Goal: Transaction & Acquisition: Book appointment/travel/reservation

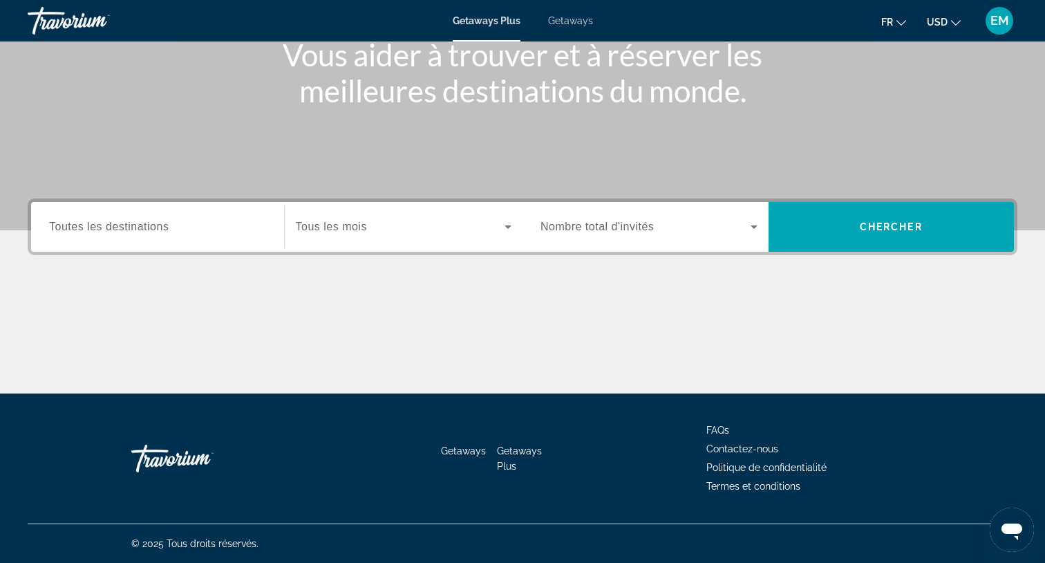
scroll to position [185, 0]
click at [400, 230] on span "Search widget" at bounding box center [401, 226] width 210 height 17
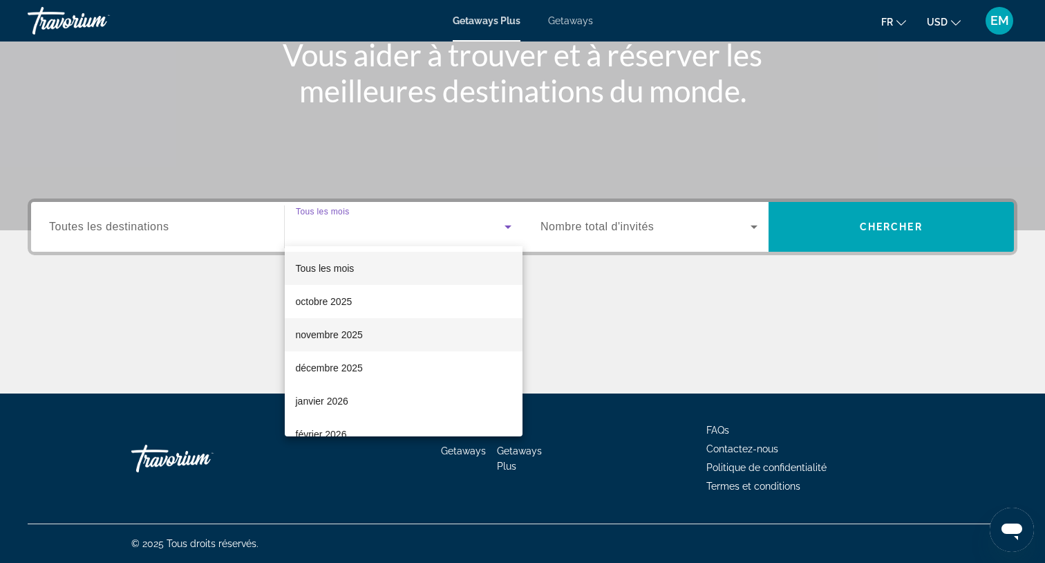
click at [353, 331] on span "novembre 2025" at bounding box center [329, 334] width 67 height 17
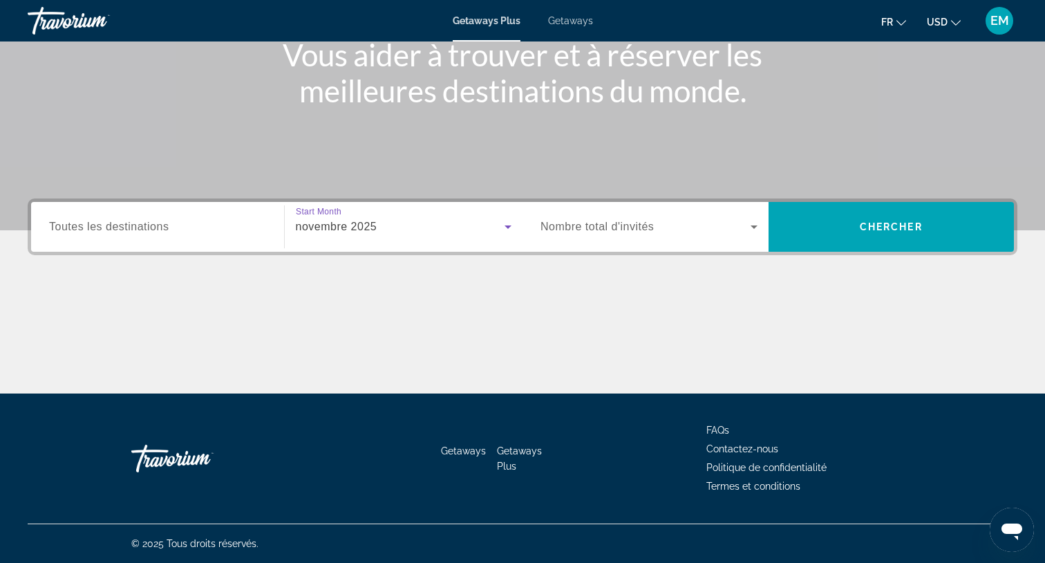
click at [654, 230] on span "Nombre total d'invités" at bounding box center [597, 227] width 113 height 12
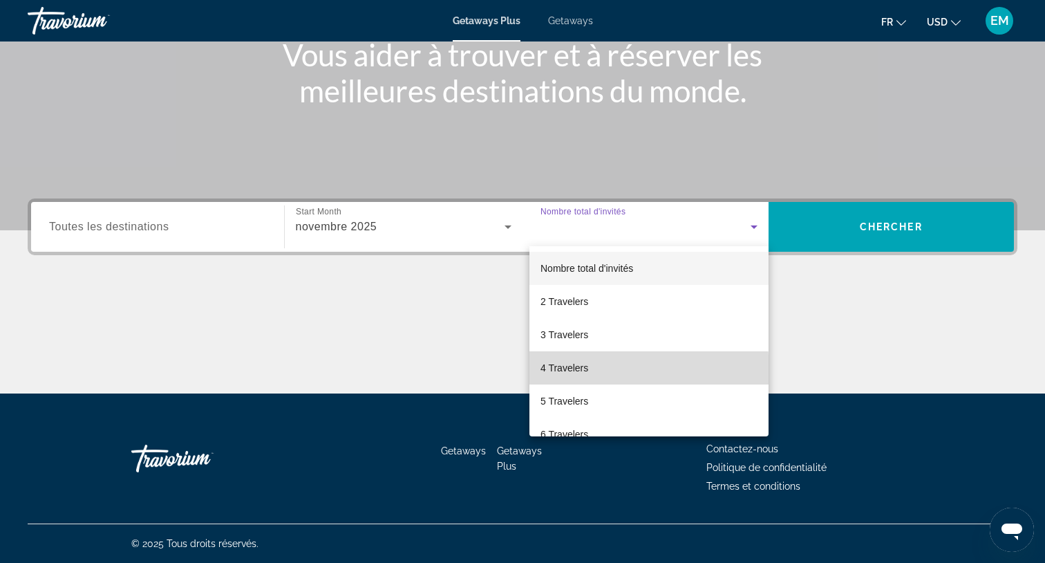
click at [575, 371] on span "4 Travelers" at bounding box center [565, 368] width 48 height 17
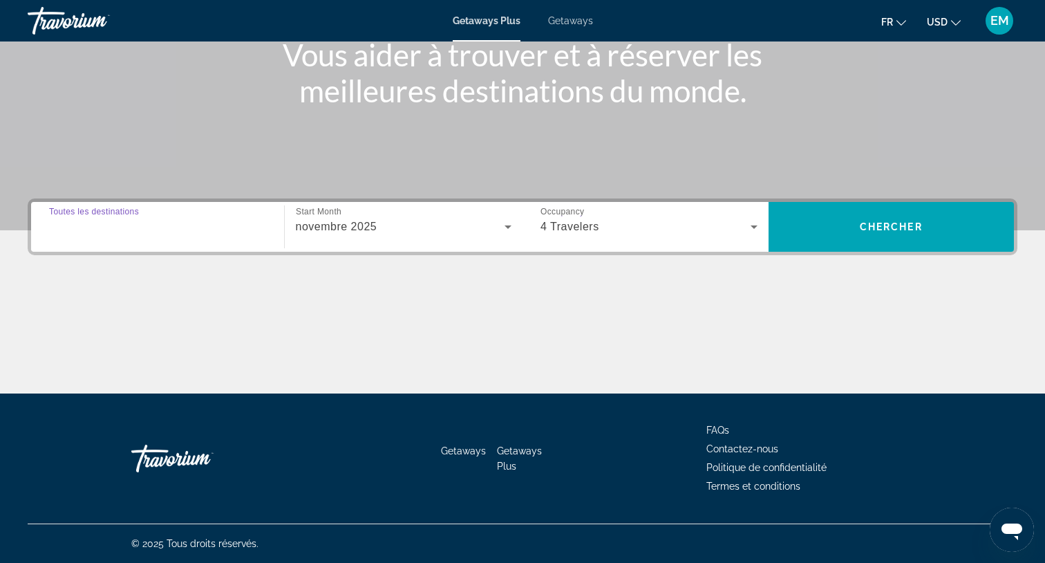
click at [191, 225] on input "Destination Toutes les destinations" at bounding box center [157, 227] width 217 height 17
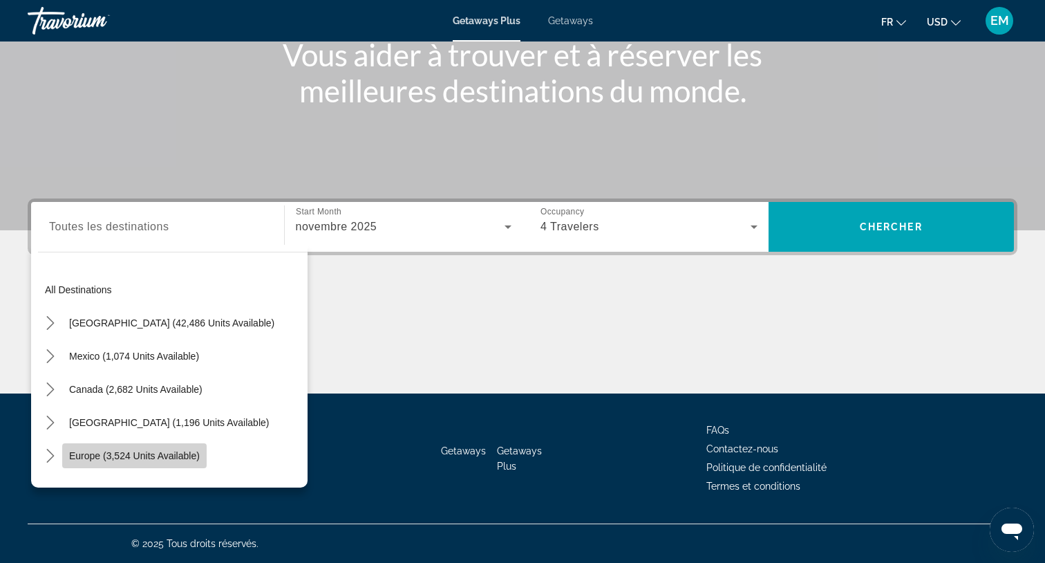
click at [141, 460] on span "Europe (3,524 units available)" at bounding box center [134, 455] width 131 height 11
type input "**********"
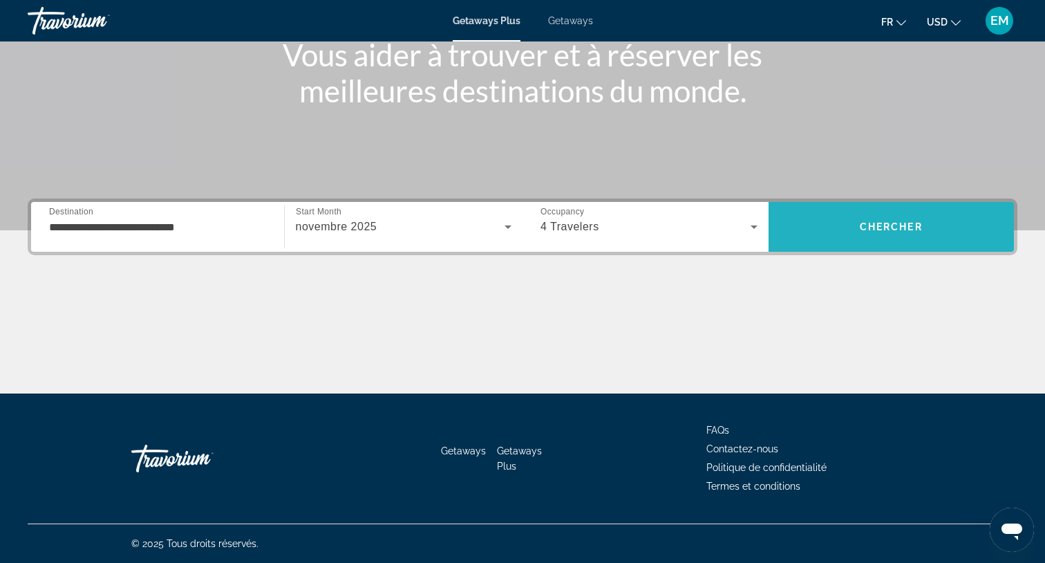
click at [918, 234] on span "Search" at bounding box center [892, 226] width 246 height 33
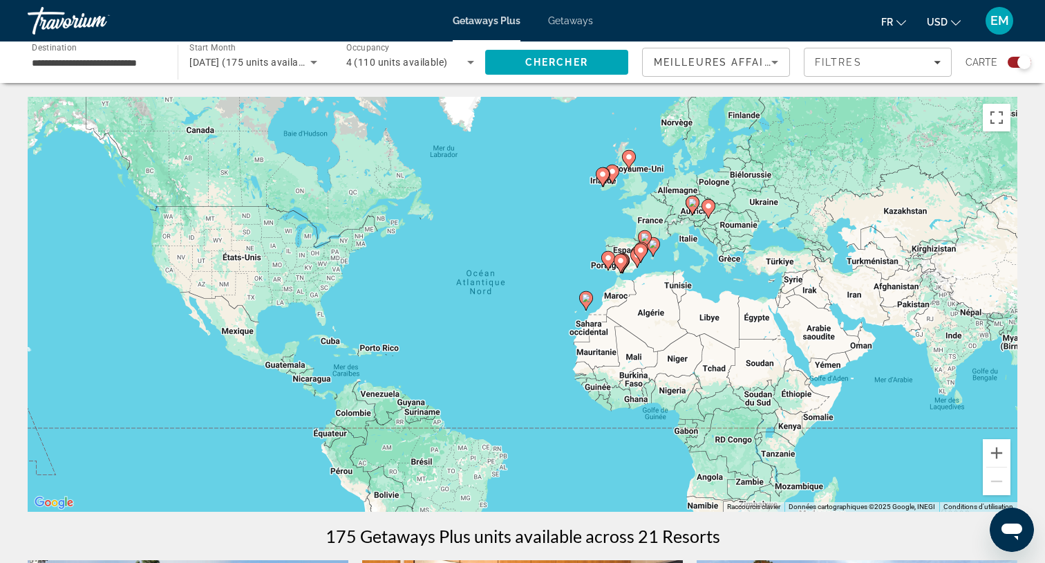
click at [286, 67] on div "novembre 2025 (175 units available)" at bounding box center [249, 62] width 120 height 17
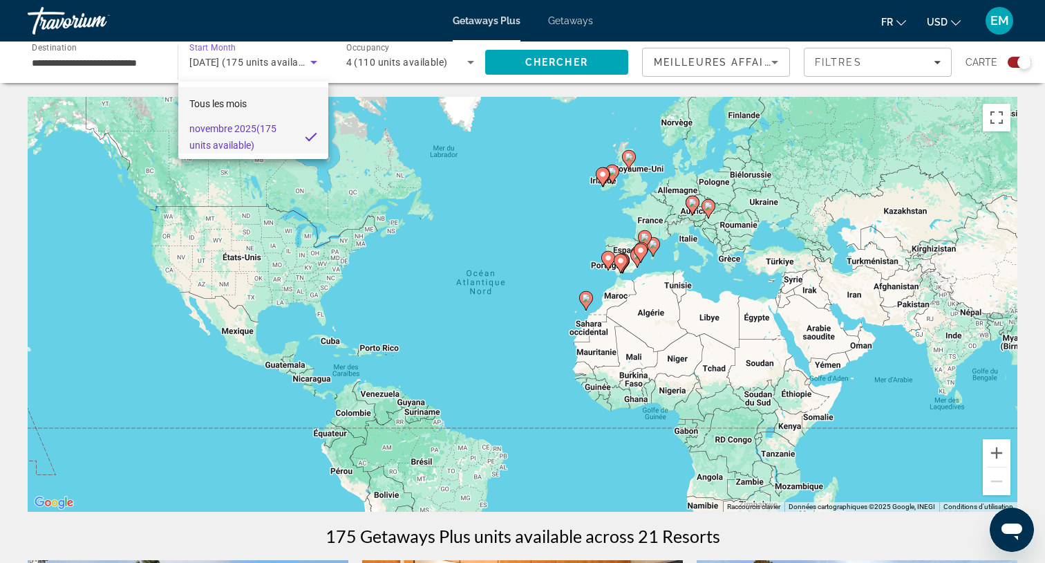
click at [269, 108] on mat-option "Tous les mois" at bounding box center [253, 103] width 150 height 33
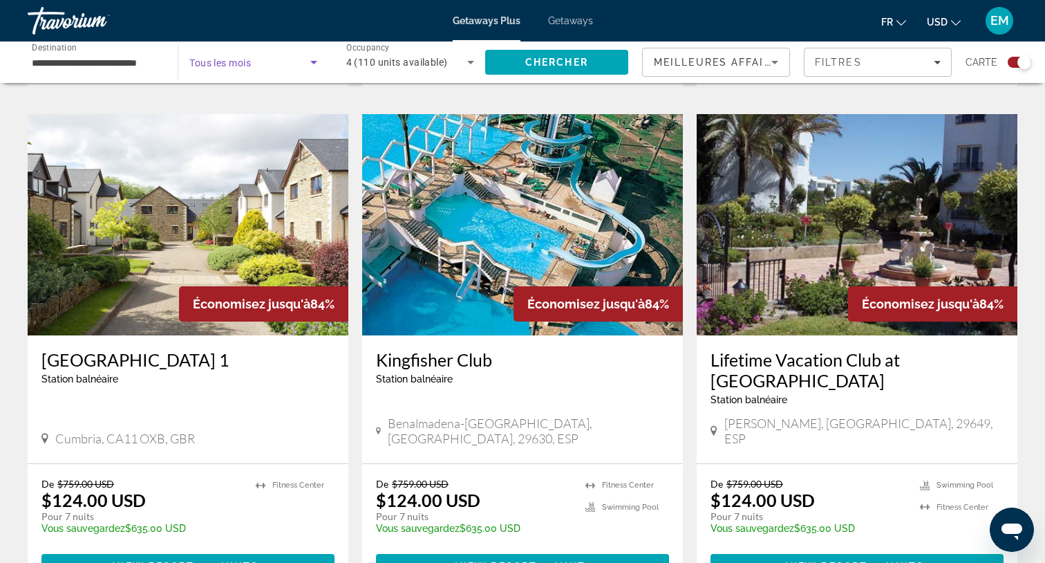
scroll to position [1993, 0]
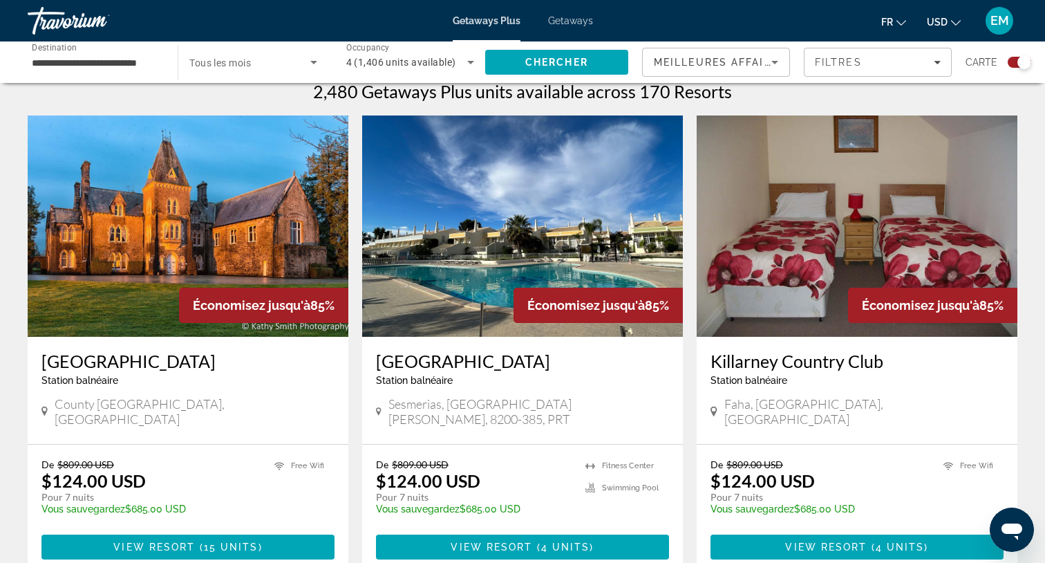
scroll to position [447, 0]
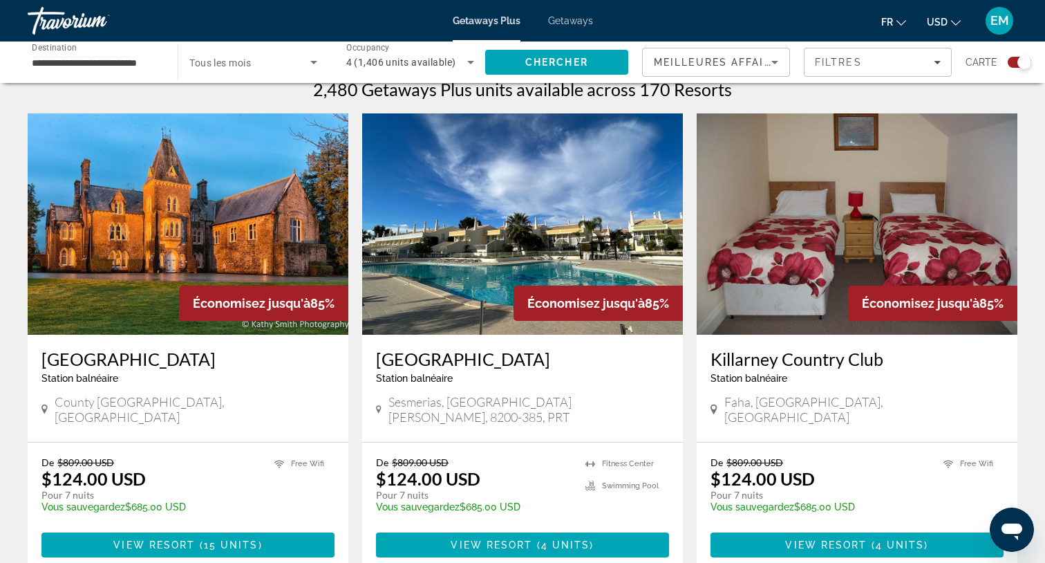
click at [226, 255] on img "Main content" at bounding box center [188, 223] width 321 height 221
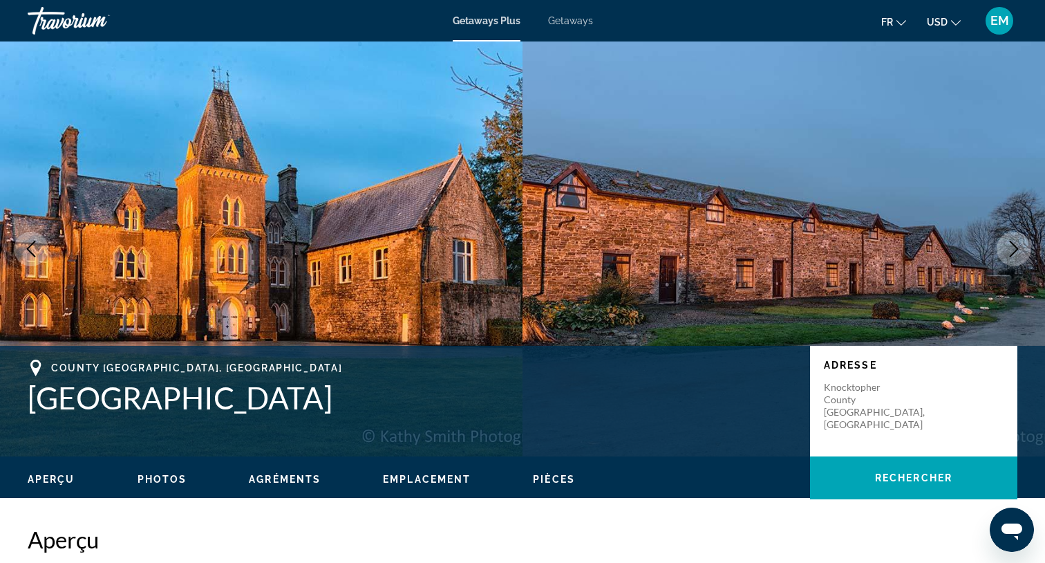
click at [1021, 258] on button "Next image" at bounding box center [1014, 249] width 35 height 35
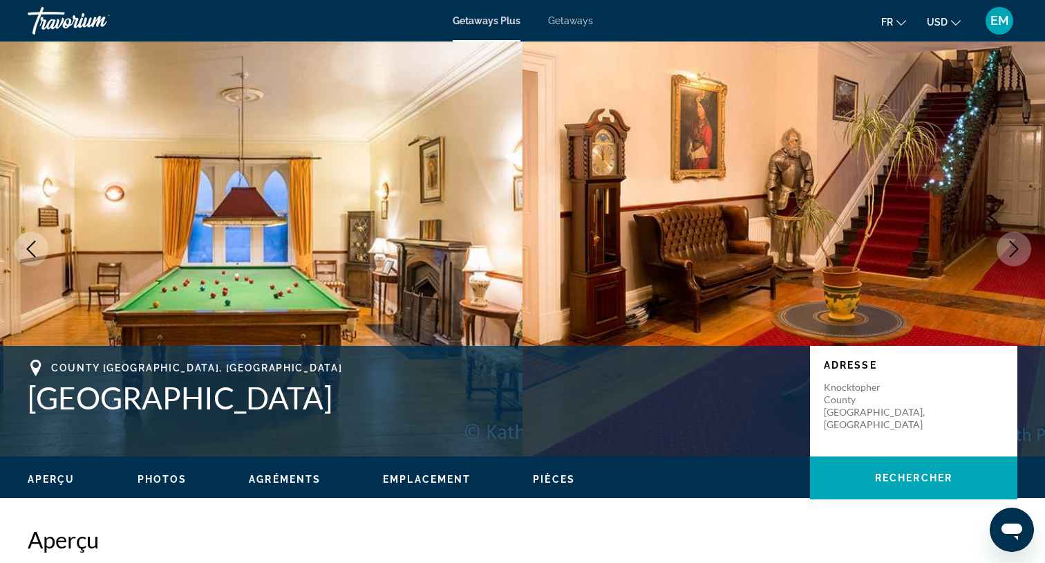
click at [1021, 258] on button "Next image" at bounding box center [1014, 249] width 35 height 35
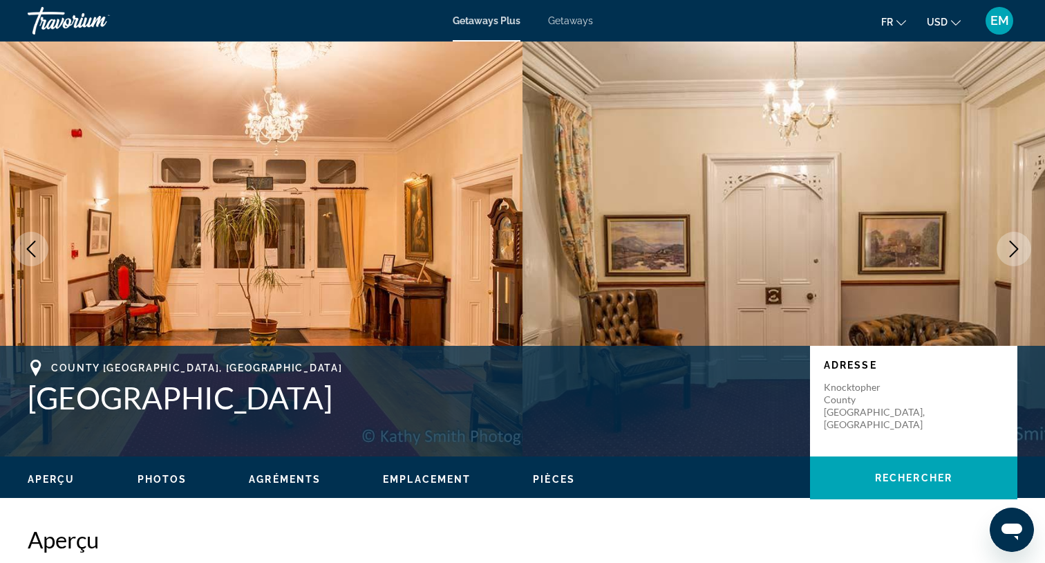
click at [1021, 258] on button "Next image" at bounding box center [1014, 249] width 35 height 35
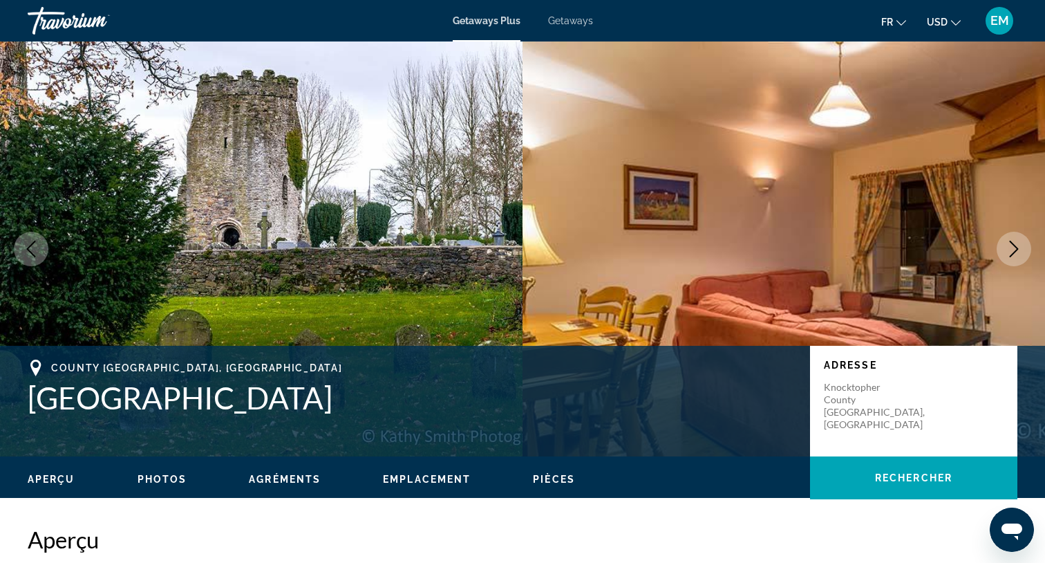
click at [1021, 258] on button "Next image" at bounding box center [1014, 249] width 35 height 35
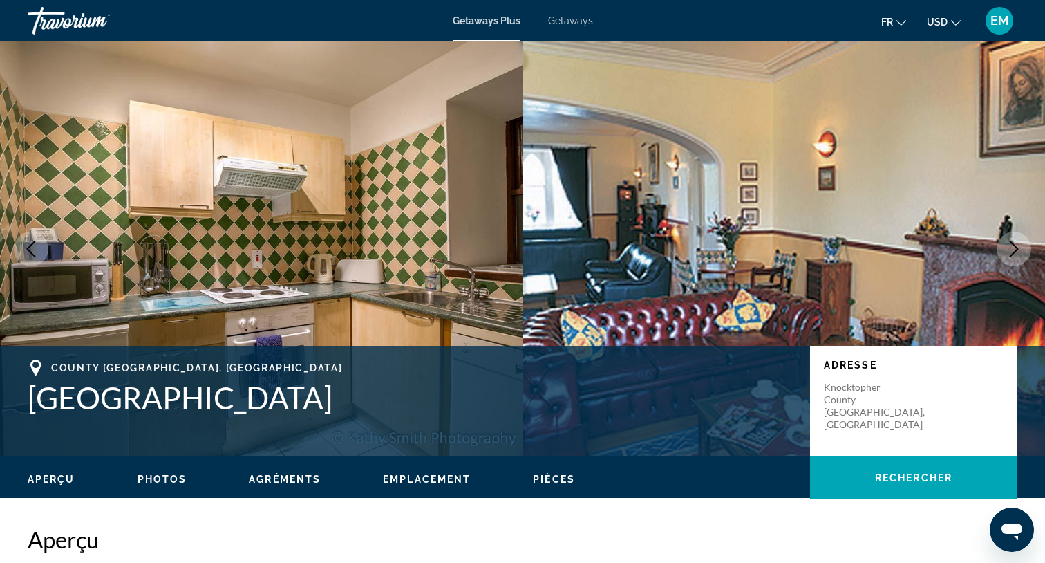
click at [1021, 258] on button "Next image" at bounding box center [1014, 249] width 35 height 35
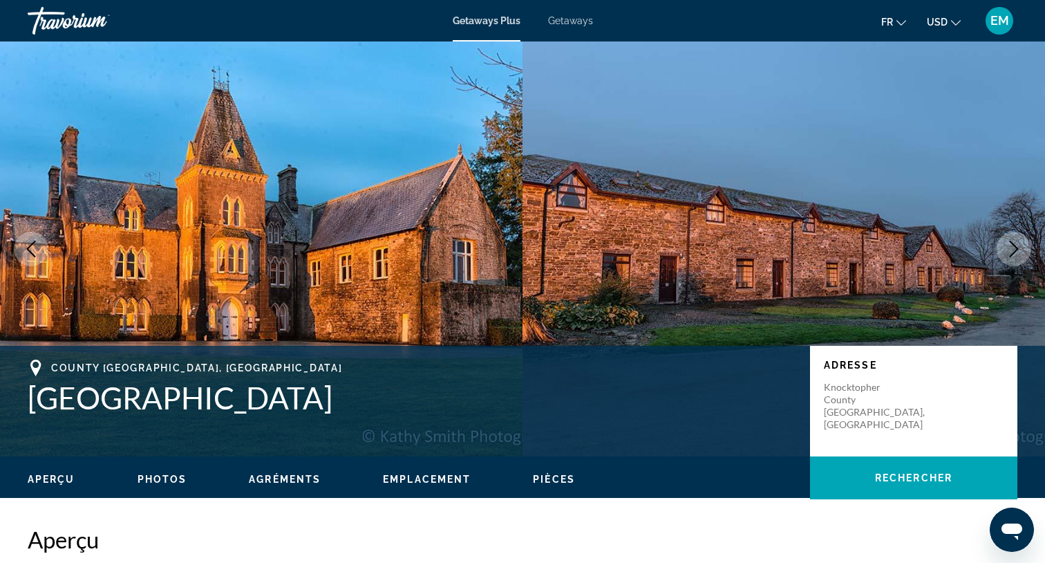
click at [1021, 258] on button "Next image" at bounding box center [1014, 249] width 35 height 35
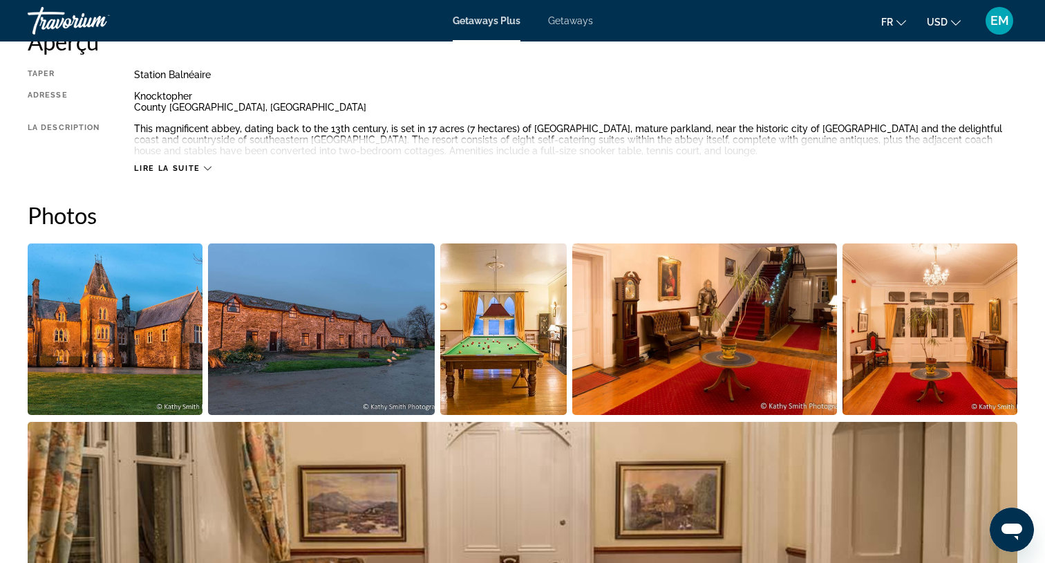
scroll to position [508, 0]
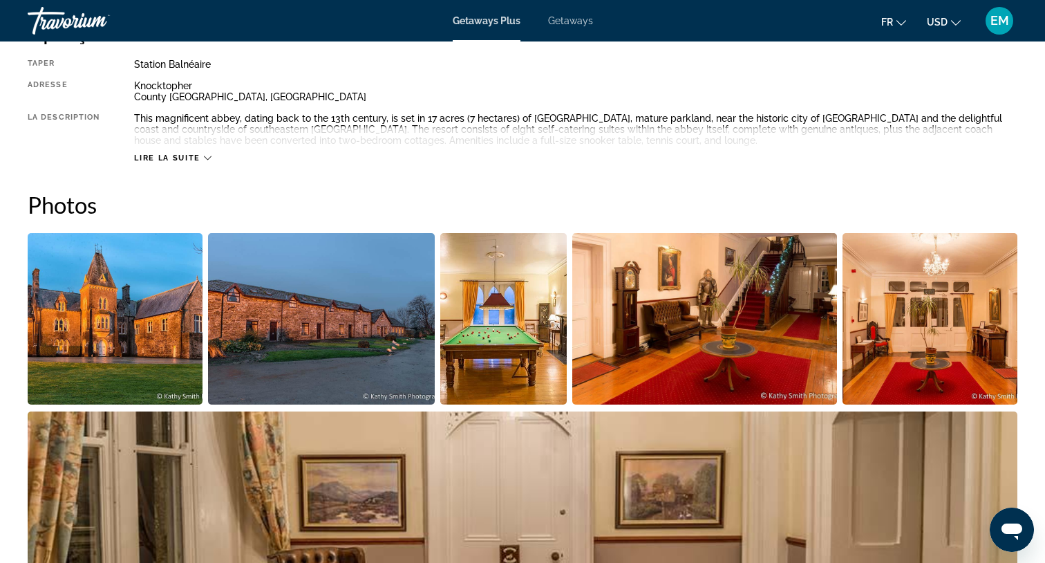
click at [329, 335] on img "Open full-screen image slider" at bounding box center [321, 318] width 227 height 171
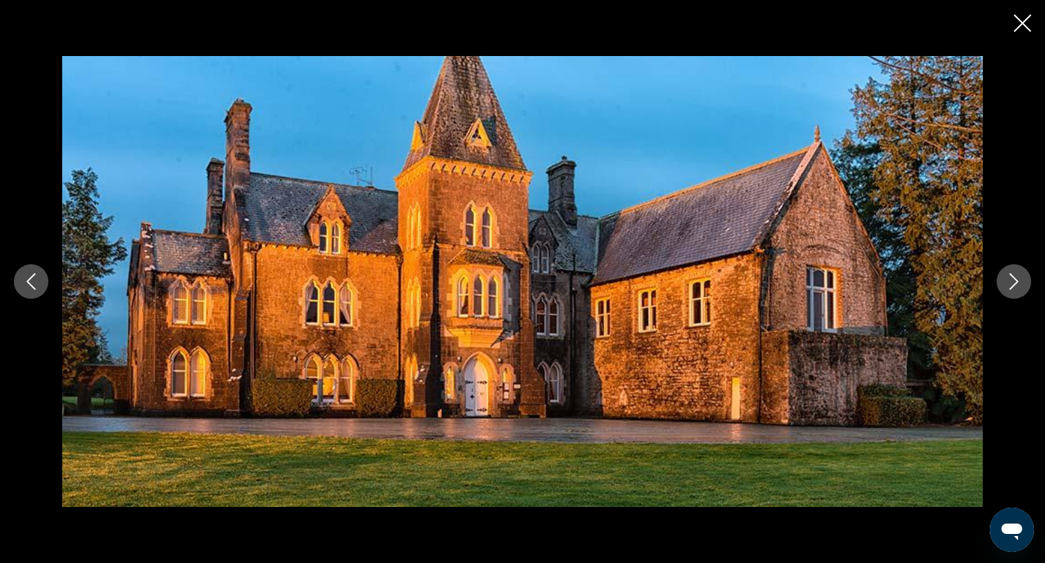
click at [1032, 26] on div "prev next" at bounding box center [522, 281] width 1045 height 563
click at [1018, 29] on icon "Close slideshow" at bounding box center [1022, 23] width 17 height 17
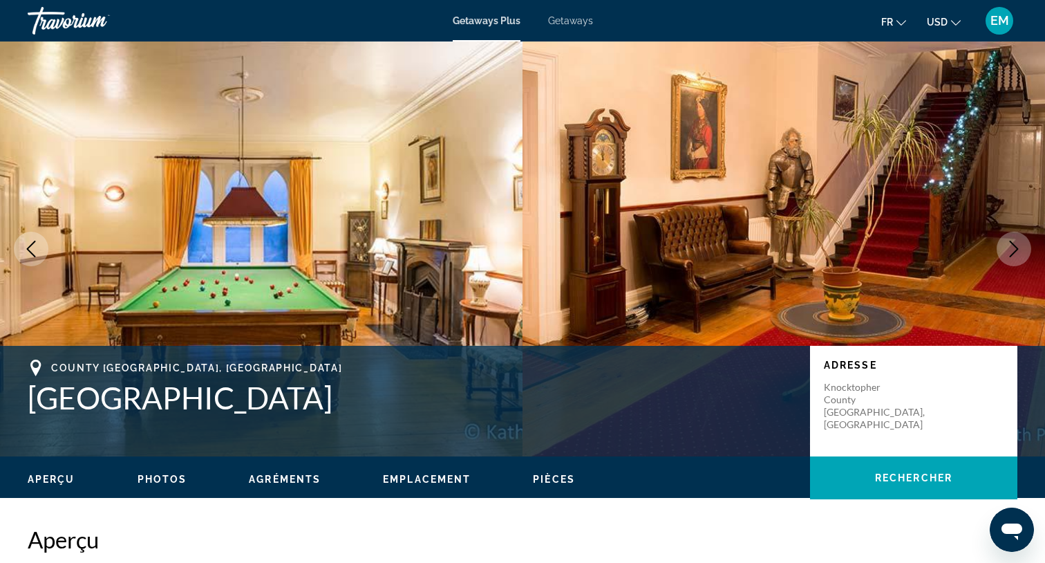
scroll to position [0, 0]
click at [572, 26] on span "Getaways" at bounding box center [570, 20] width 45 height 11
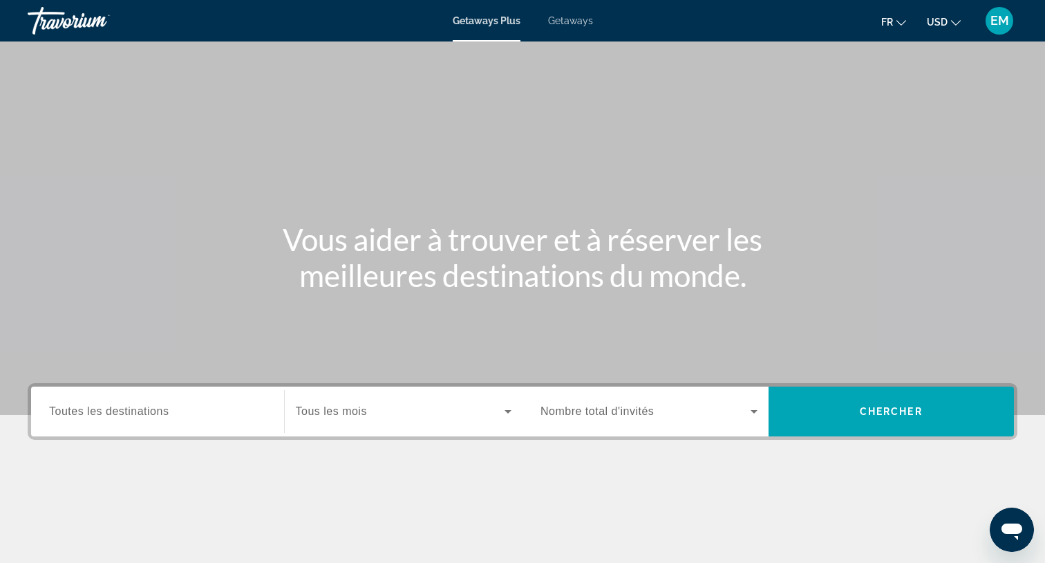
click at [586, 19] on span "Getaways" at bounding box center [570, 20] width 45 height 11
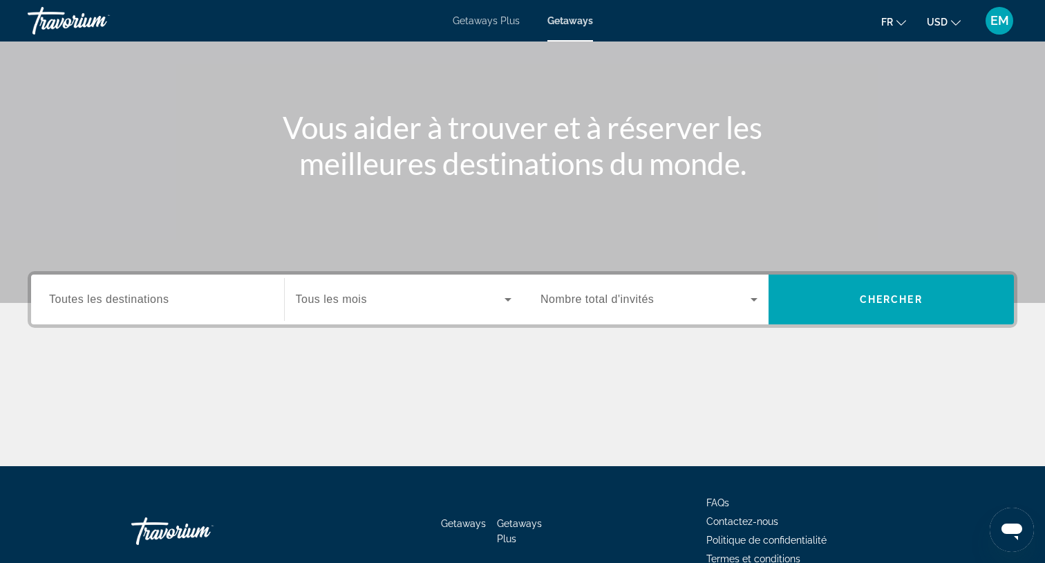
scroll to position [114, 0]
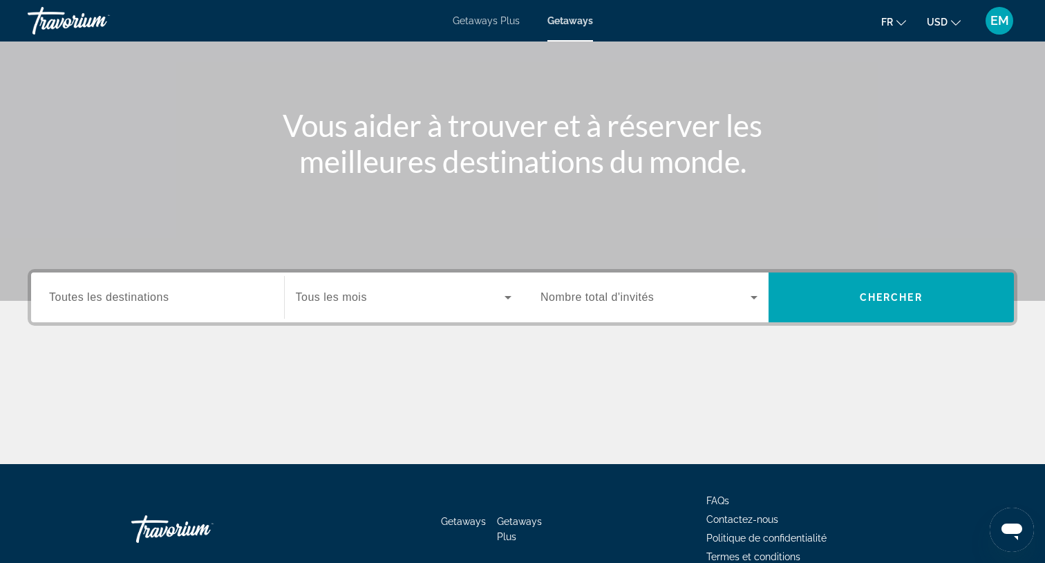
click at [457, 302] on span "Search widget" at bounding box center [401, 297] width 210 height 17
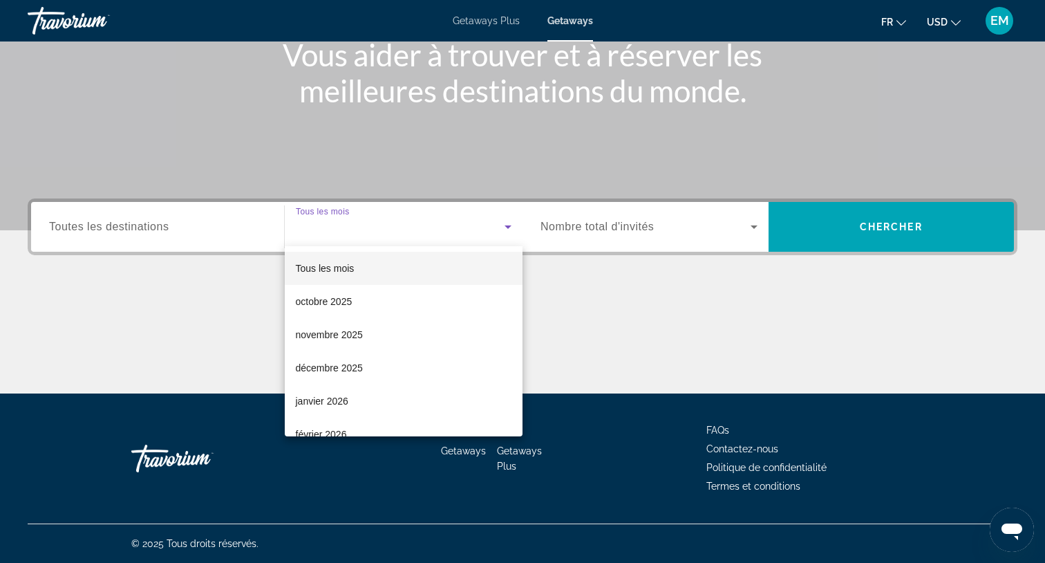
click at [515, 10] on div at bounding box center [522, 281] width 1045 height 563
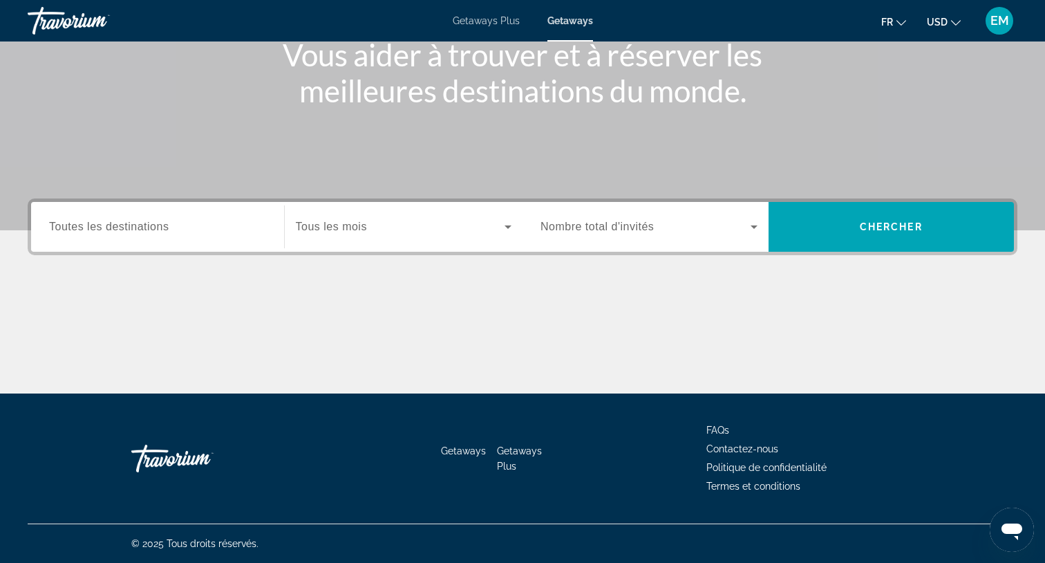
click at [501, 24] on span "Getaways Plus" at bounding box center [486, 20] width 67 height 11
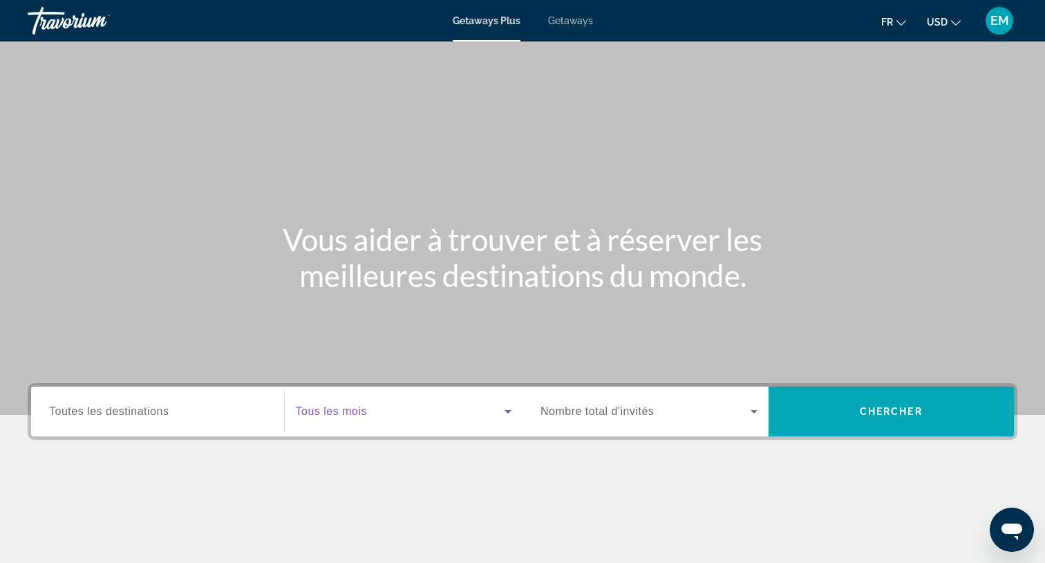
click at [407, 410] on span "Search widget" at bounding box center [401, 411] width 210 height 17
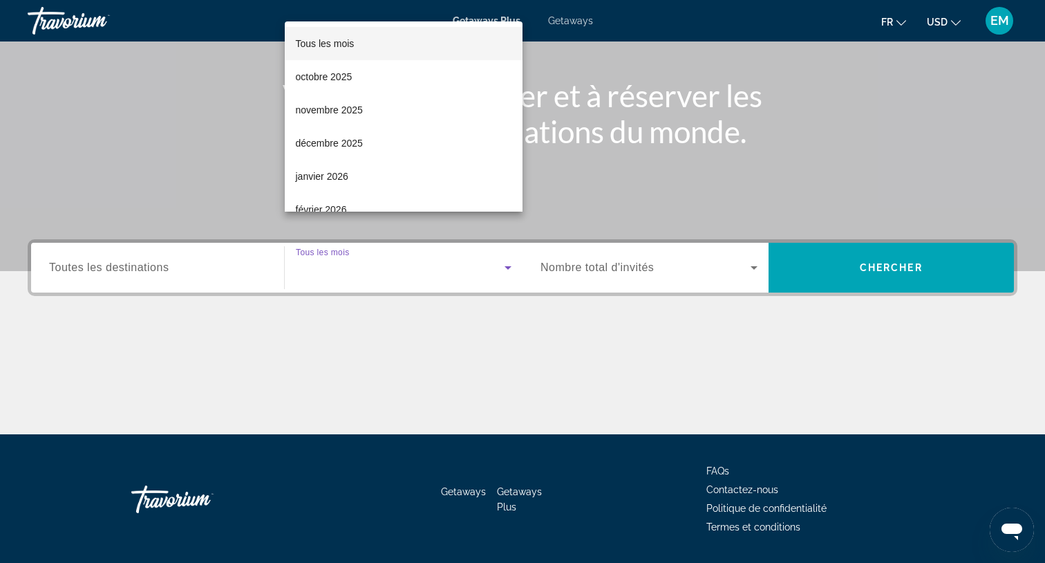
scroll to position [185, 0]
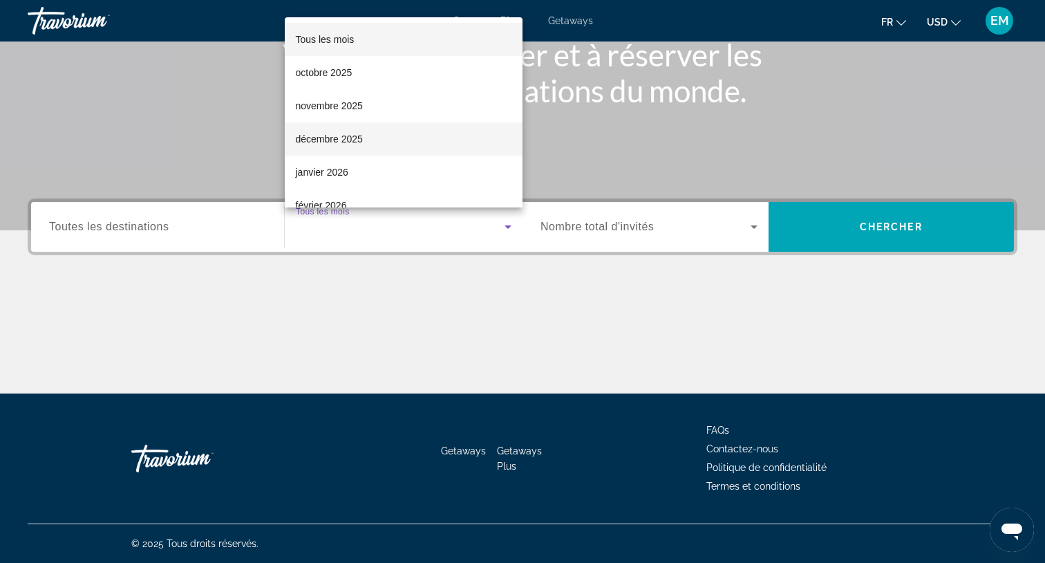
click at [366, 139] on mat-option "décembre 2025" at bounding box center [404, 138] width 239 height 33
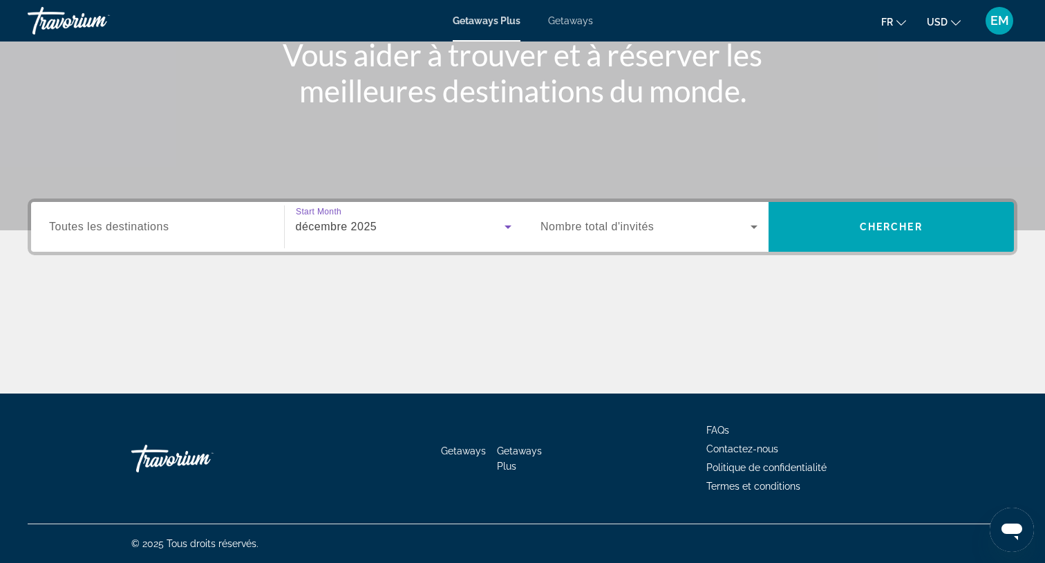
click at [566, 222] on span "Nombre total d'invités" at bounding box center [597, 227] width 113 height 12
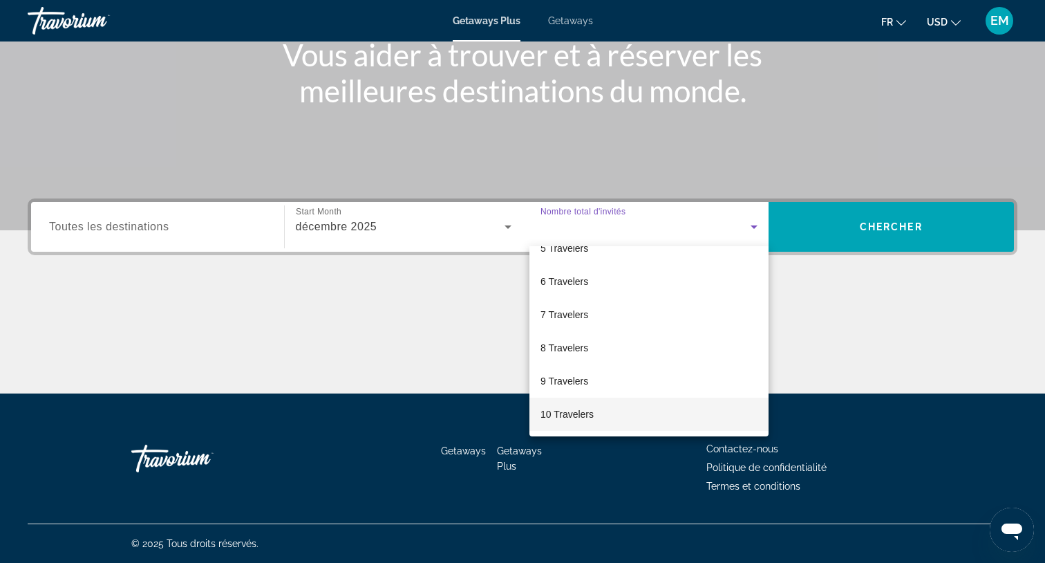
click at [594, 421] on span "10 Travelers" at bounding box center [567, 414] width 53 height 17
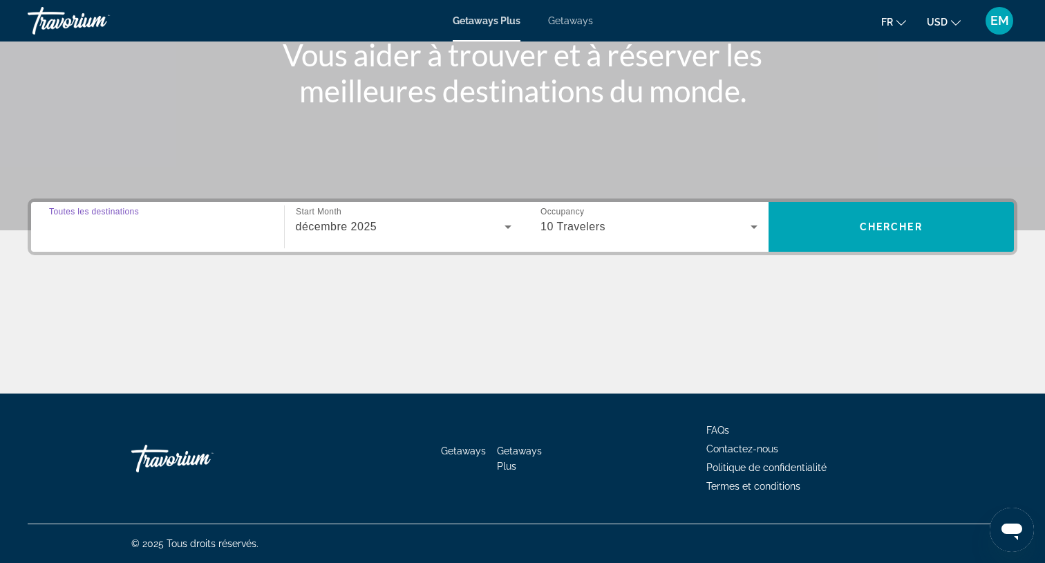
click at [209, 229] on input "Destination Toutes les destinations" at bounding box center [157, 227] width 217 height 17
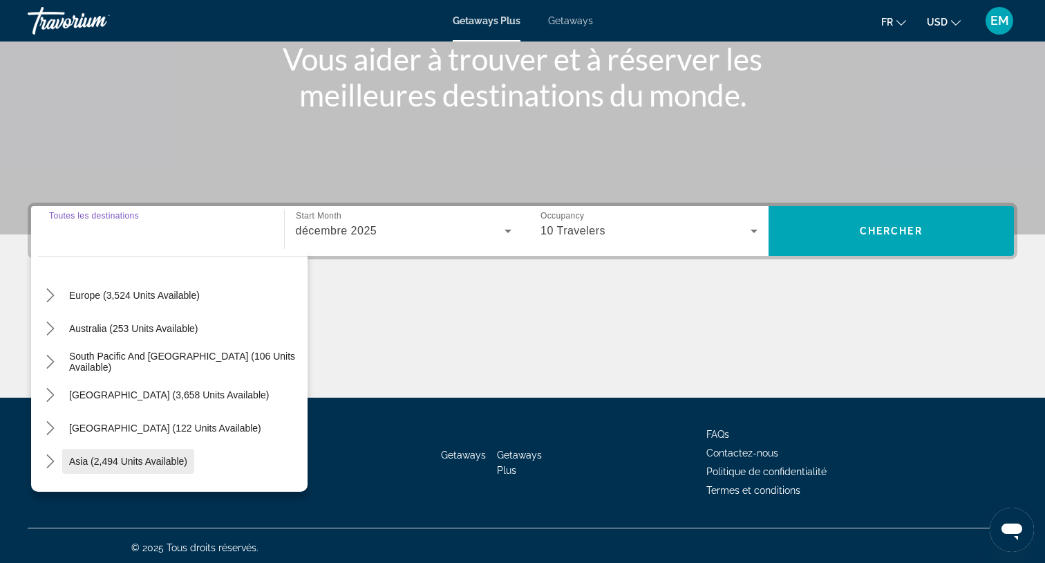
scroll to position [125, 0]
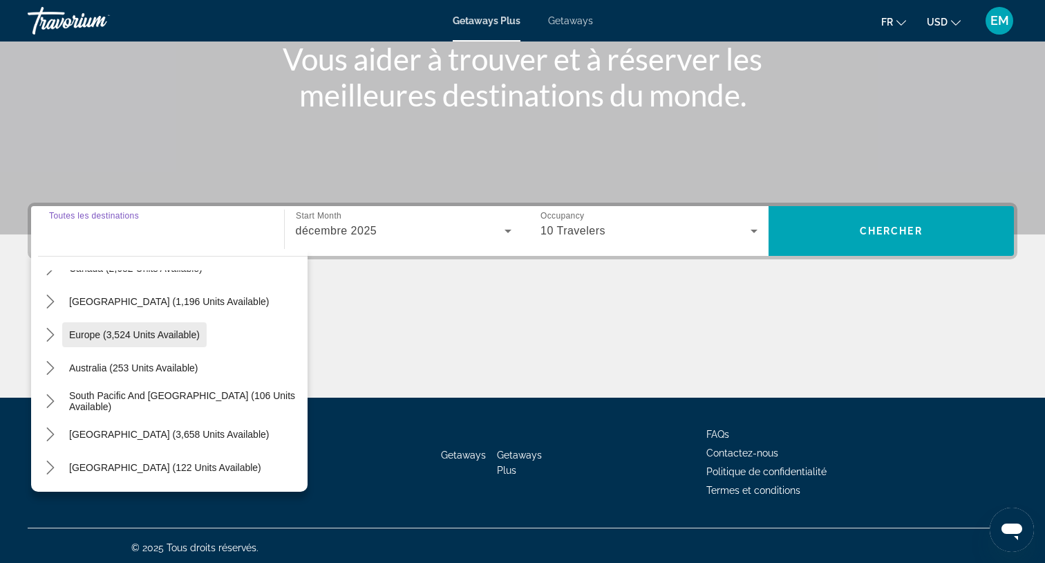
click at [115, 339] on span "Europe (3,524 units available)" at bounding box center [134, 334] width 131 height 11
type input "**********"
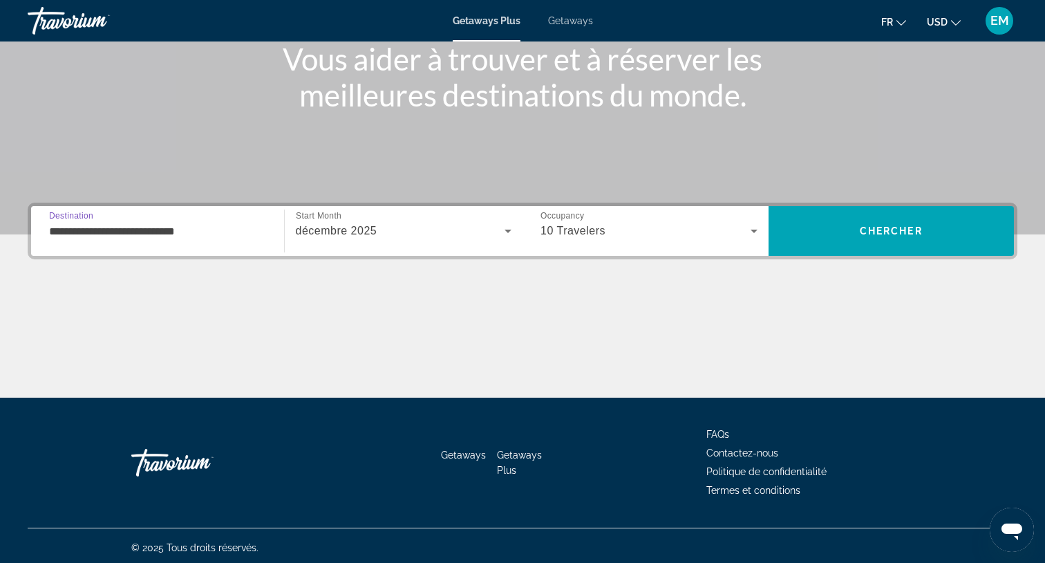
scroll to position [185, 0]
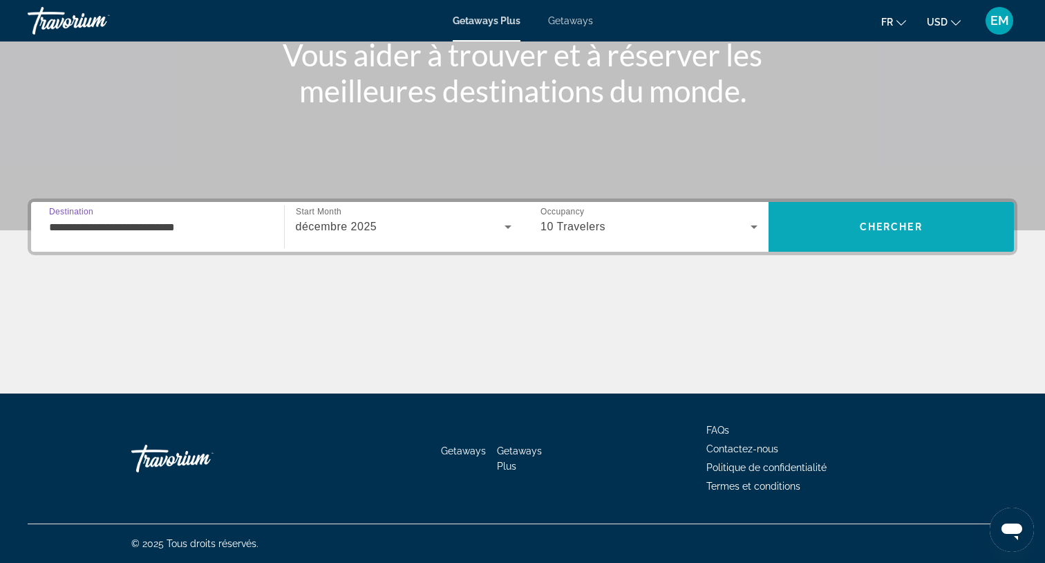
click at [903, 225] on span "Chercher" at bounding box center [891, 226] width 63 height 11
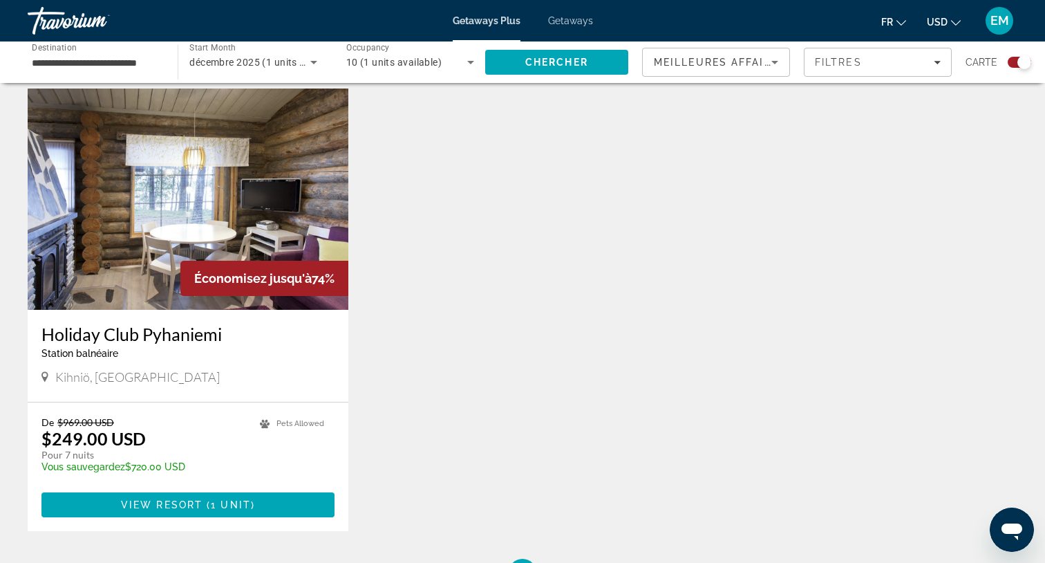
scroll to position [487, 0]
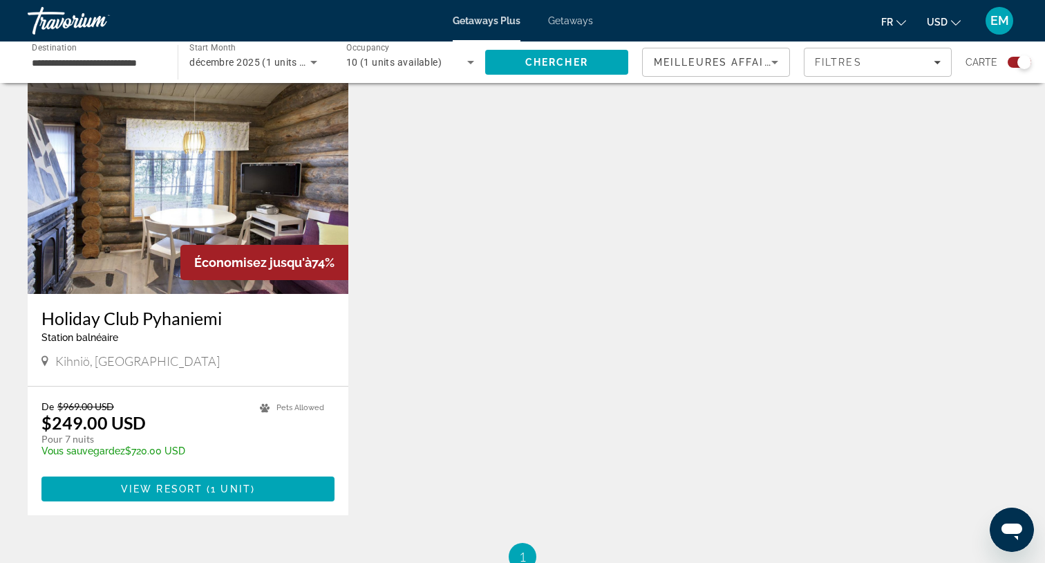
click at [144, 263] on img "Main content" at bounding box center [188, 183] width 321 height 221
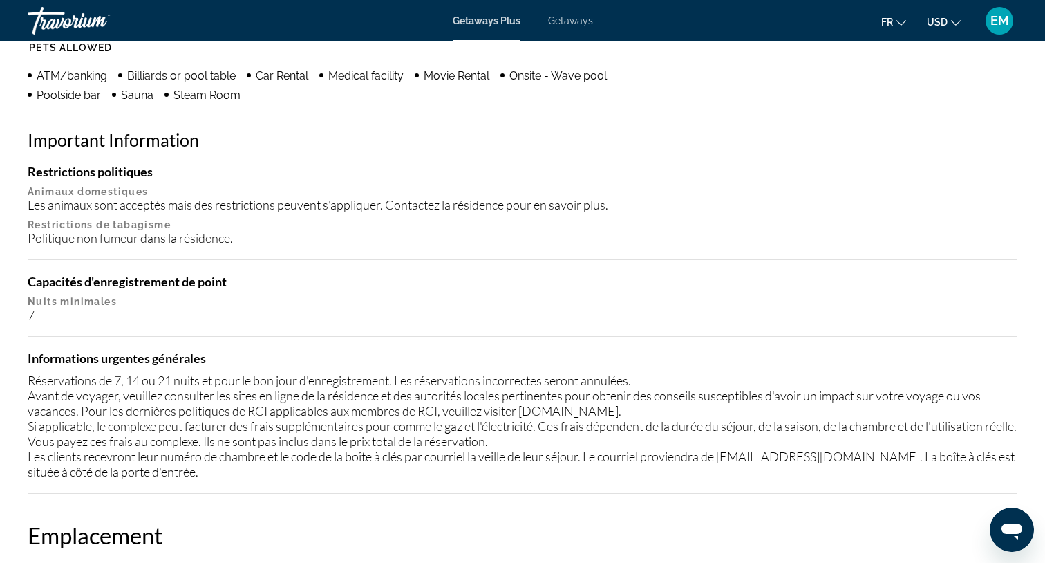
scroll to position [806, 0]
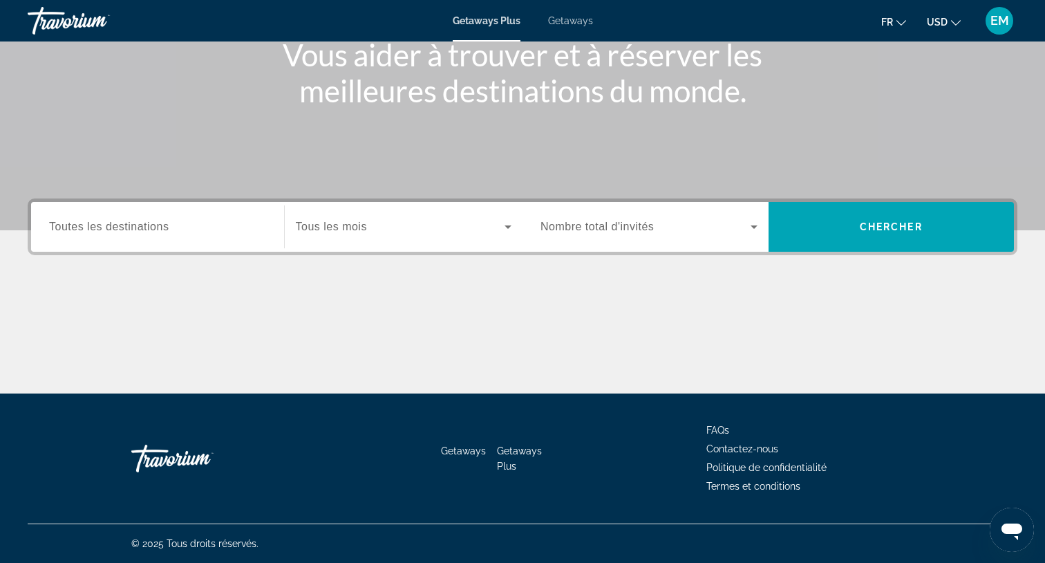
scroll to position [185, 0]
click at [241, 224] on input "Destination Toutes les destinations" at bounding box center [157, 227] width 217 height 17
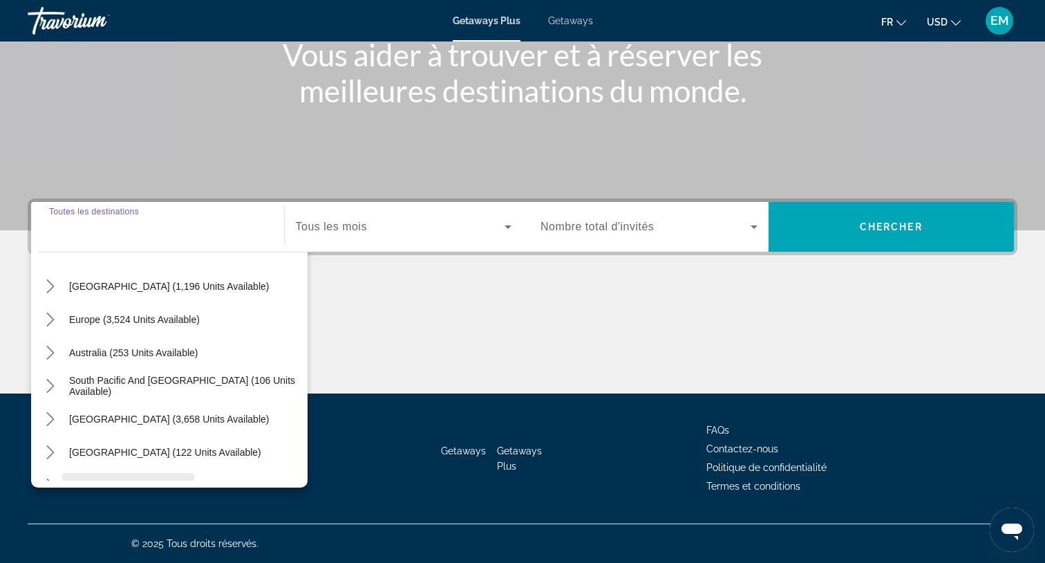
scroll to position [131, 0]
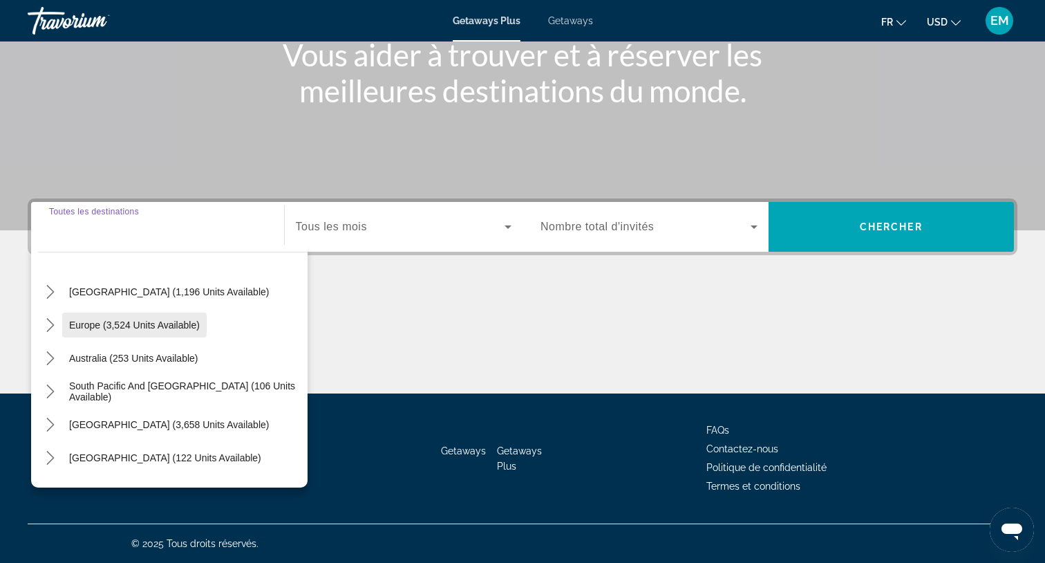
click at [130, 326] on span "Europe (3,524 units available)" at bounding box center [134, 324] width 131 height 11
type input "**********"
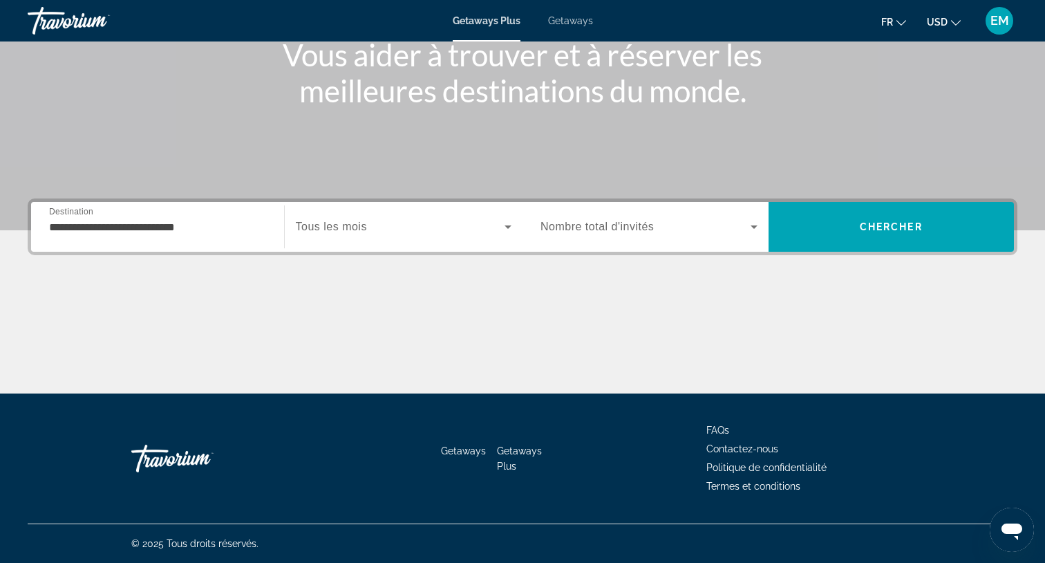
click at [366, 230] on span "Tous les mois" at bounding box center [331, 227] width 71 height 12
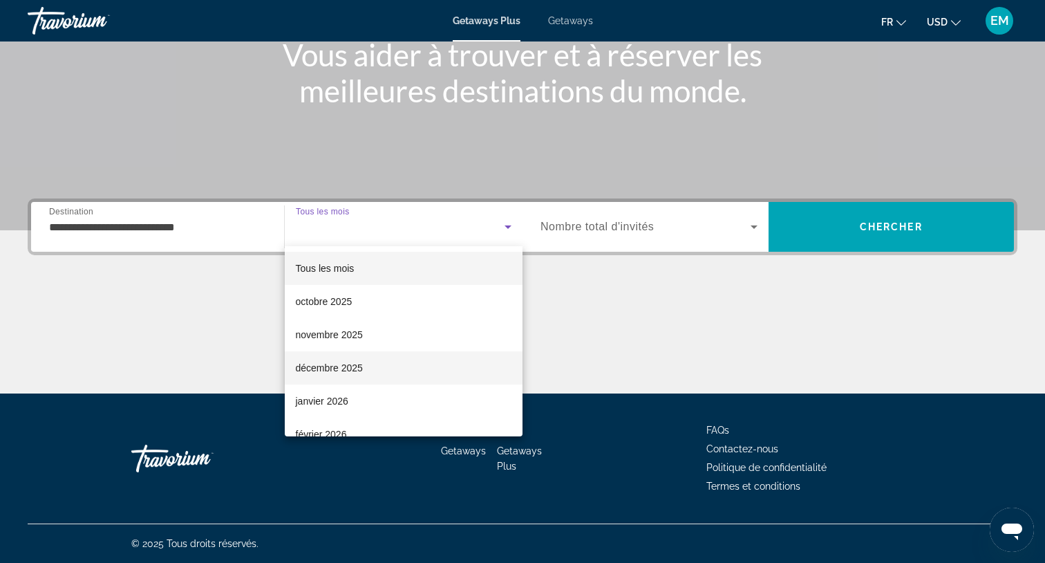
click at [346, 378] on mat-option "décembre 2025" at bounding box center [404, 367] width 239 height 33
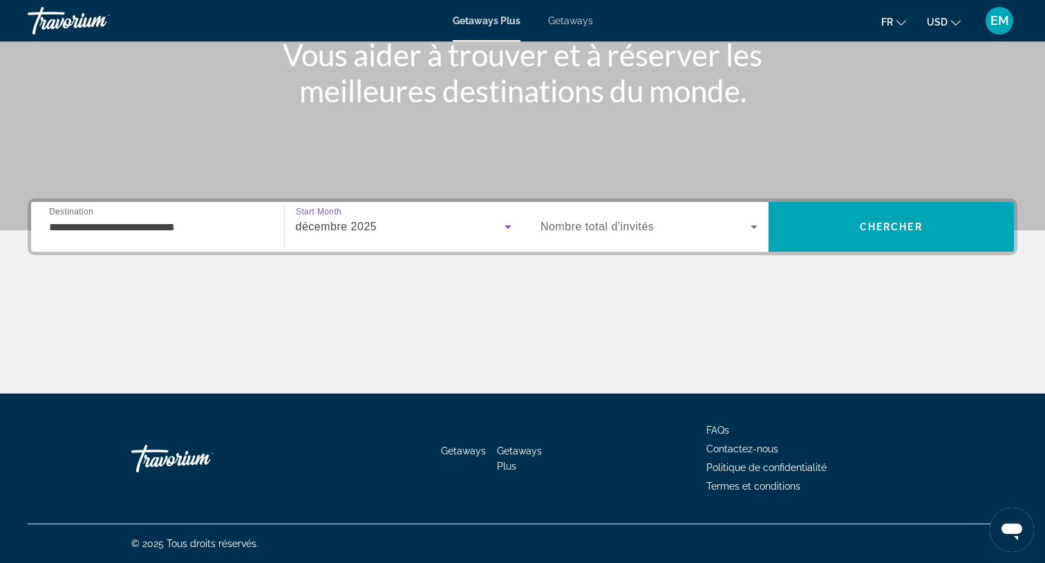
click at [645, 218] on span "Search widget" at bounding box center [646, 226] width 210 height 17
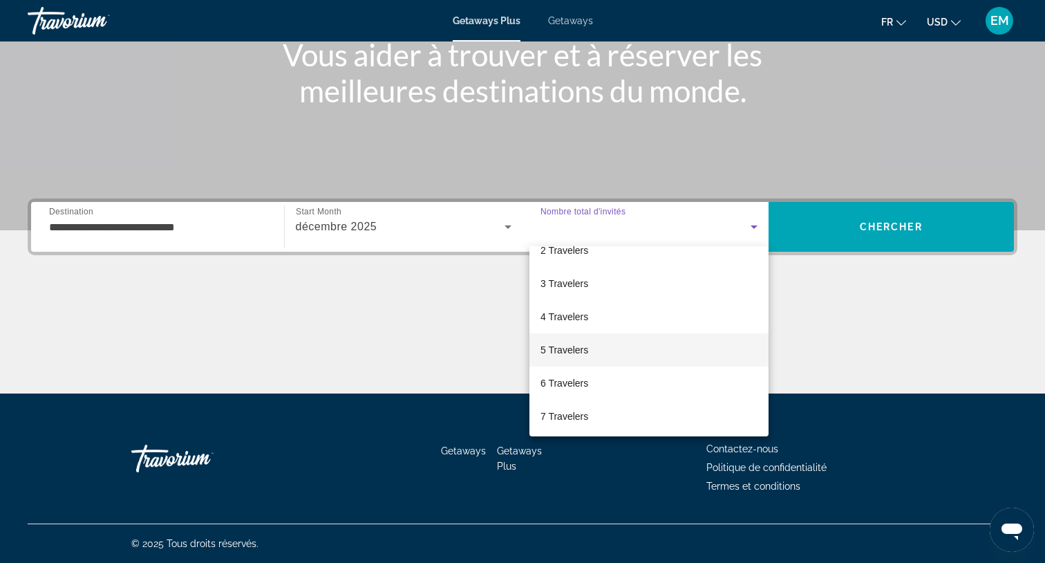
scroll to position [59, 0]
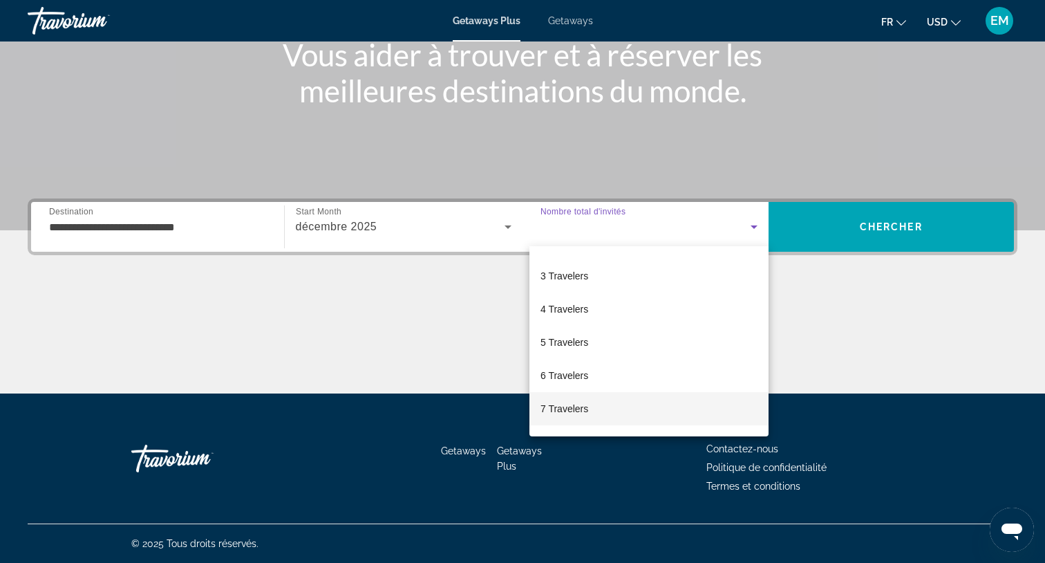
click at [565, 413] on span "7 Travelers" at bounding box center [565, 408] width 48 height 17
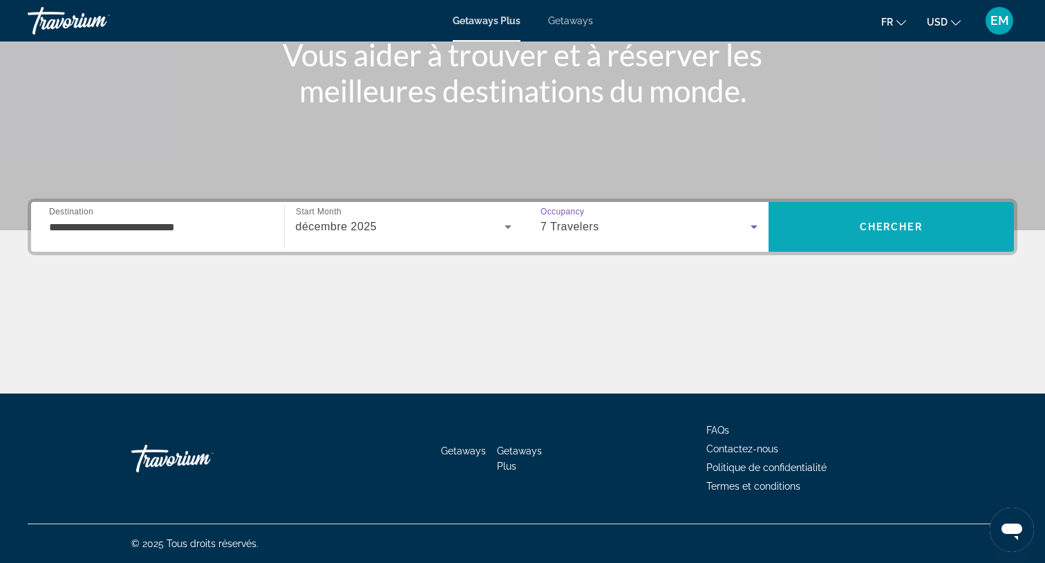
click at [881, 241] on span "Search" at bounding box center [892, 226] width 246 height 33
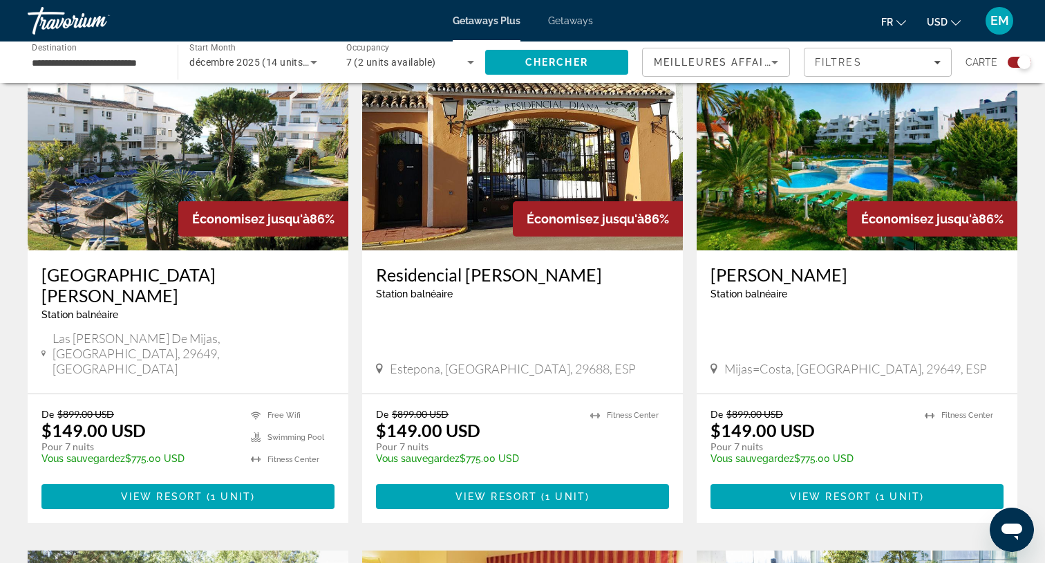
scroll to position [536, 0]
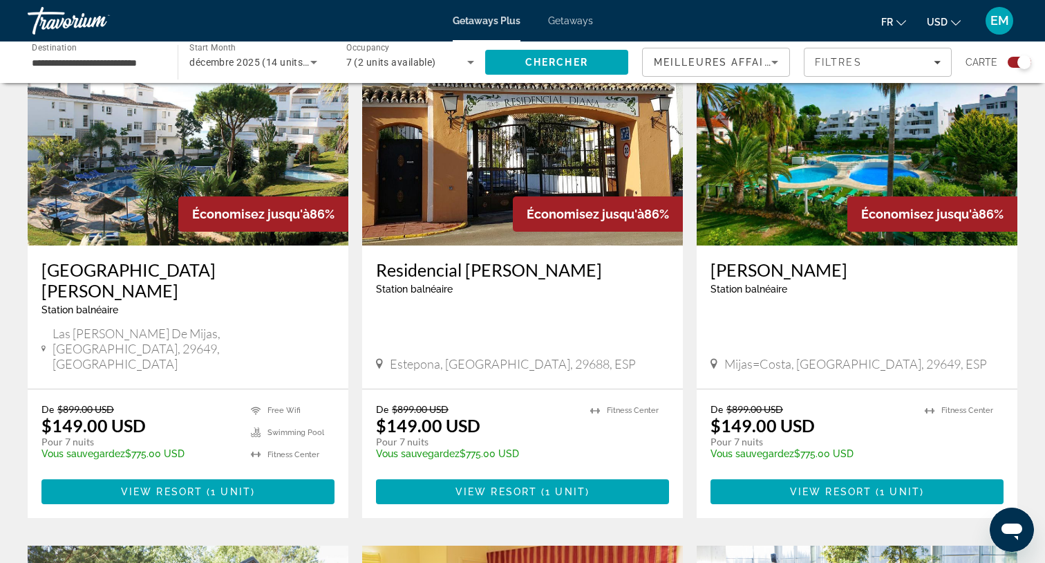
click at [506, 218] on img "Main content" at bounding box center [522, 134] width 321 height 221
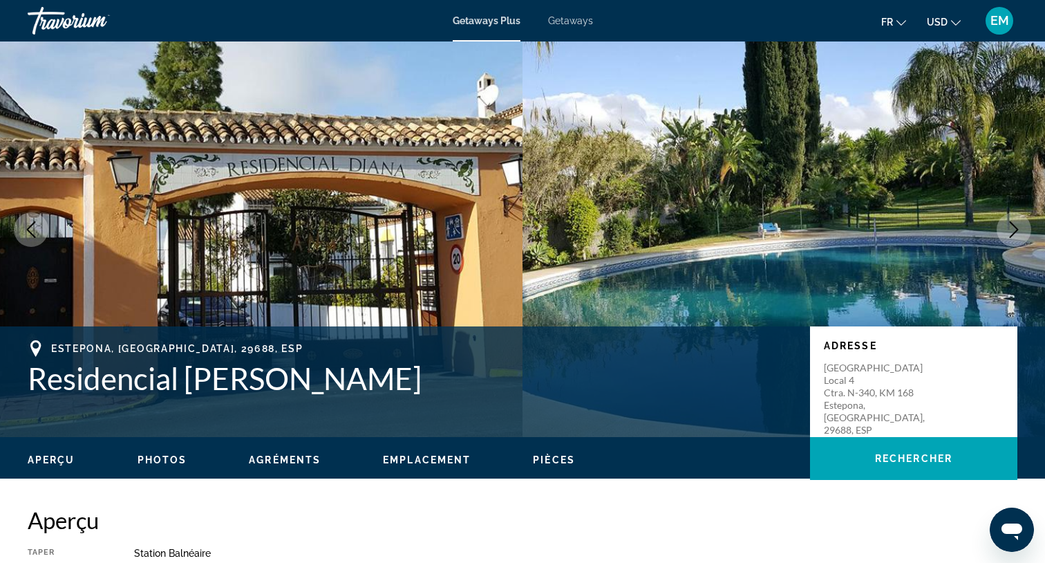
scroll to position [22, 0]
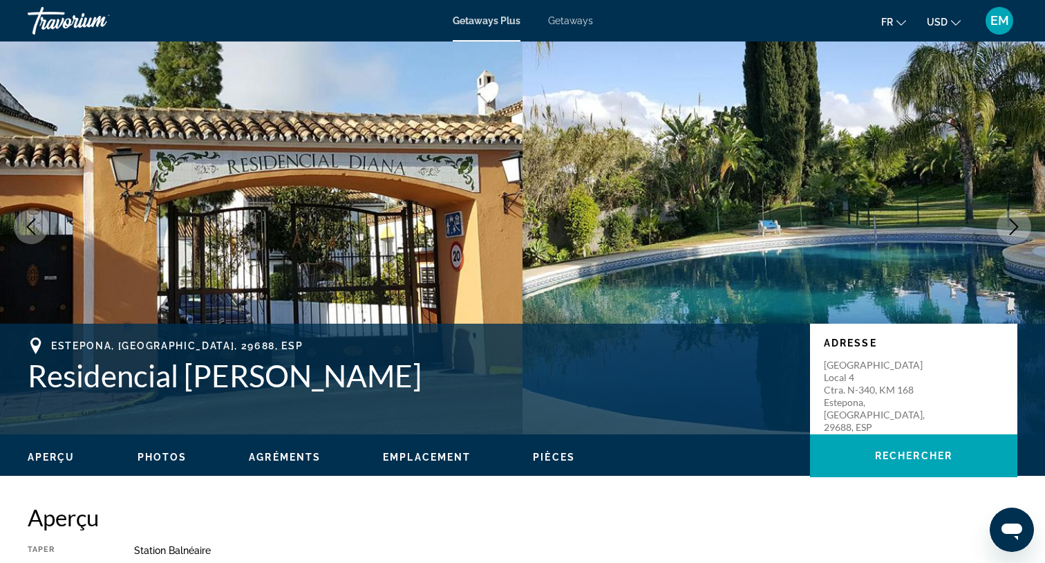
click at [1010, 230] on icon "Next image" at bounding box center [1014, 226] width 17 height 17
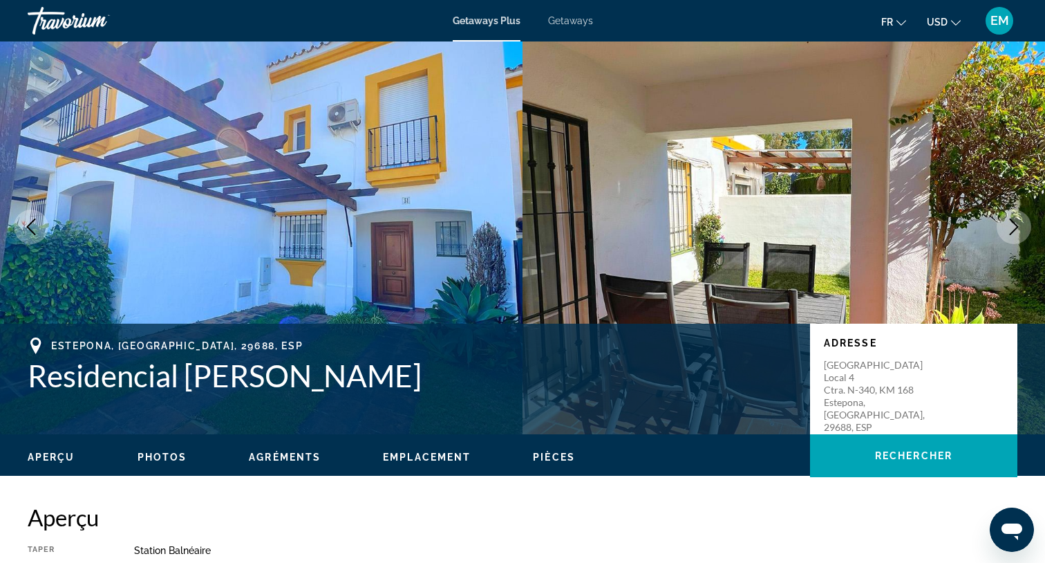
click at [1010, 230] on icon "Next image" at bounding box center [1014, 226] width 17 height 17
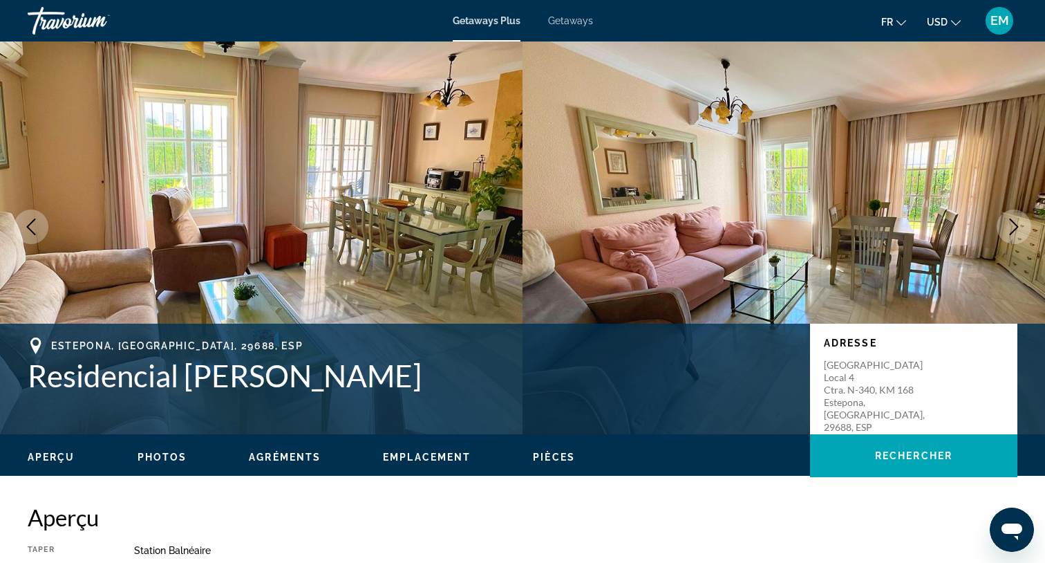
click at [1010, 230] on icon "Next image" at bounding box center [1014, 226] width 17 height 17
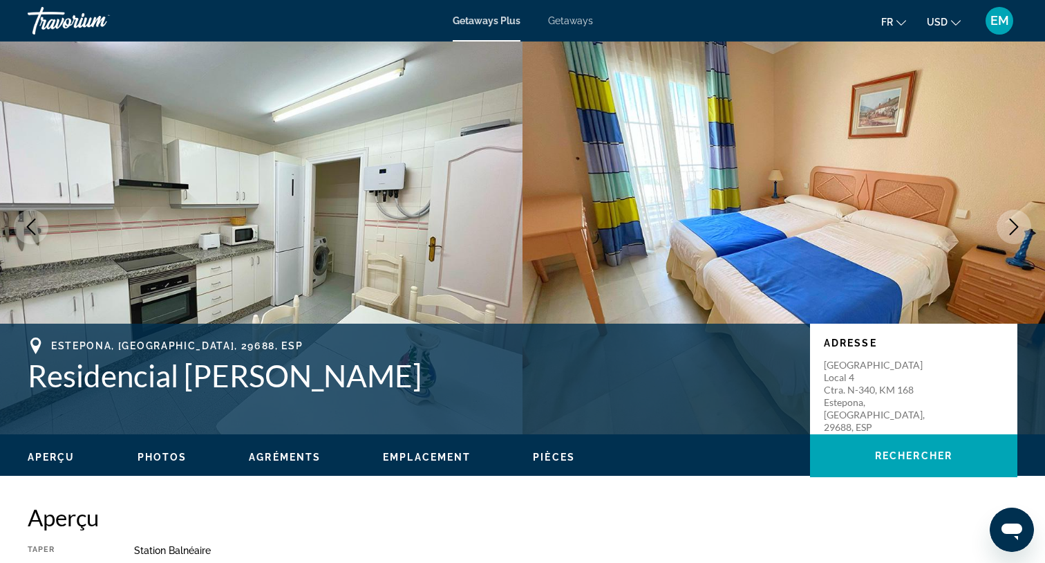
click at [1010, 230] on icon "Next image" at bounding box center [1014, 226] width 17 height 17
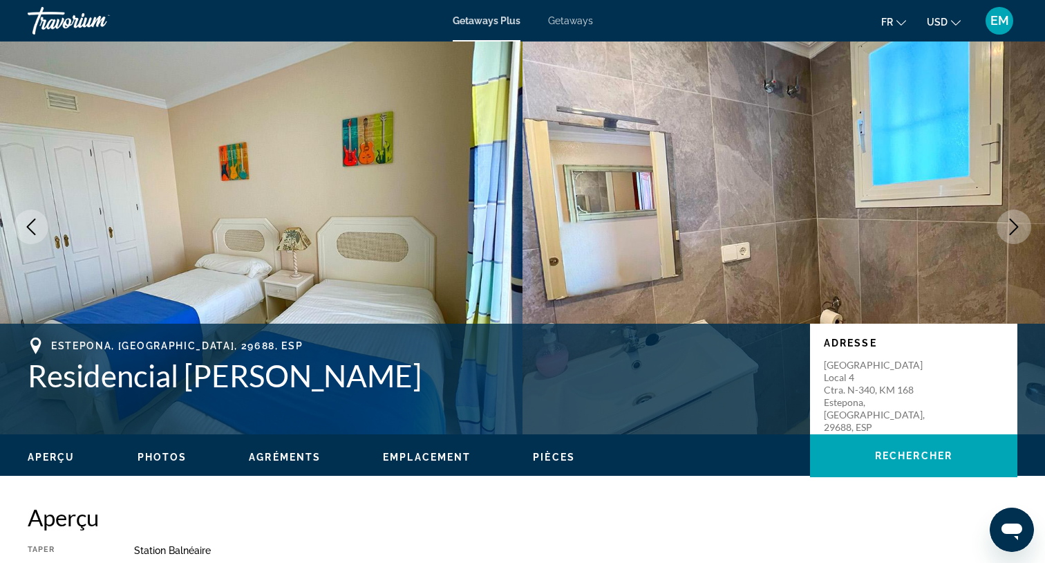
click at [1010, 230] on icon "Next image" at bounding box center [1014, 226] width 17 height 17
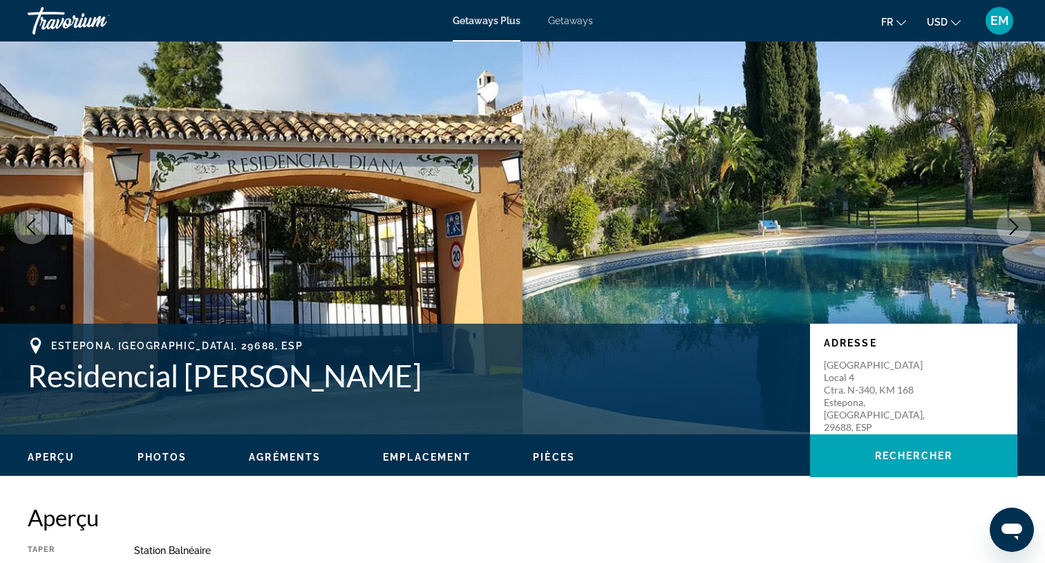
click at [1010, 230] on icon "Next image" at bounding box center [1014, 226] width 17 height 17
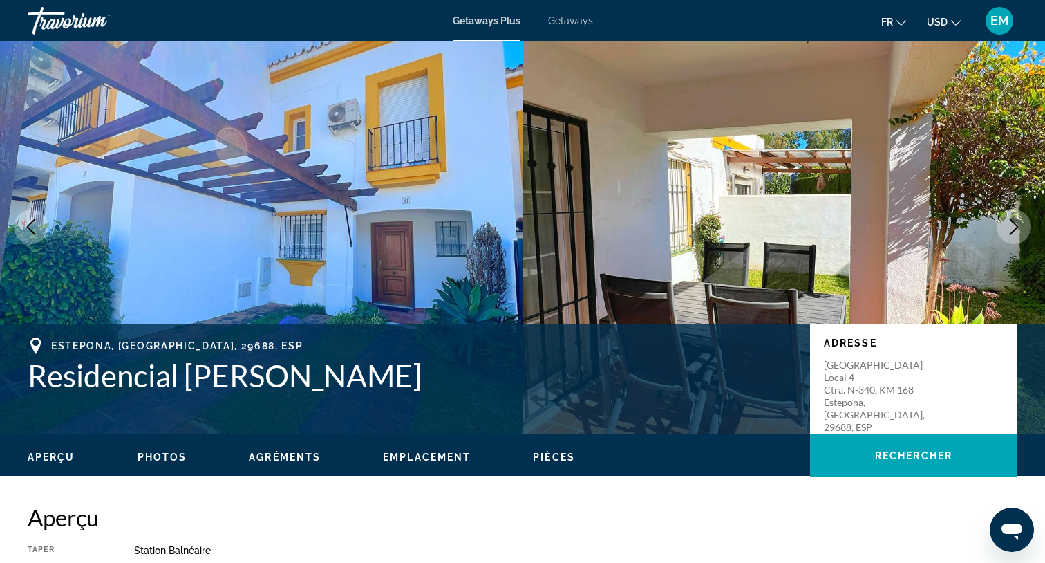
click at [1010, 230] on icon "Next image" at bounding box center [1014, 226] width 17 height 17
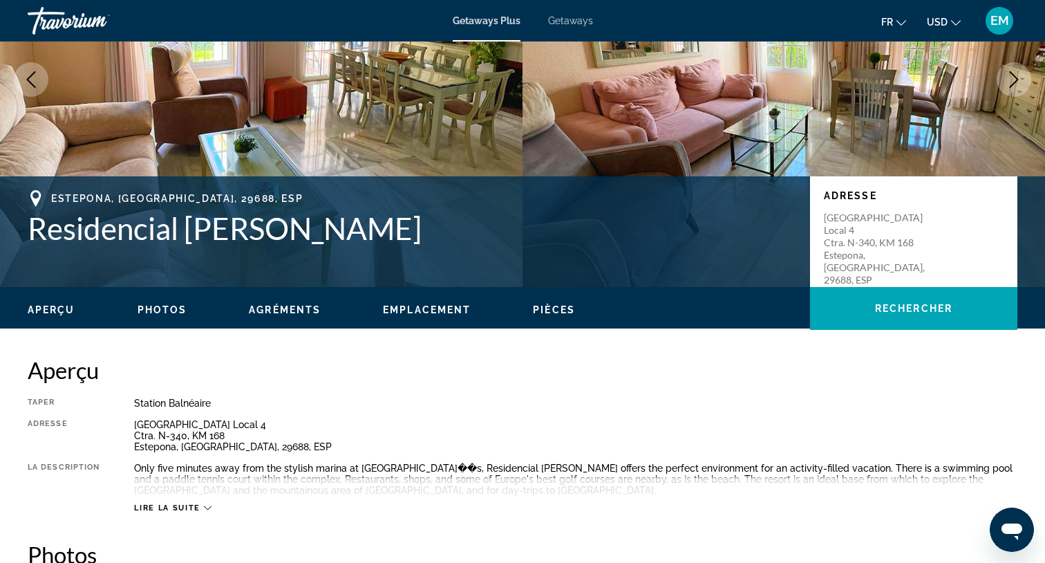
scroll to position [139, 0]
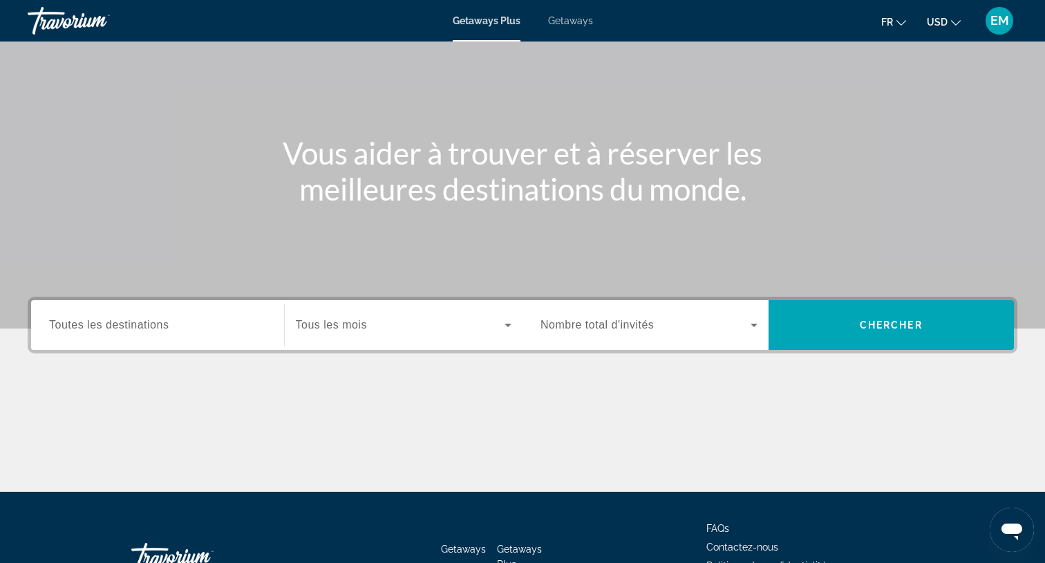
scroll to position [94, 0]
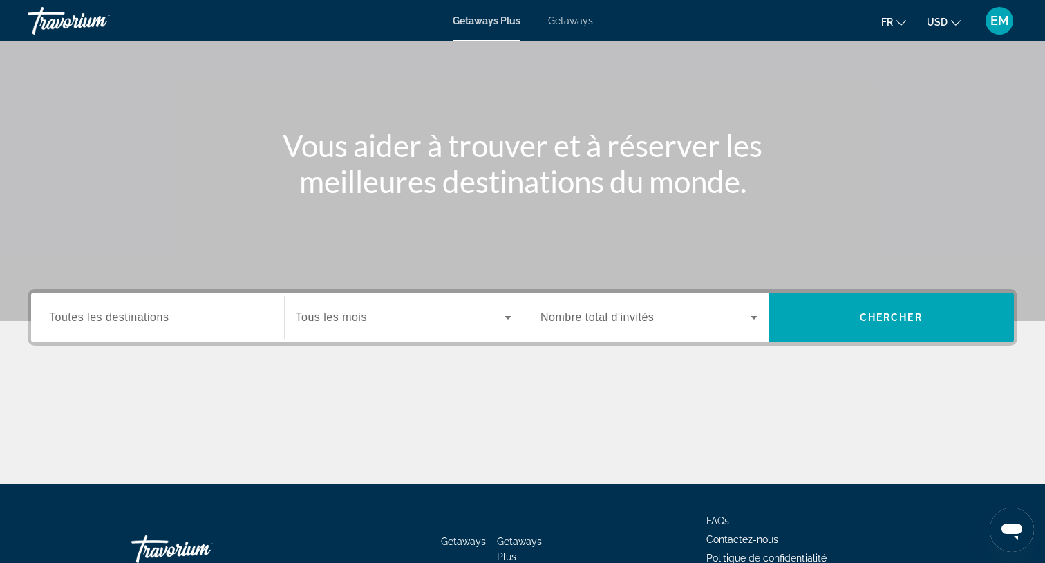
click at [447, 333] on div "Search widget" at bounding box center [404, 317] width 216 height 39
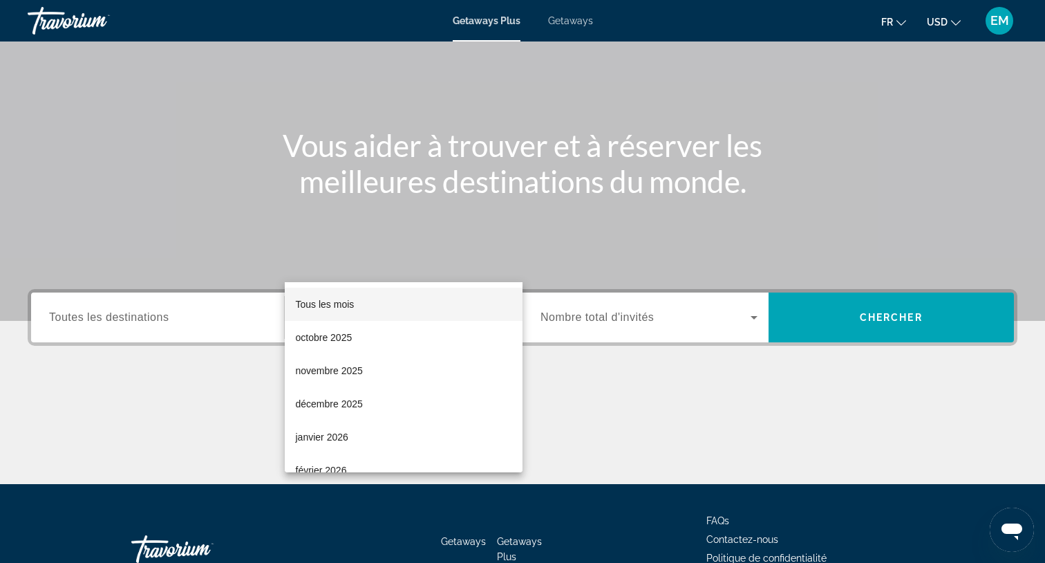
scroll to position [185, 0]
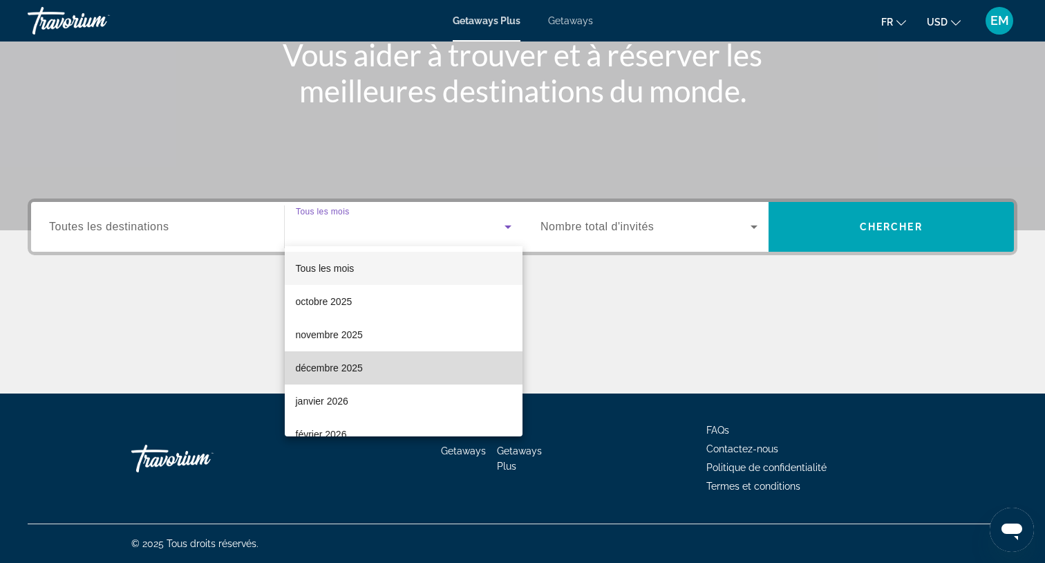
click at [384, 365] on mat-option "décembre 2025" at bounding box center [404, 367] width 239 height 33
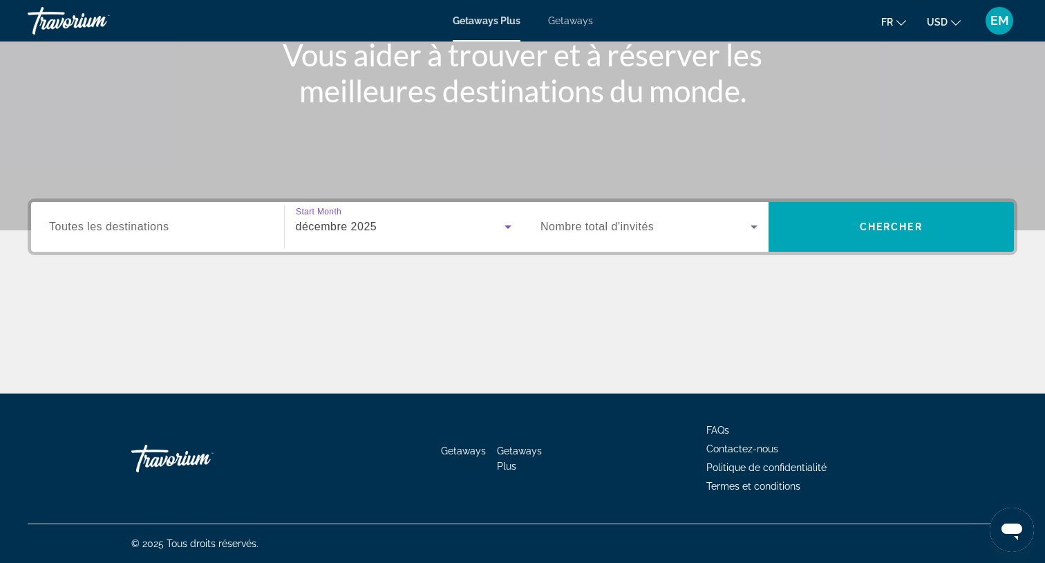
click at [637, 219] on span "Search widget" at bounding box center [646, 226] width 210 height 17
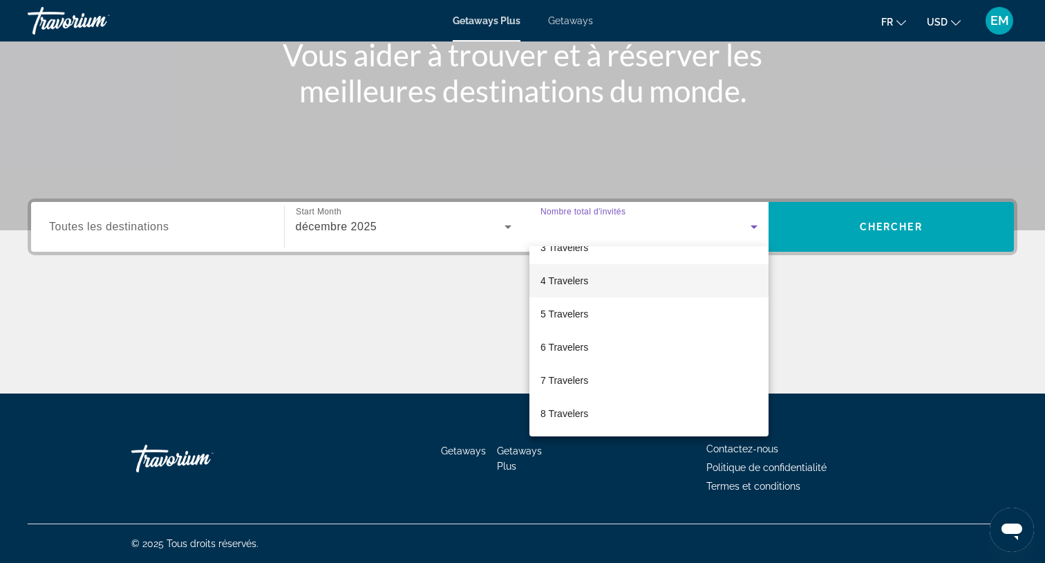
scroll to position [98, 0]
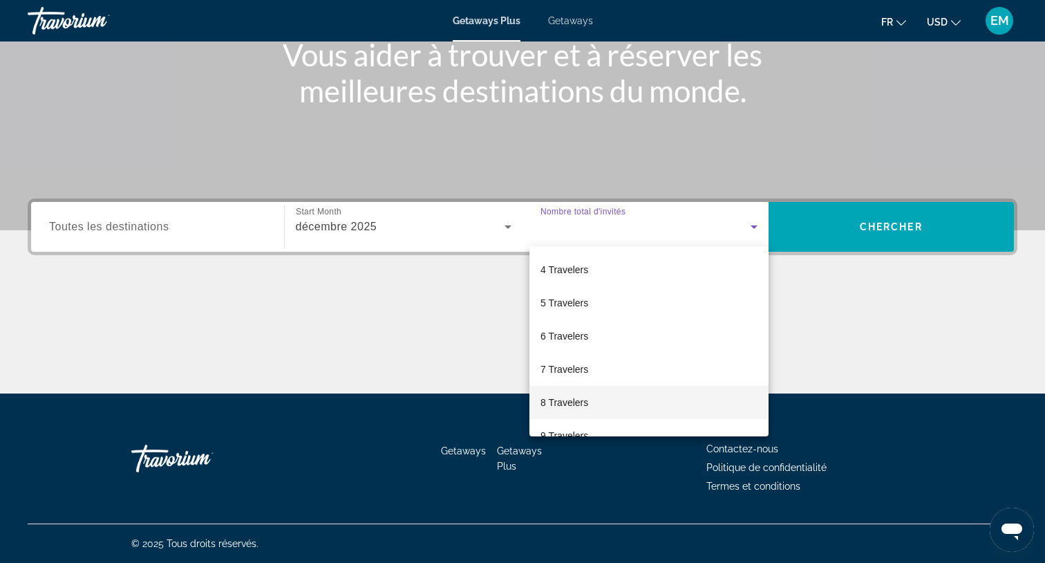
click at [596, 395] on mat-option "8 Travelers" at bounding box center [649, 402] width 239 height 33
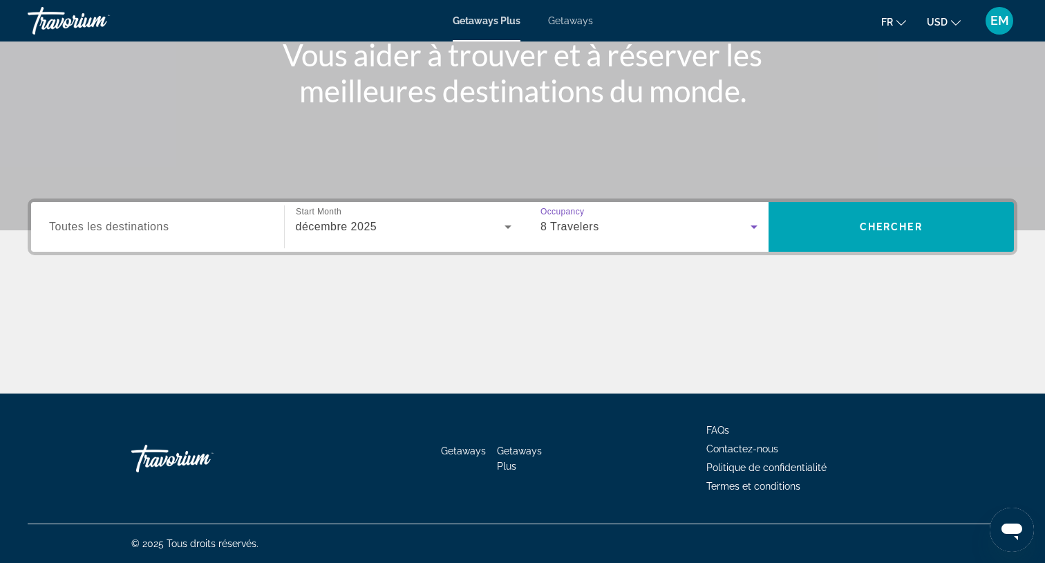
click at [192, 220] on input "Destination Toutes les destinations" at bounding box center [157, 227] width 217 height 17
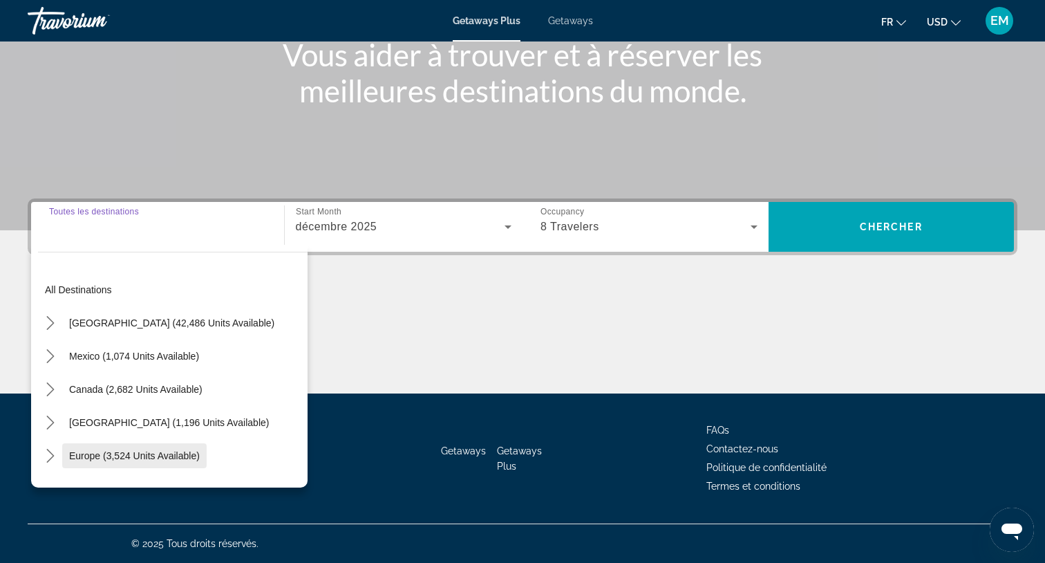
click at [113, 453] on span "Europe (3,524 units available)" at bounding box center [134, 455] width 131 height 11
type input "**********"
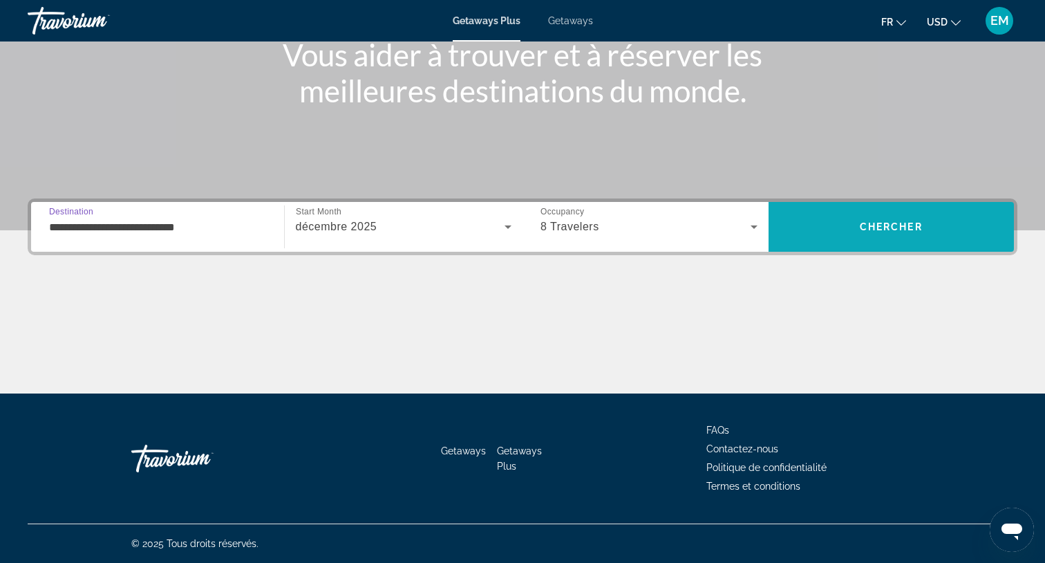
click at [897, 214] on span "Search" at bounding box center [892, 226] width 246 height 33
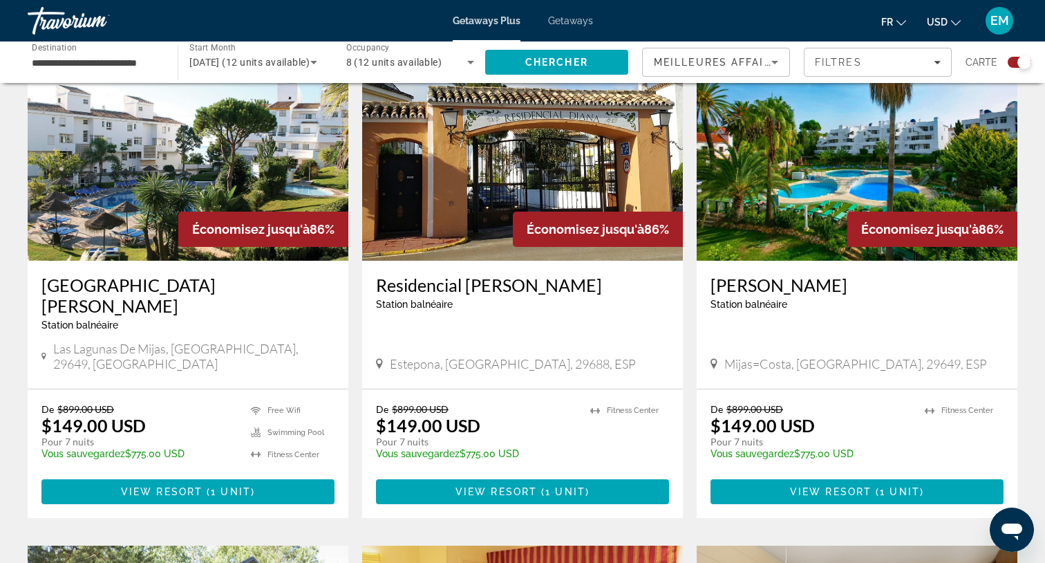
scroll to position [520, 0]
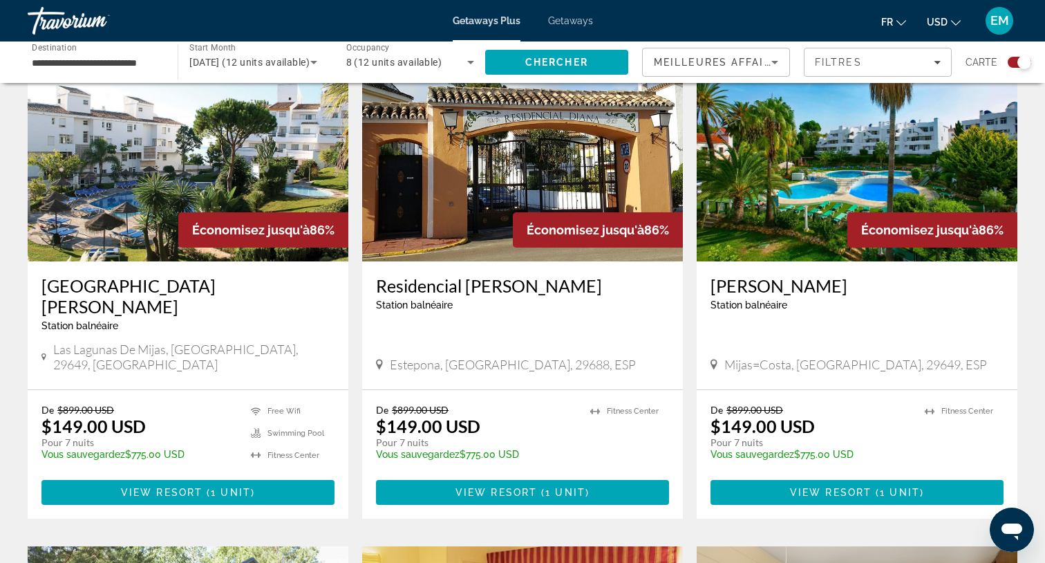
click at [166, 128] on img "Main content" at bounding box center [188, 150] width 321 height 221
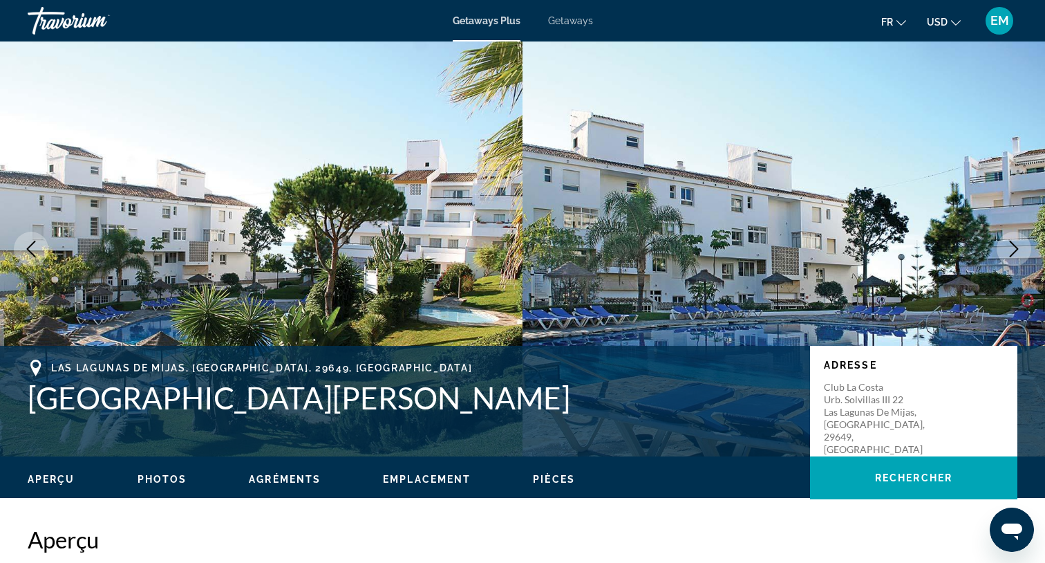
click at [1010, 243] on icon "Next image" at bounding box center [1014, 249] width 17 height 17
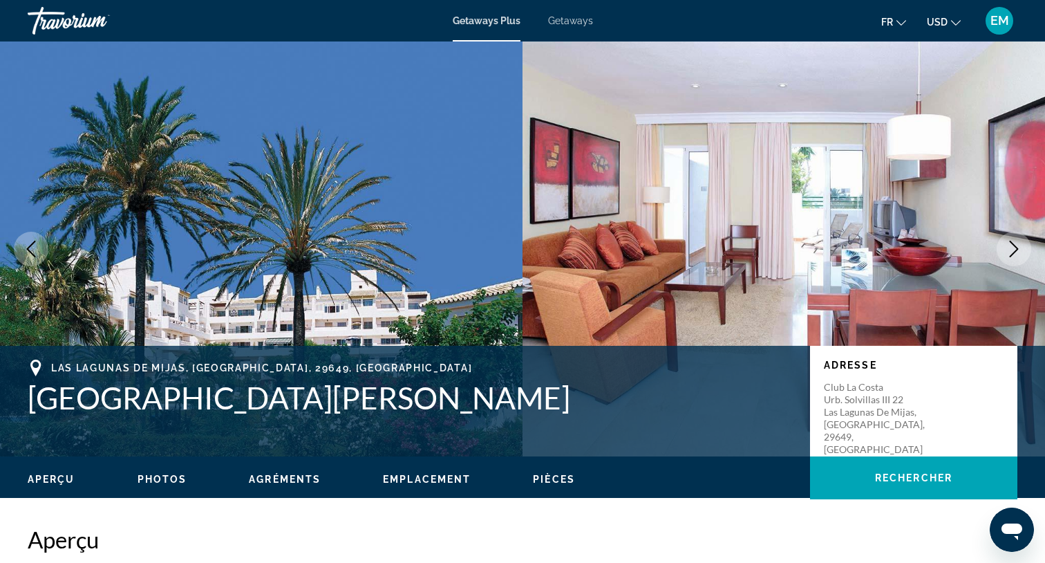
click at [1010, 243] on icon "Next image" at bounding box center [1014, 249] width 17 height 17
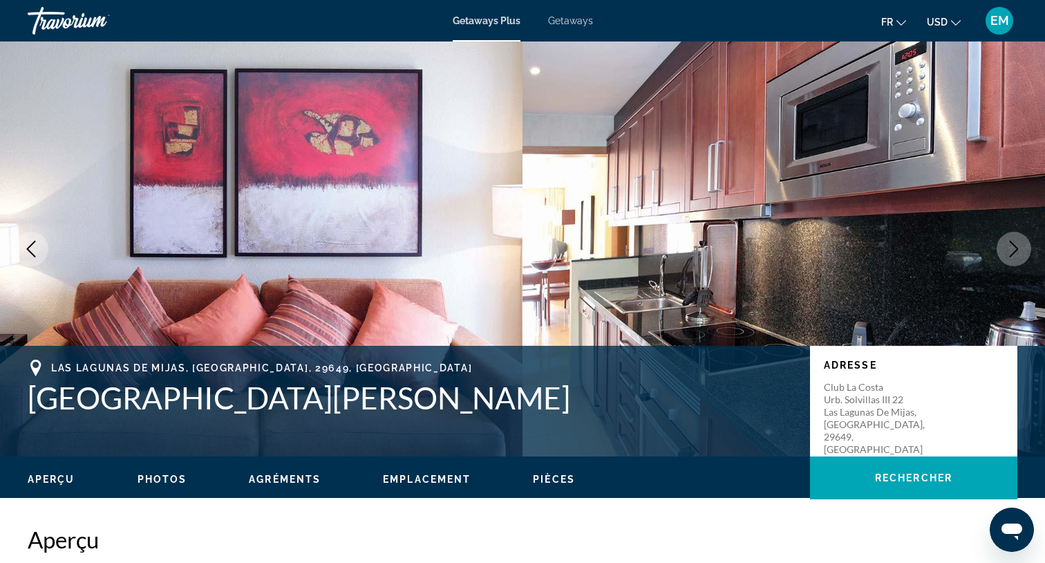
click at [1010, 243] on icon "Next image" at bounding box center [1014, 249] width 17 height 17
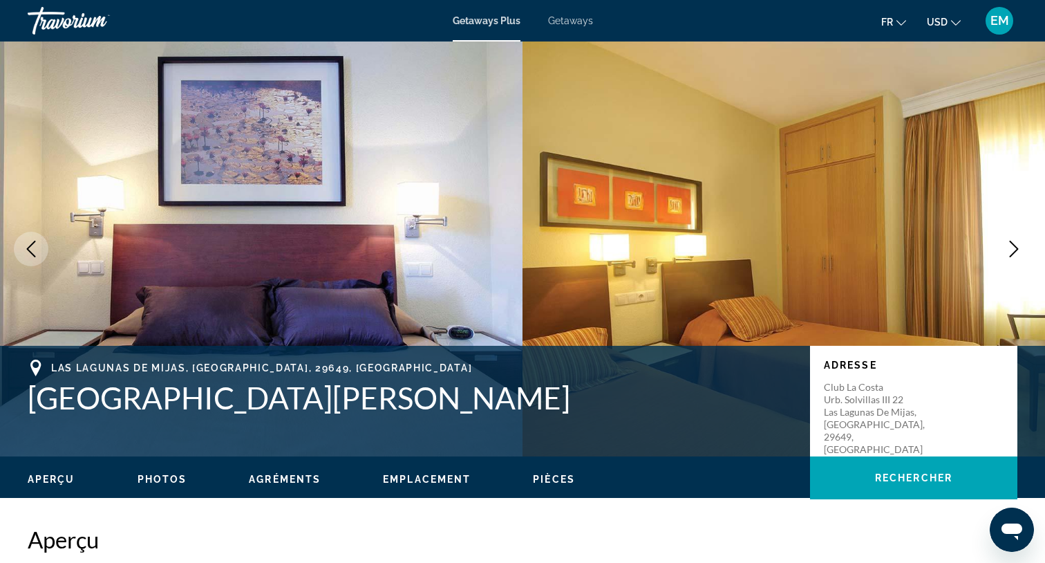
click at [1010, 243] on icon "Next image" at bounding box center [1014, 249] width 17 height 17
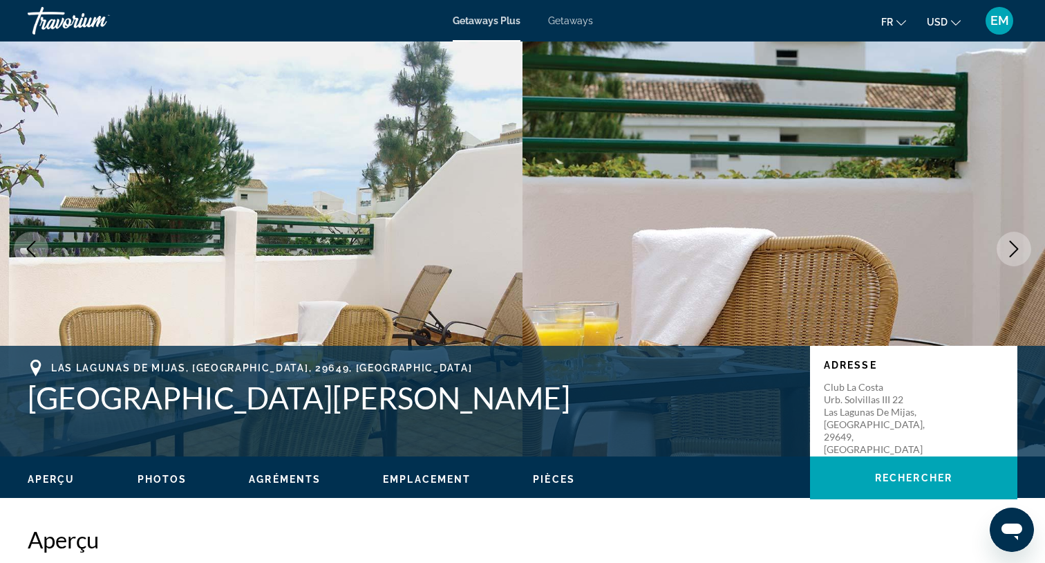
click at [1013, 256] on icon "Next image" at bounding box center [1014, 249] width 17 height 17
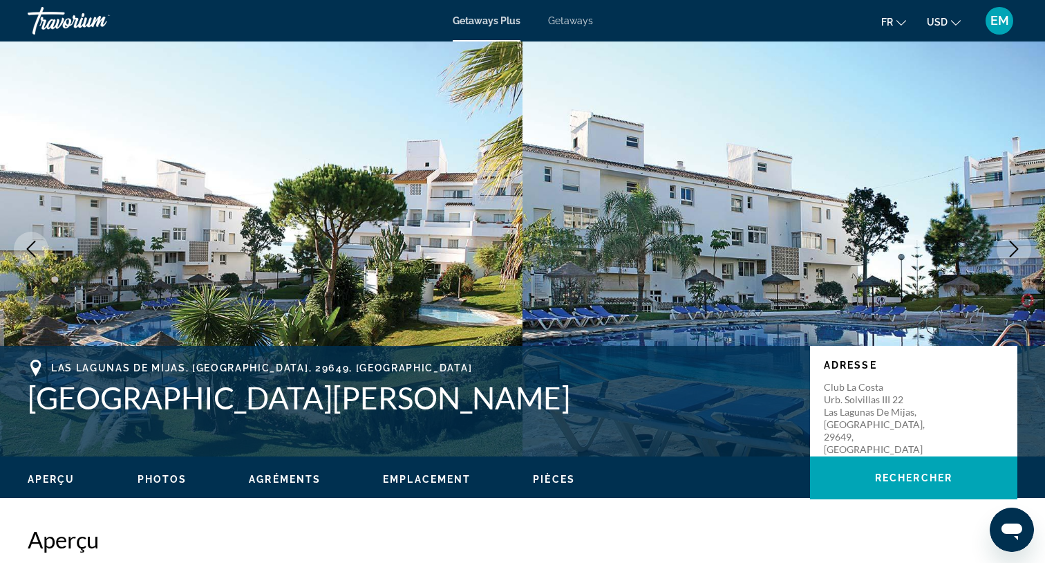
click at [1013, 257] on icon "Next image" at bounding box center [1014, 249] width 17 height 17
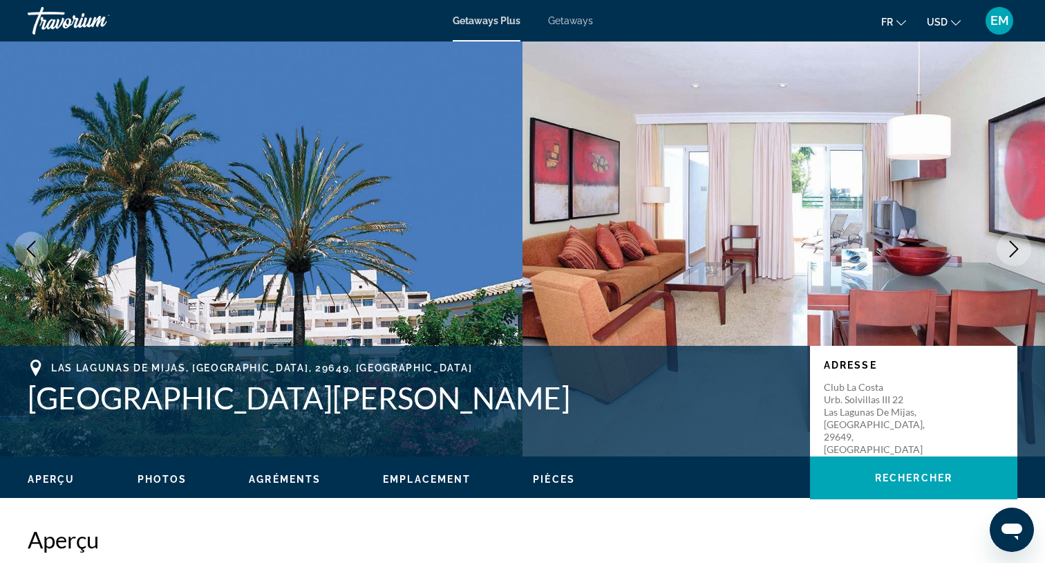
click at [1013, 257] on icon "Next image" at bounding box center [1014, 249] width 17 height 17
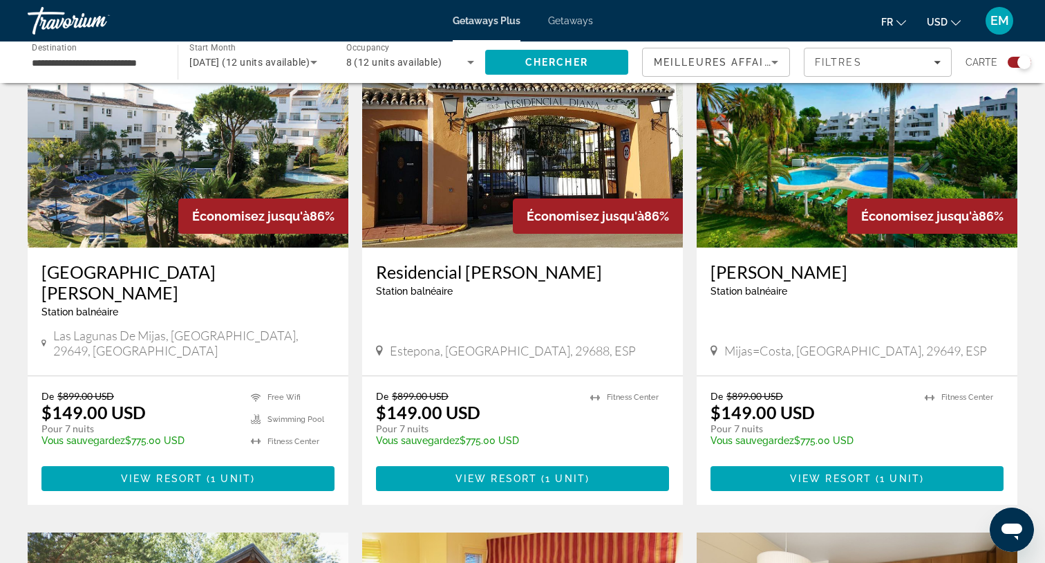
scroll to position [528, 0]
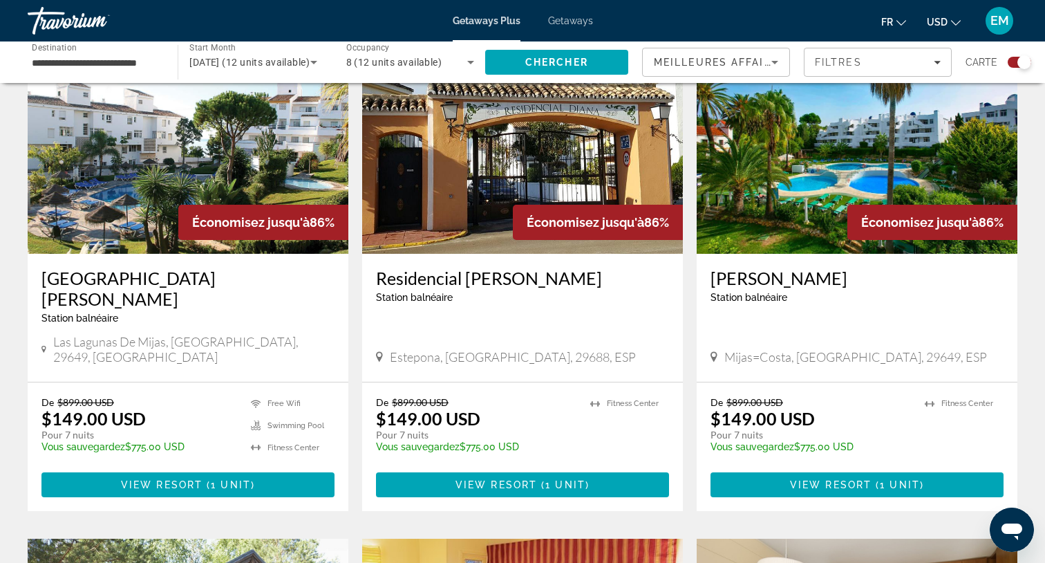
click at [759, 207] on img "Main content" at bounding box center [857, 142] width 321 height 221
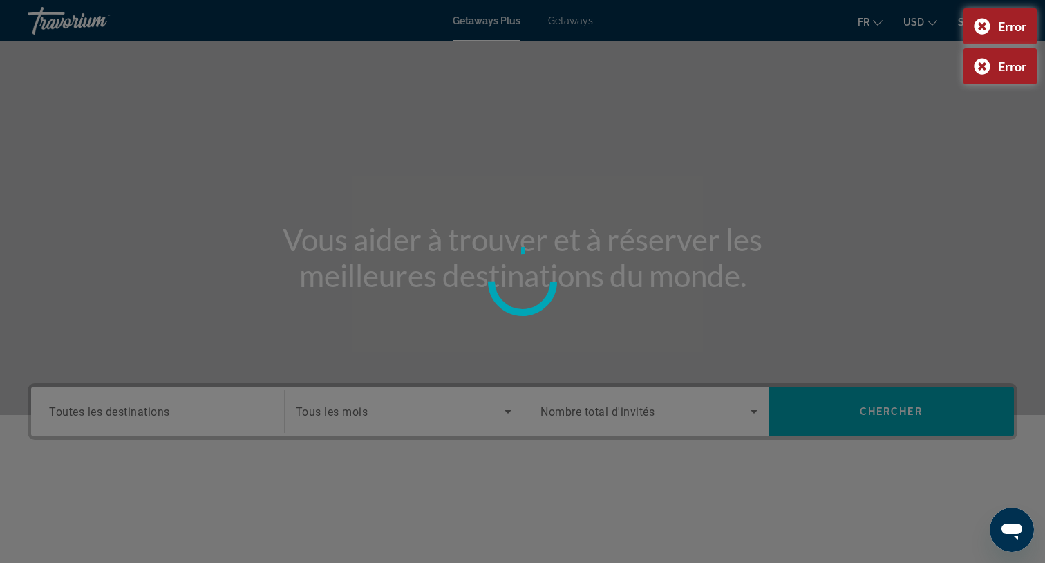
scroll to position [-1, 0]
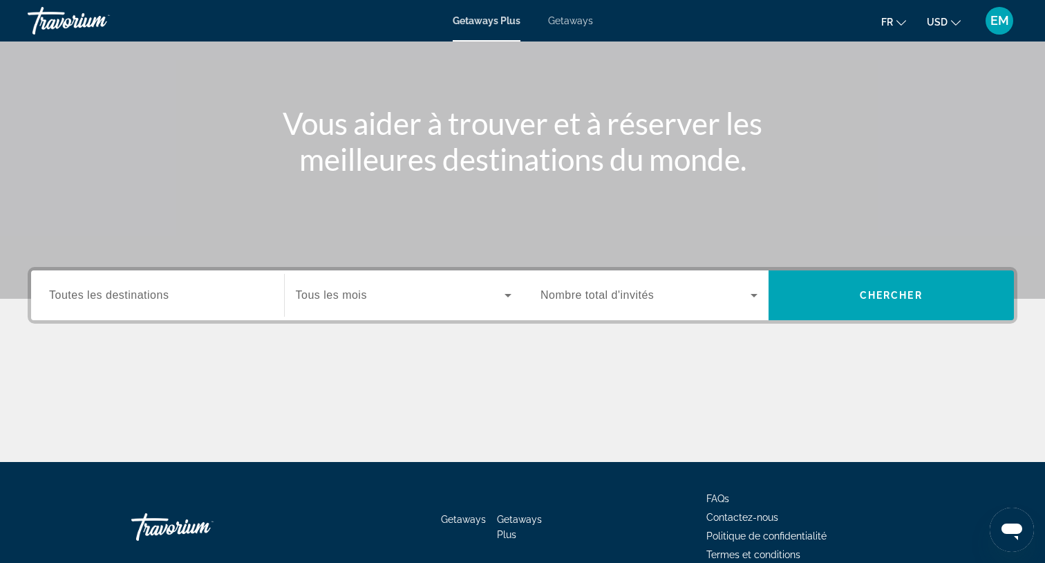
scroll to position [139, 0]
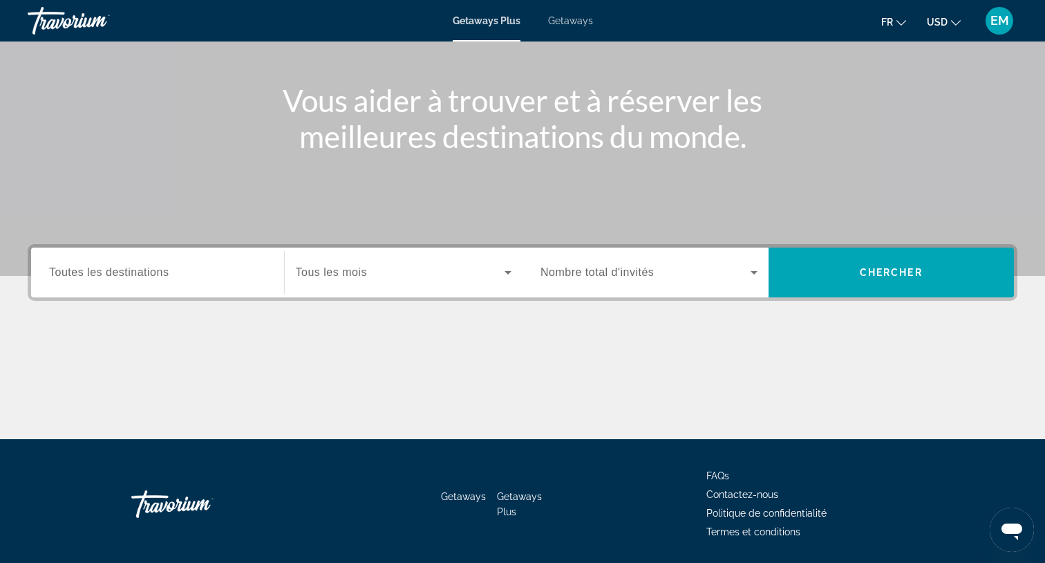
click at [372, 278] on span "Search widget" at bounding box center [401, 272] width 210 height 17
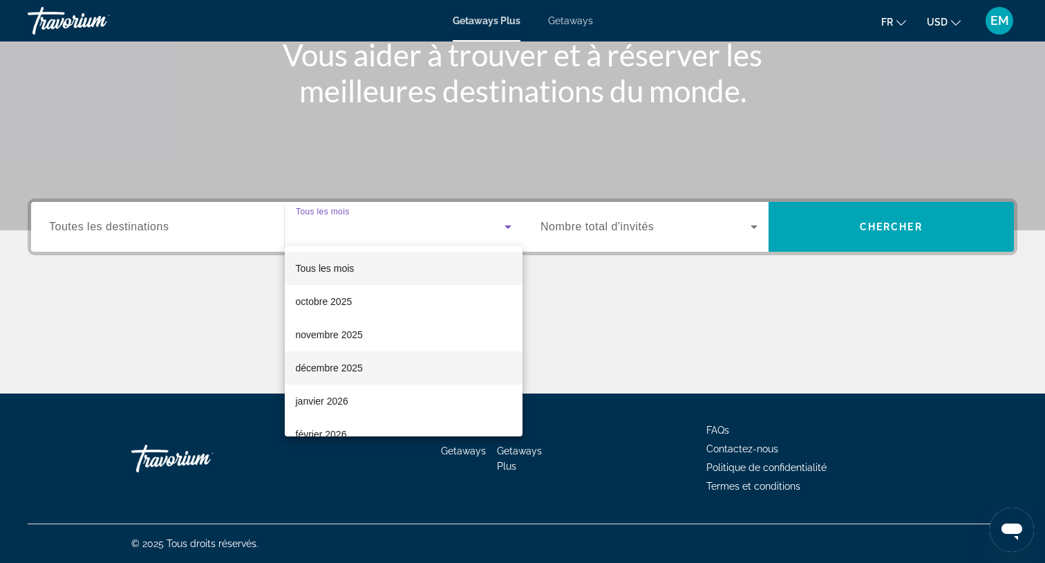
click at [333, 365] on span "décembre 2025" at bounding box center [329, 368] width 67 height 17
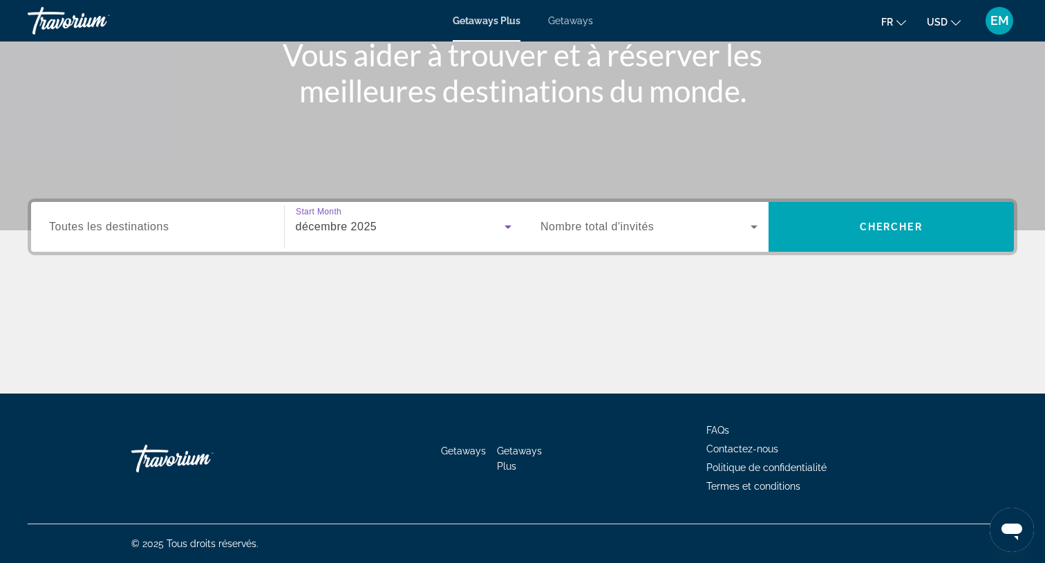
click at [629, 234] on span "Search widget" at bounding box center [646, 226] width 210 height 17
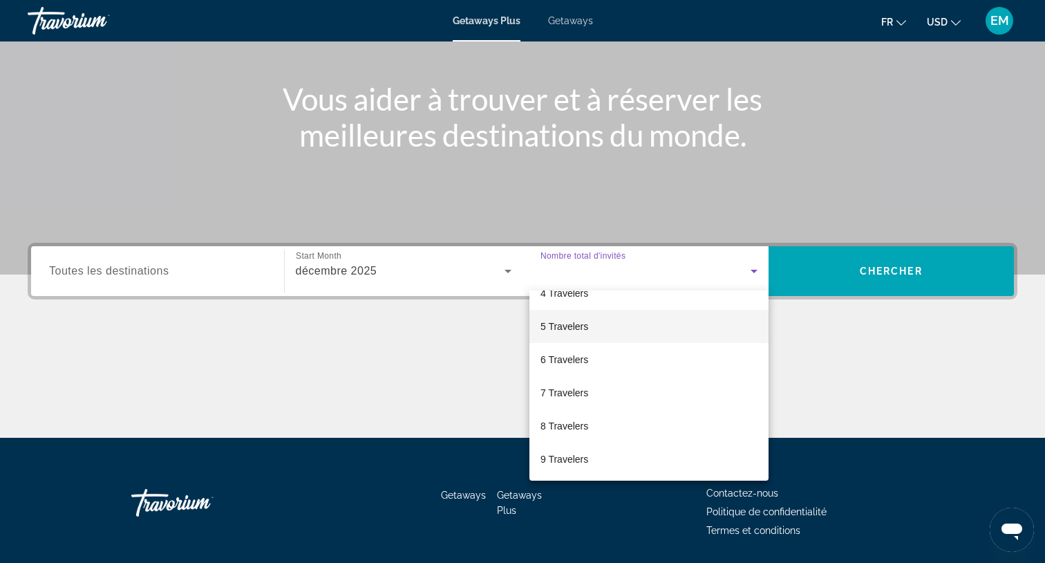
scroll to position [125, 0]
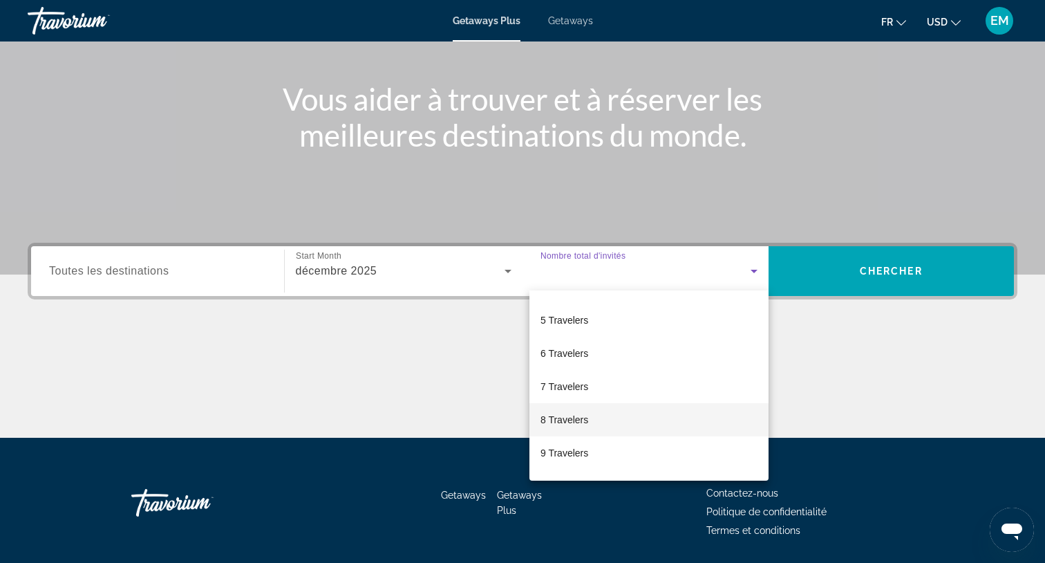
click at [574, 414] on span "8 Travelers" at bounding box center [565, 419] width 48 height 17
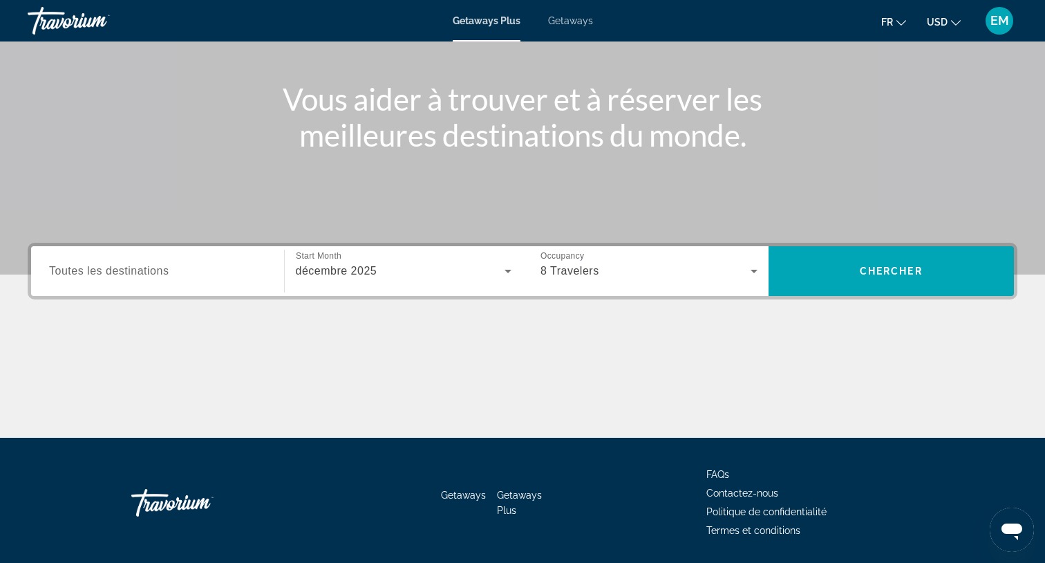
click at [127, 272] on span "Toutes les destinations" at bounding box center [109, 271] width 120 height 12
click at [127, 272] on input "Destination Toutes les destinations" at bounding box center [157, 271] width 217 height 17
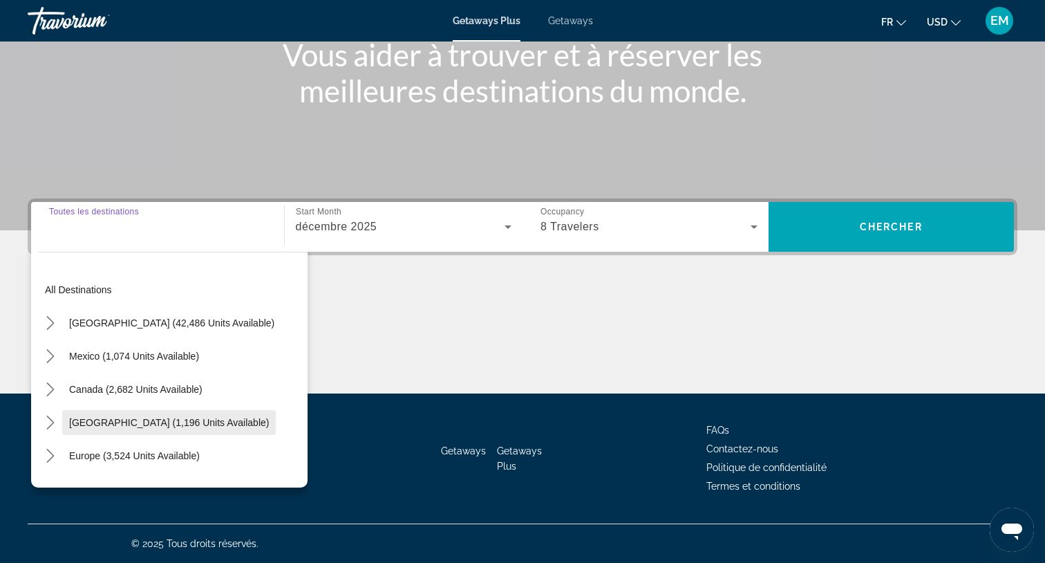
scroll to position [29, 0]
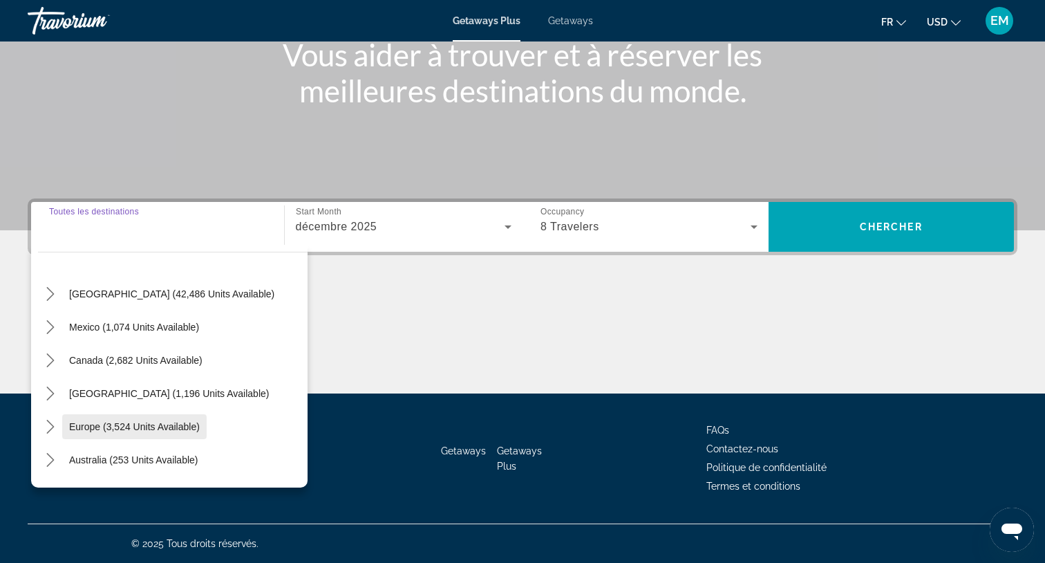
click at [95, 432] on button "Europe (3,524 units available)" at bounding box center [134, 426] width 145 height 25
type input "**********"
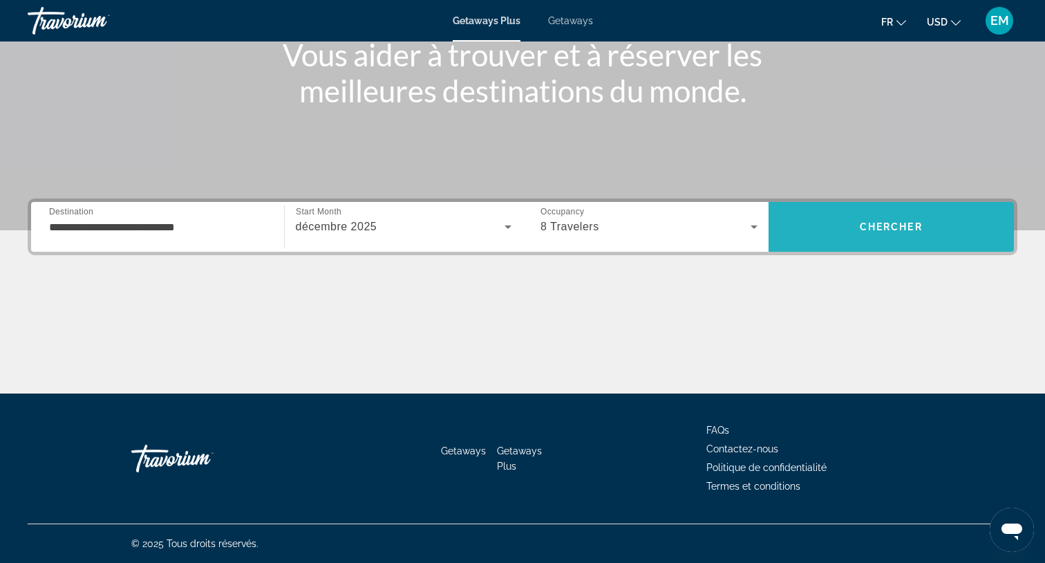
click at [846, 236] on span "Search" at bounding box center [892, 226] width 246 height 33
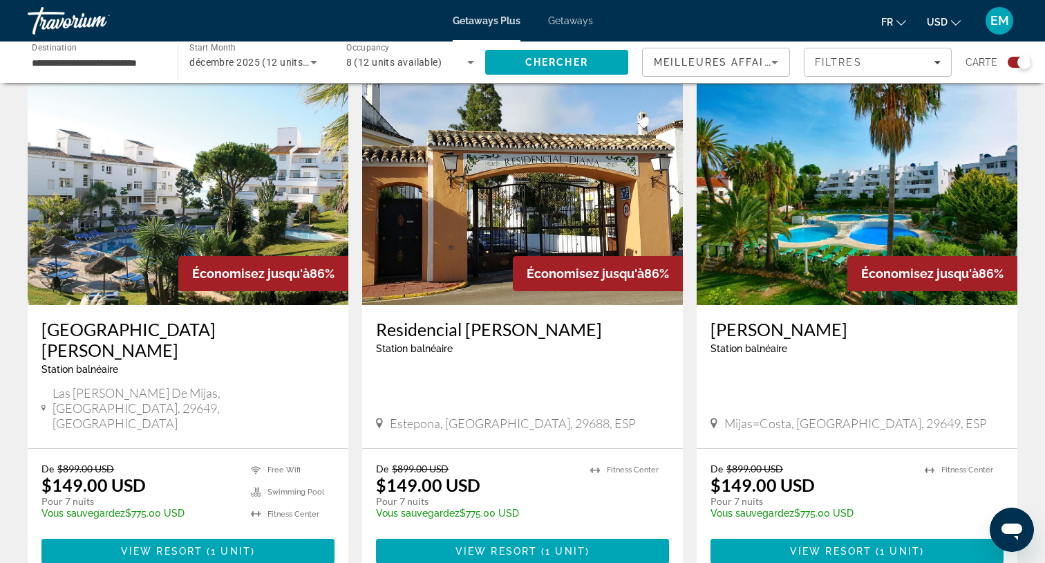
scroll to position [477, 0]
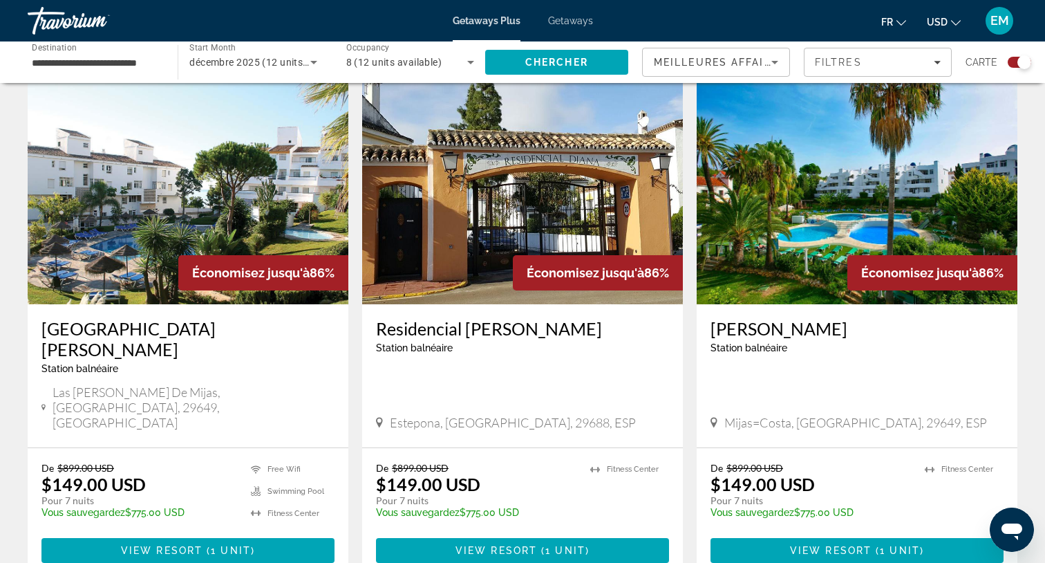
click at [801, 238] on img "Main content" at bounding box center [857, 193] width 321 height 221
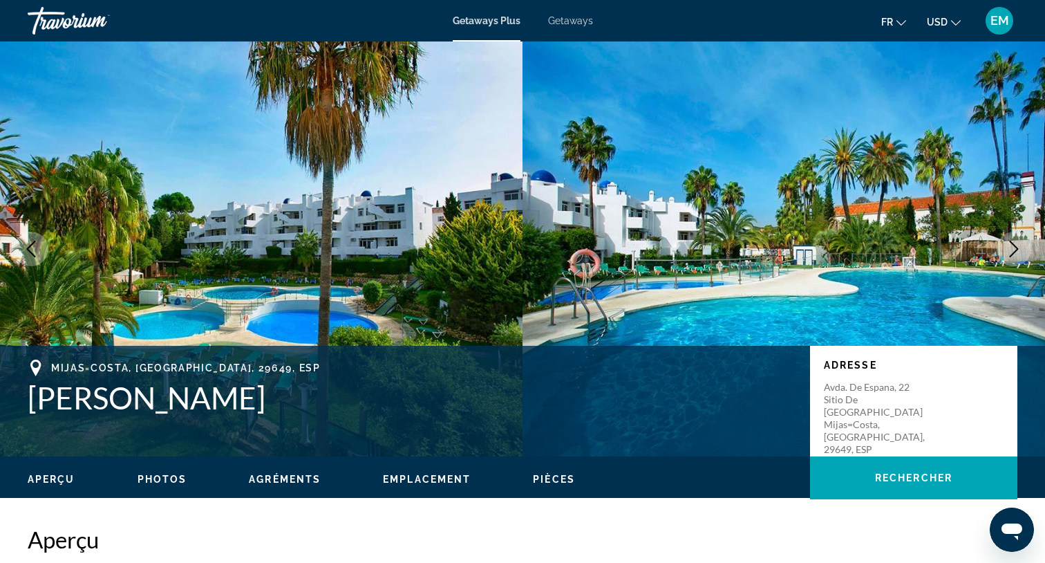
click at [1023, 247] on button "Next image" at bounding box center [1014, 249] width 35 height 35
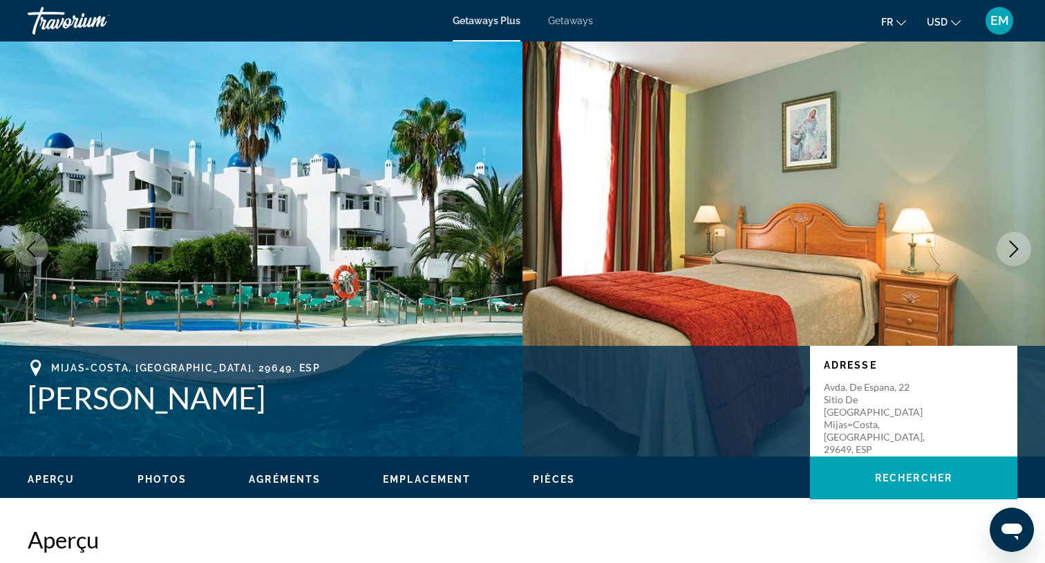
click at [1023, 247] on button "Next image" at bounding box center [1014, 249] width 35 height 35
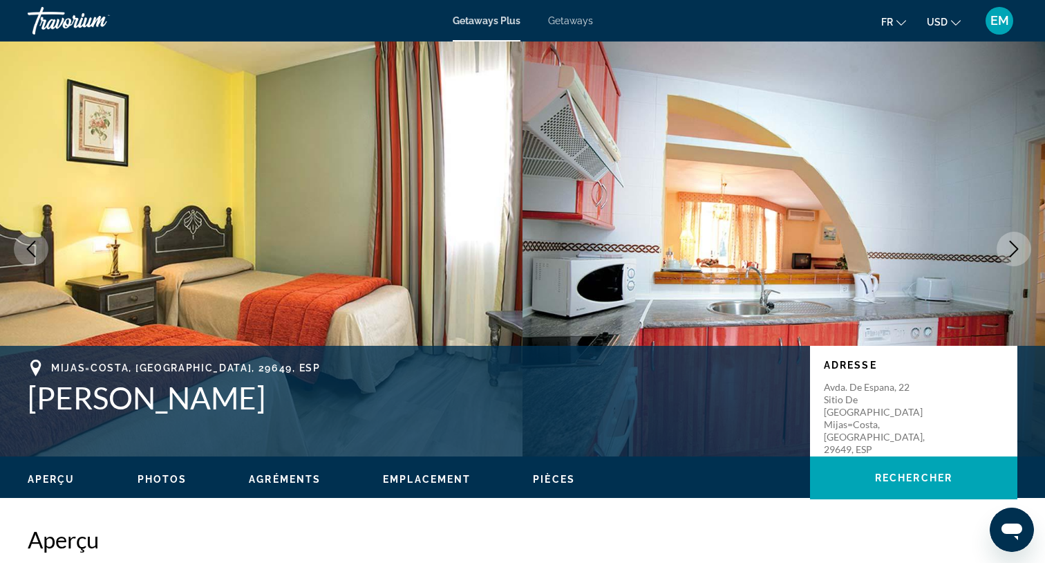
click at [1023, 247] on button "Next image" at bounding box center [1014, 249] width 35 height 35
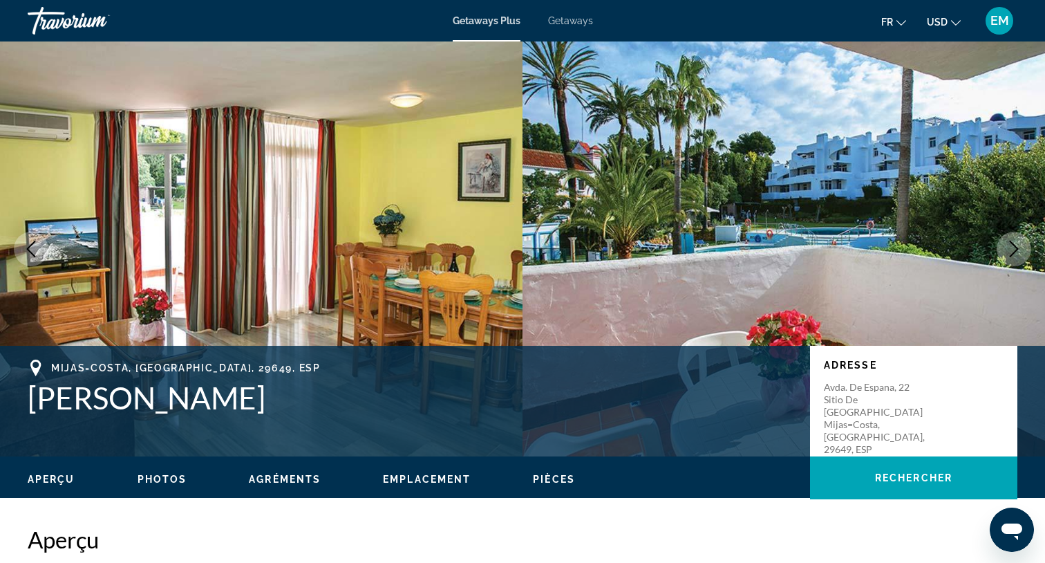
click at [1021, 247] on icon "Next image" at bounding box center [1014, 249] width 17 height 17
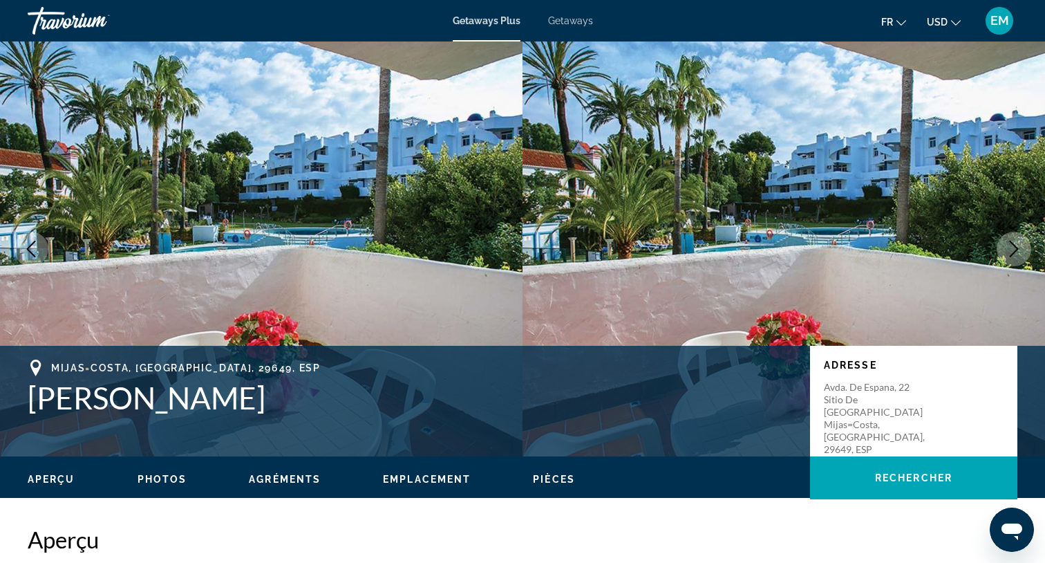
click at [1021, 247] on icon "Next image" at bounding box center [1014, 249] width 17 height 17
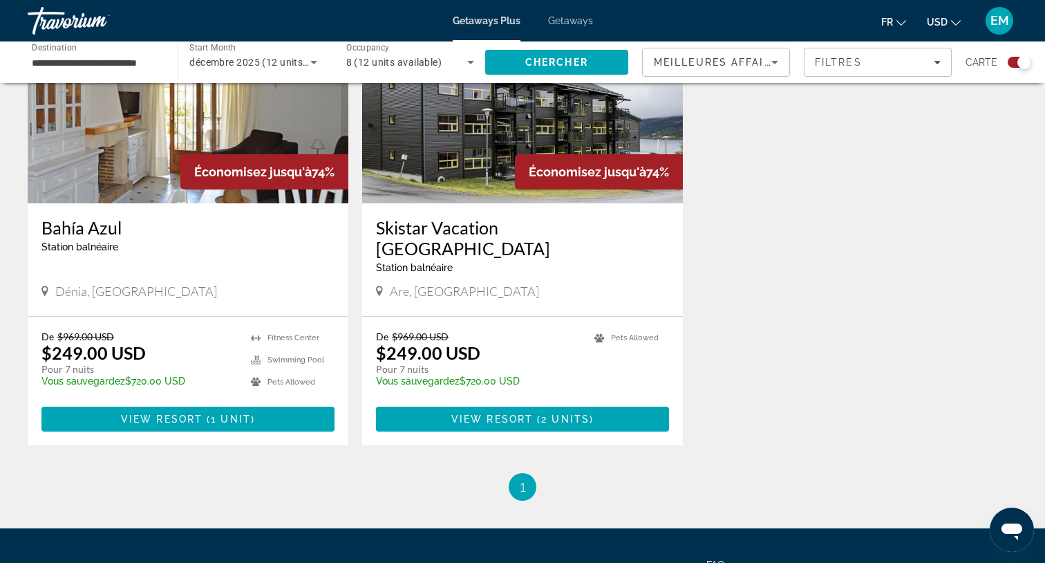
scroll to position [1585, 0]
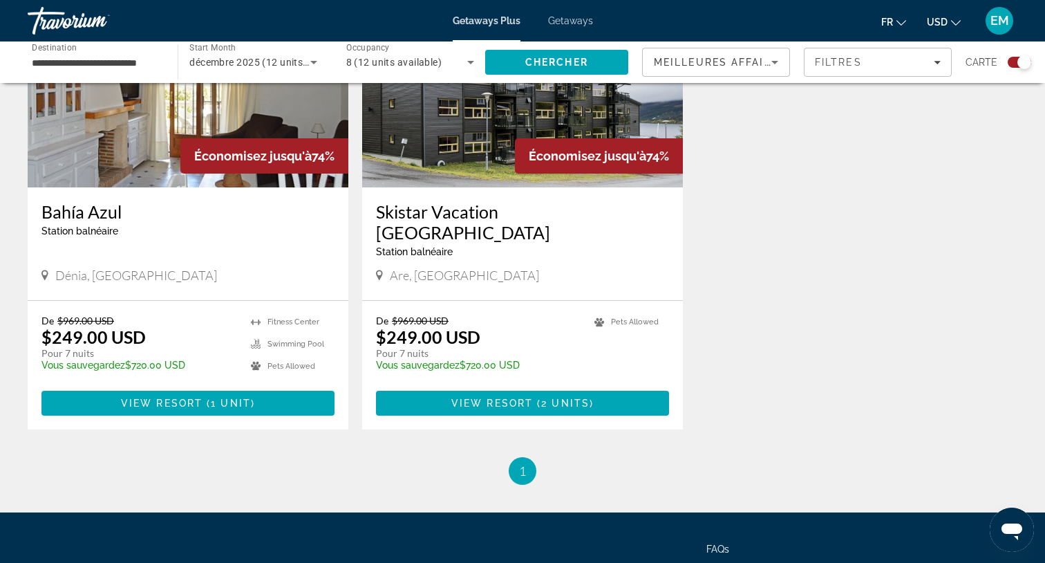
click at [519, 463] on span "1" at bounding box center [522, 470] width 7 height 15
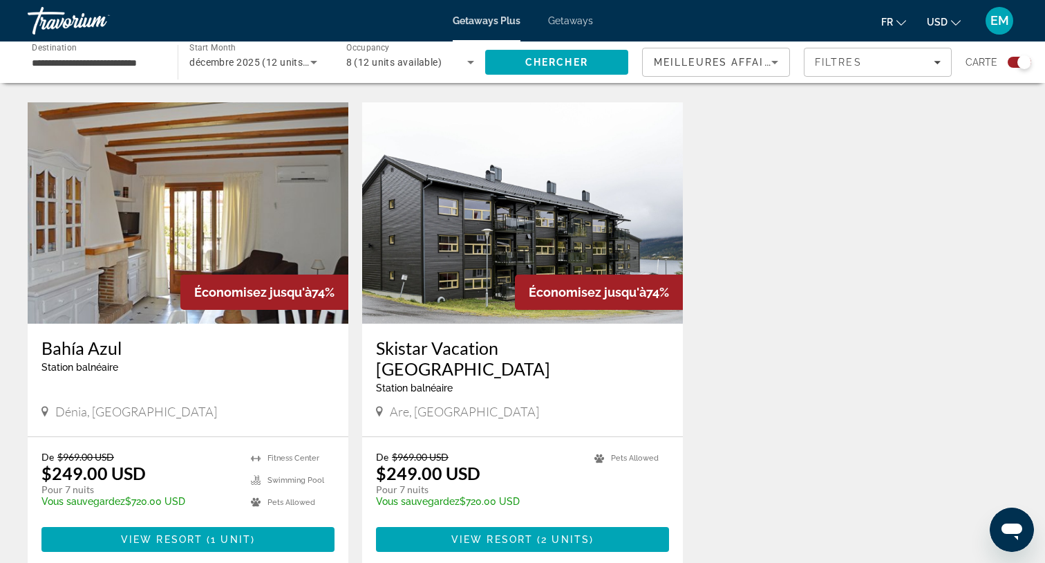
scroll to position [1437, 0]
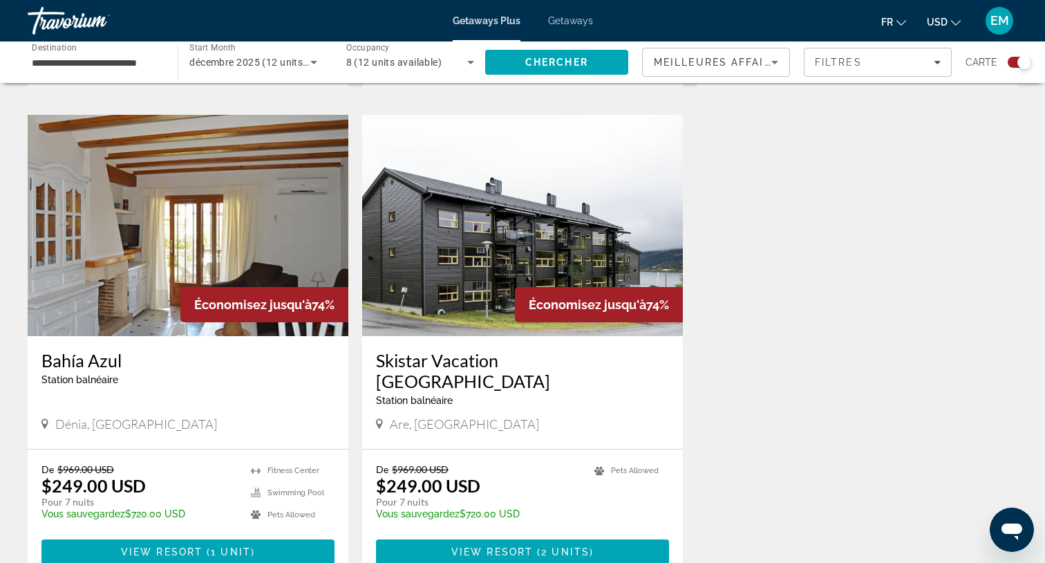
click at [458, 232] on img "Main content" at bounding box center [522, 225] width 321 height 221
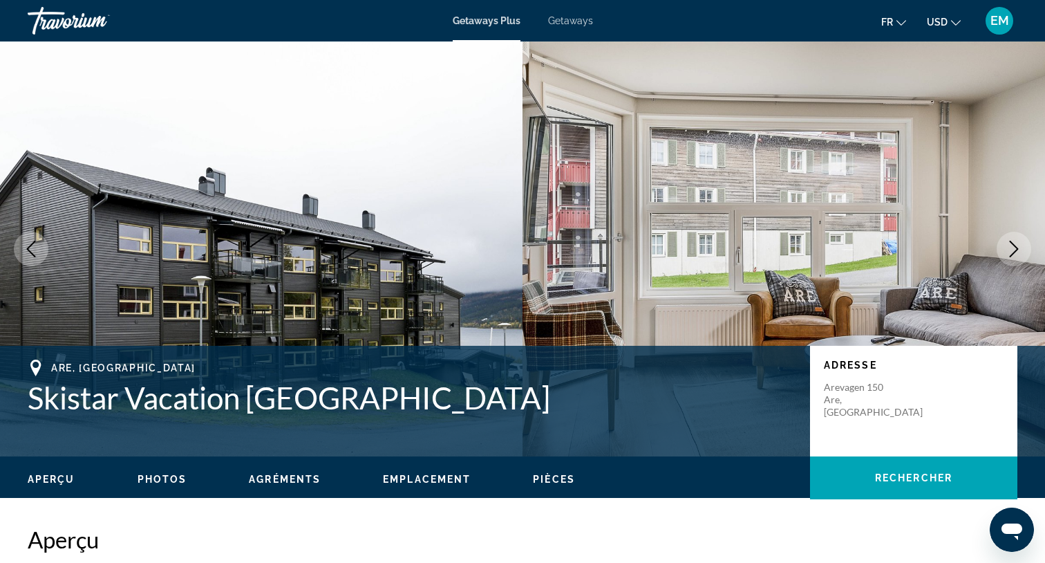
click at [1014, 247] on icon "Next image" at bounding box center [1014, 249] width 17 height 17
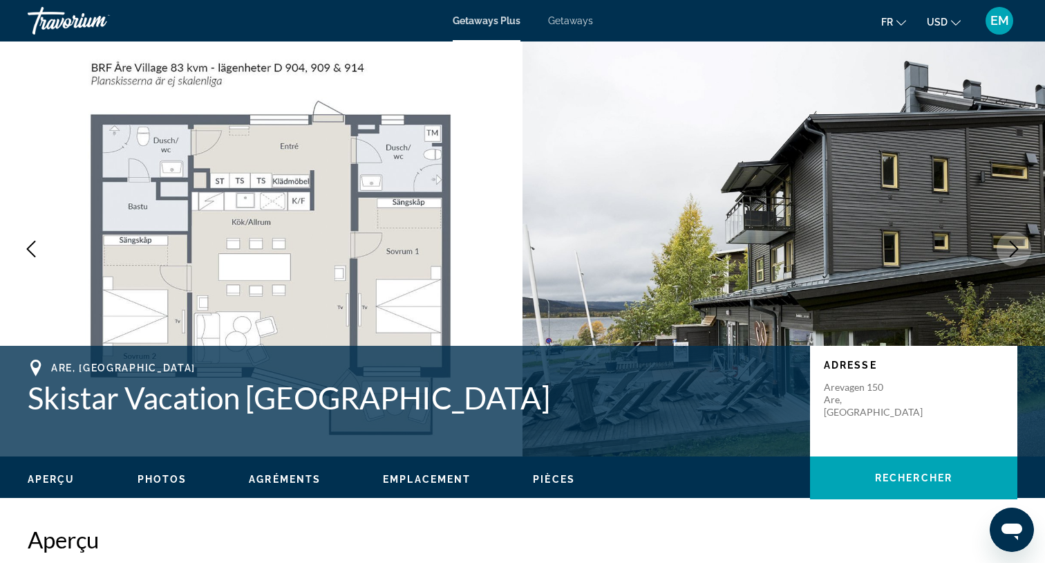
click at [1014, 247] on icon "Next image" at bounding box center [1014, 249] width 17 height 17
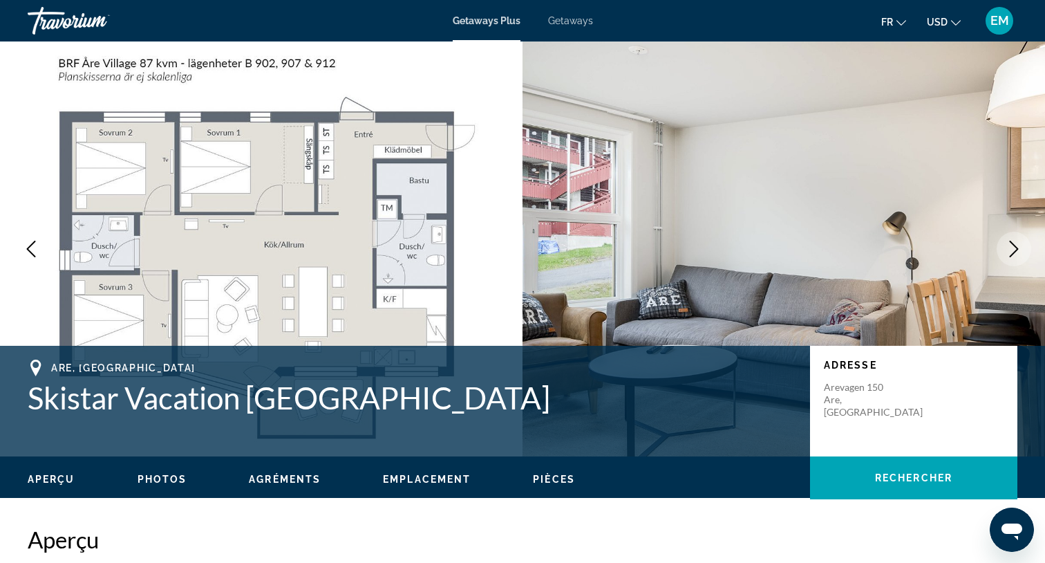
click at [1014, 247] on icon "Next image" at bounding box center [1014, 249] width 17 height 17
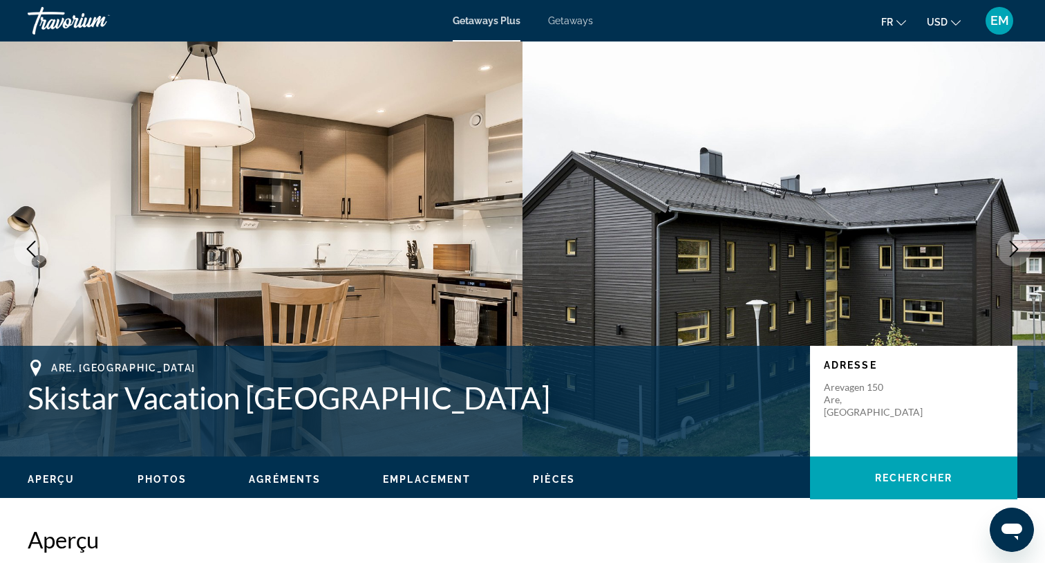
click at [1014, 247] on icon "Next image" at bounding box center [1014, 249] width 17 height 17
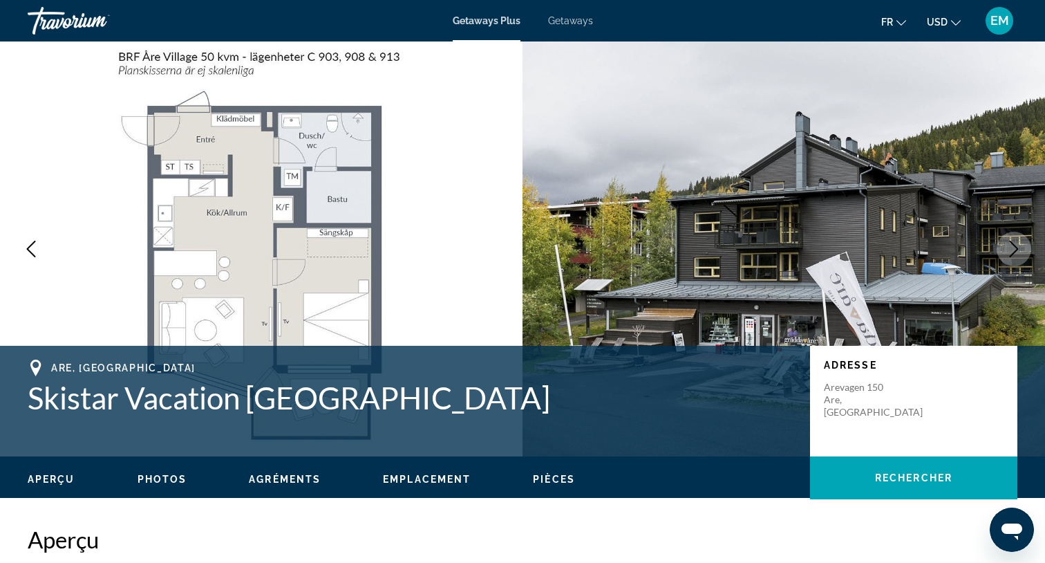
click at [1014, 247] on icon "Next image" at bounding box center [1014, 249] width 17 height 17
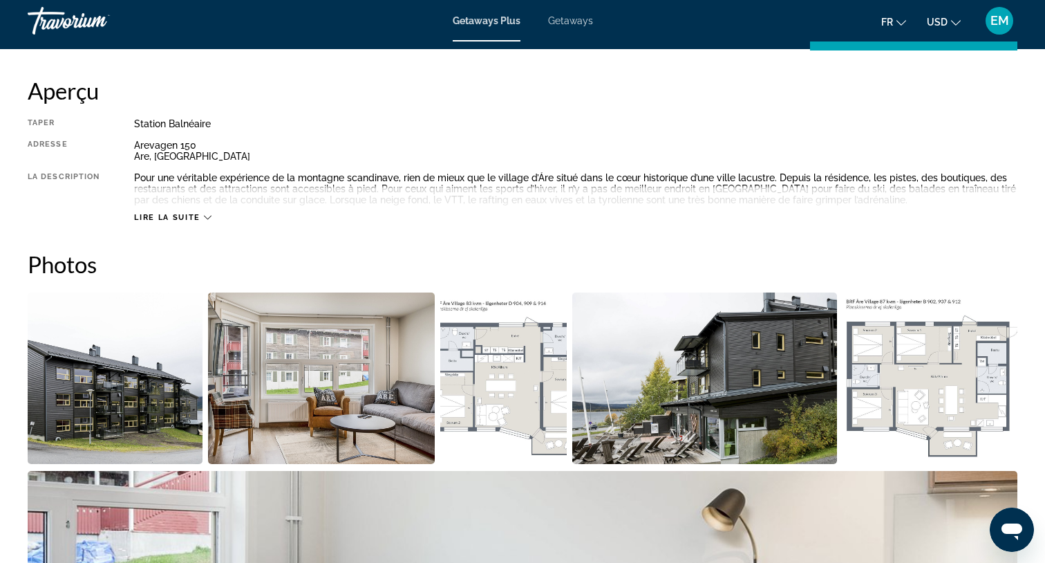
scroll to position [113, 0]
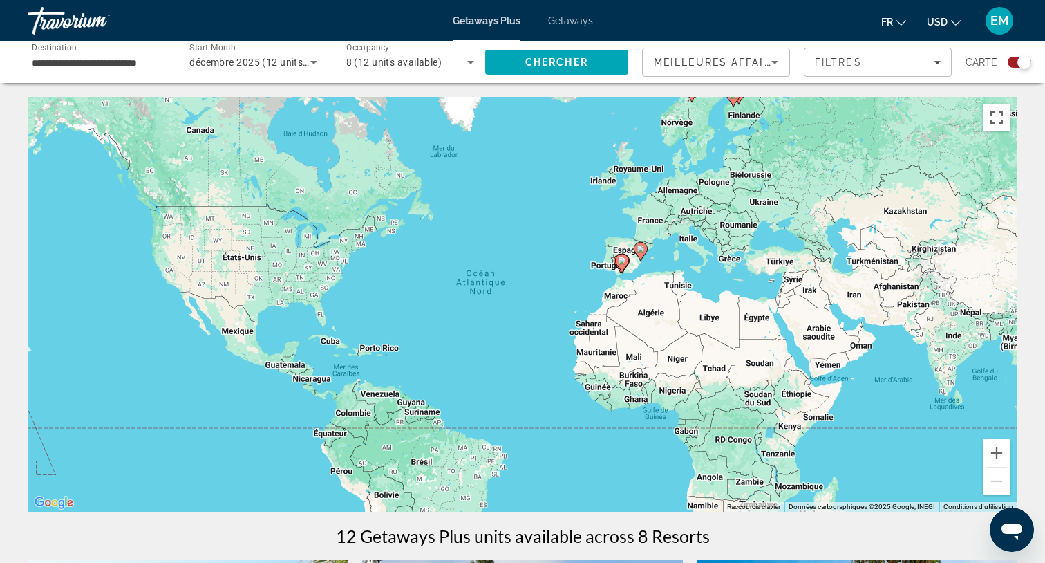
click at [624, 261] on image "Main content" at bounding box center [622, 261] width 8 height 8
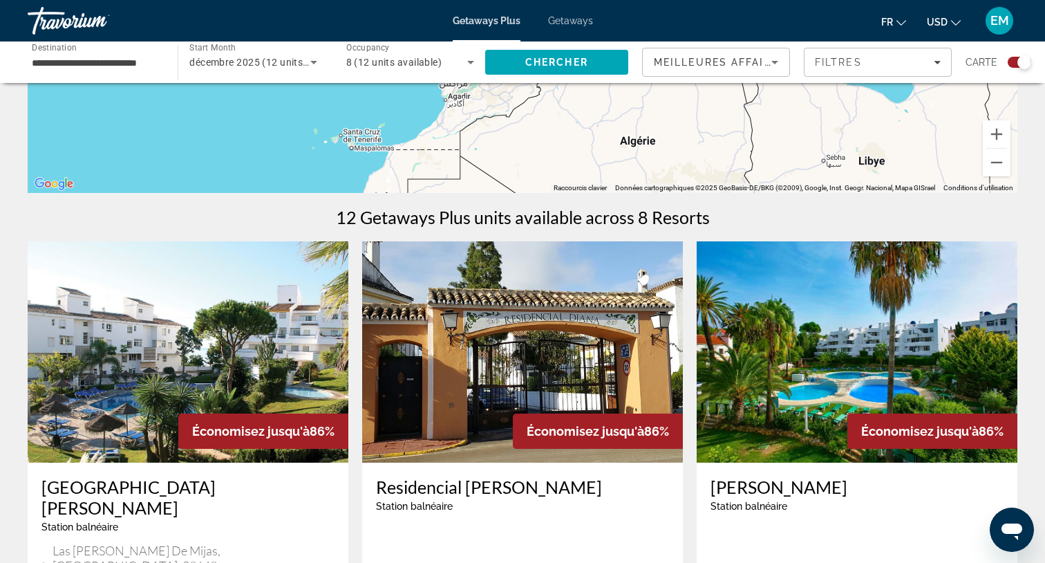
scroll to position [418, 0]
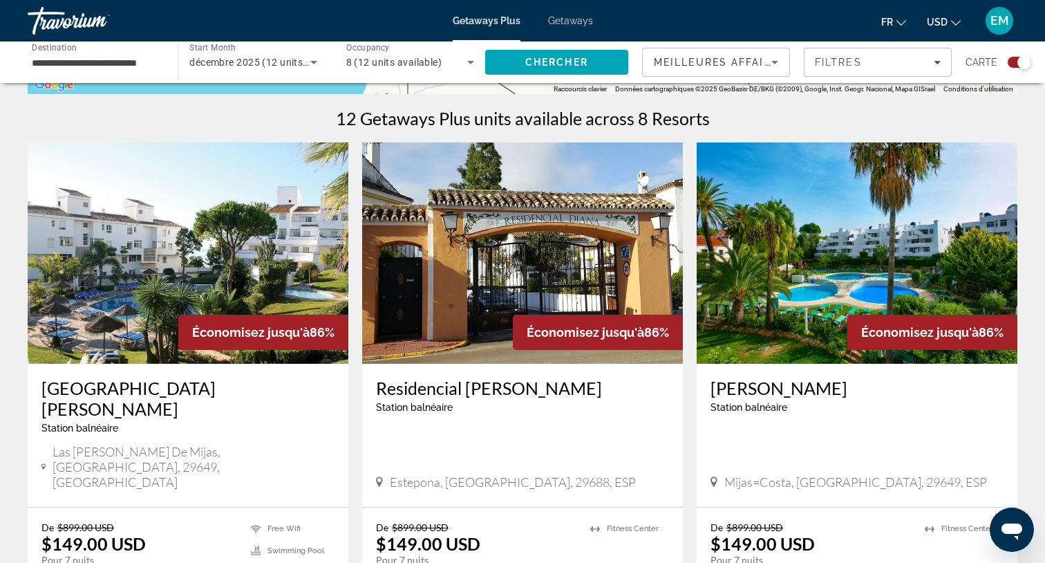
click at [218, 276] on img "Main content" at bounding box center [188, 252] width 321 height 221
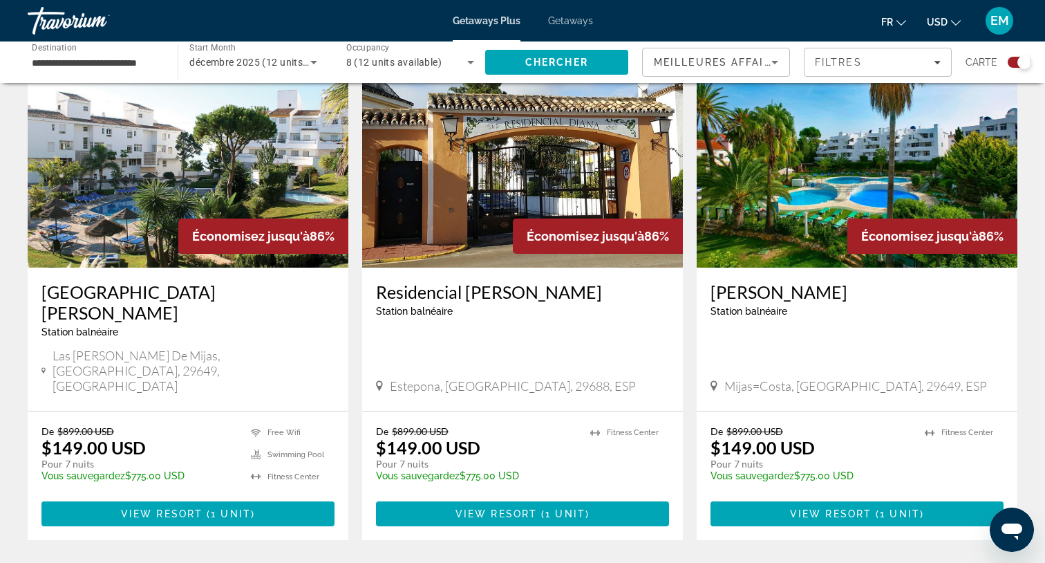
scroll to position [448, 0]
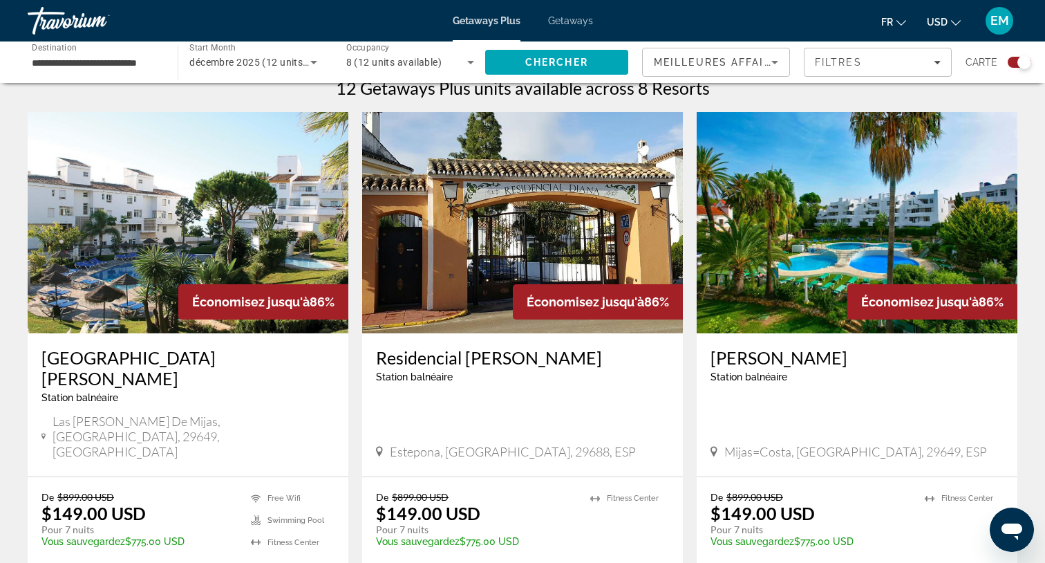
click at [512, 248] on img "Main content" at bounding box center [522, 222] width 321 height 221
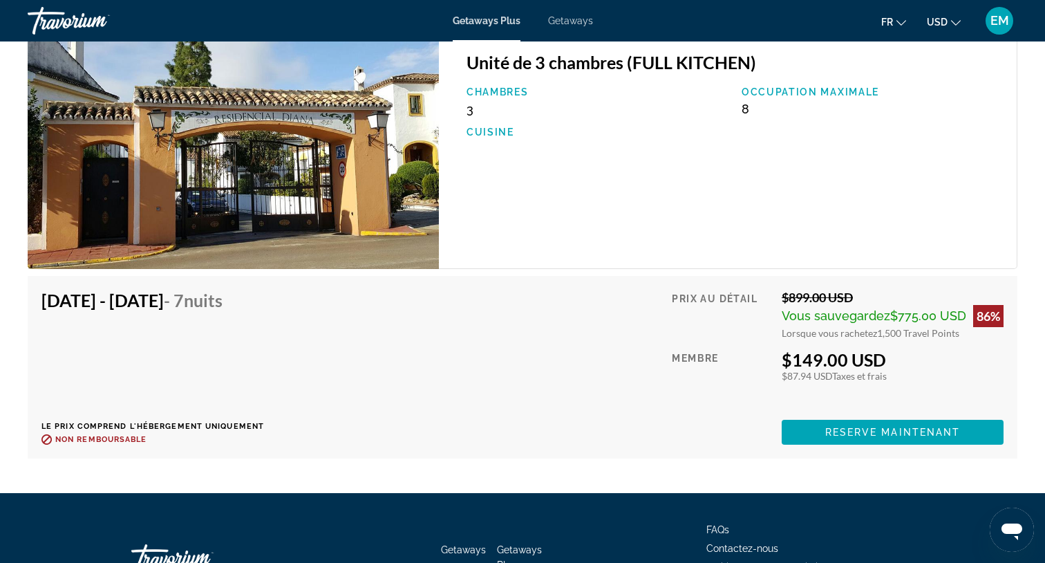
scroll to position [2203, 0]
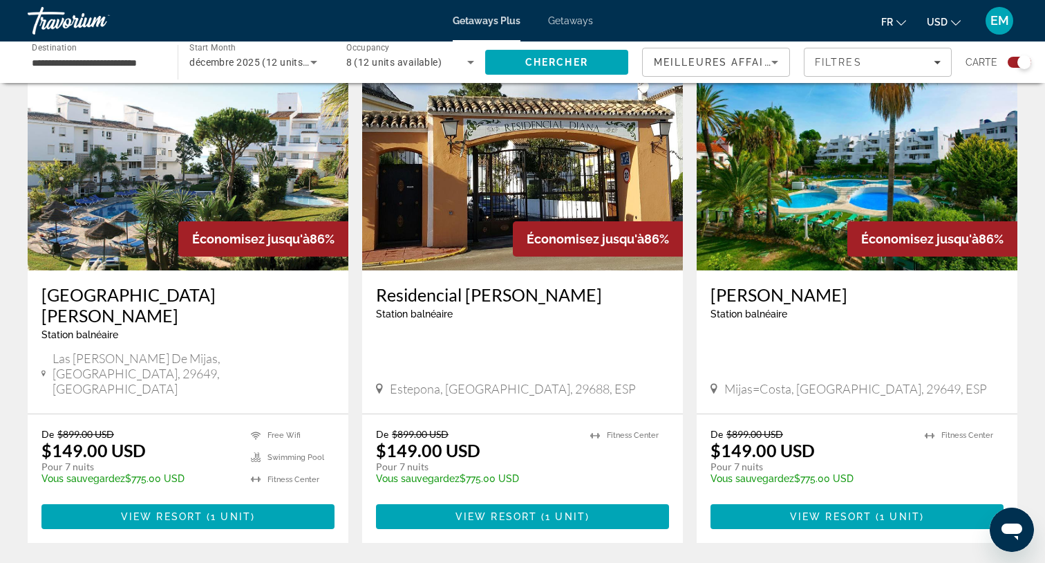
scroll to position [522, 0]
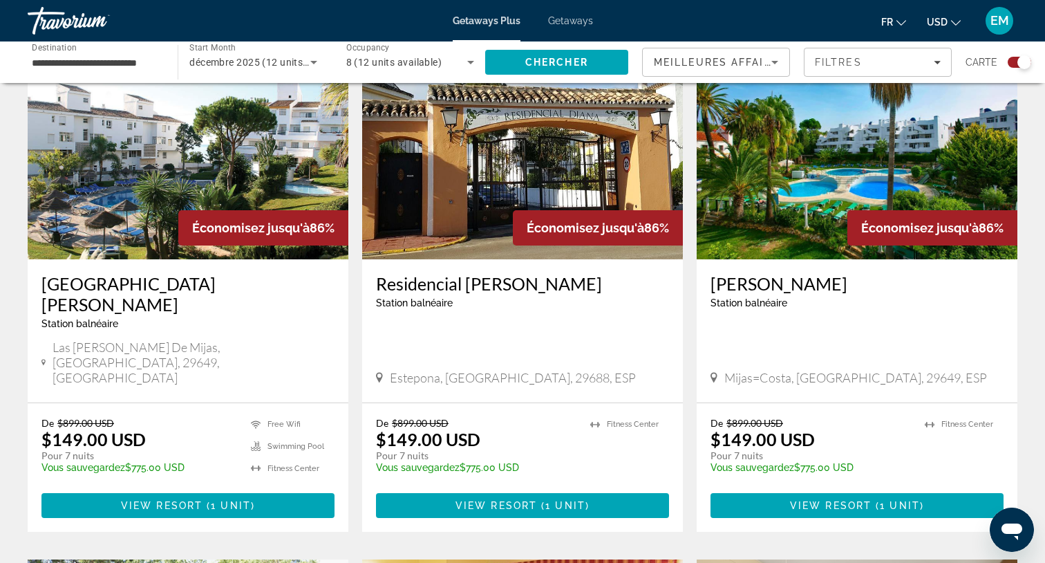
click at [785, 200] on img "Main content" at bounding box center [857, 148] width 321 height 221
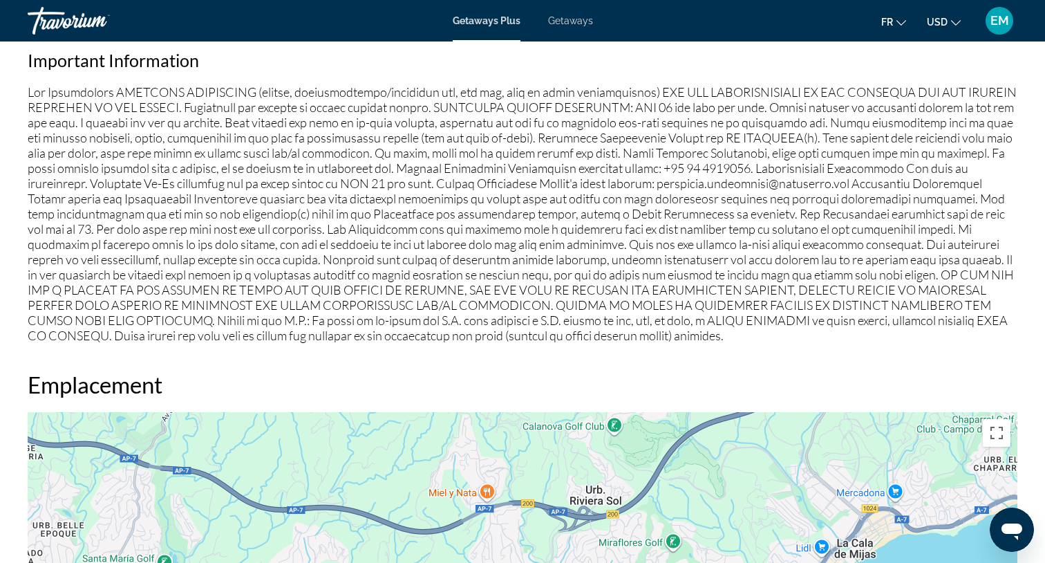
scroll to position [1335, 0]
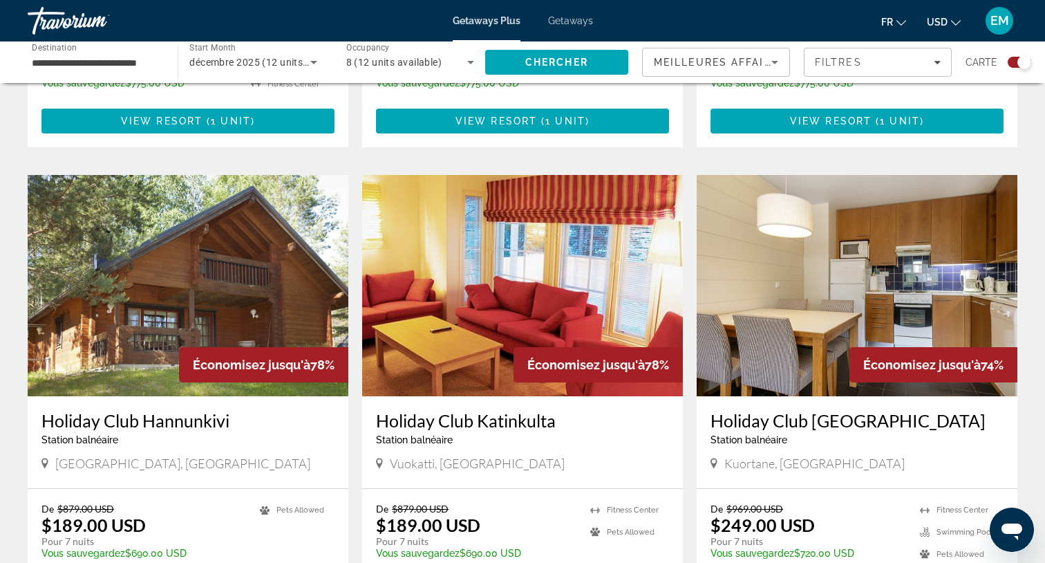
scroll to position [931, 0]
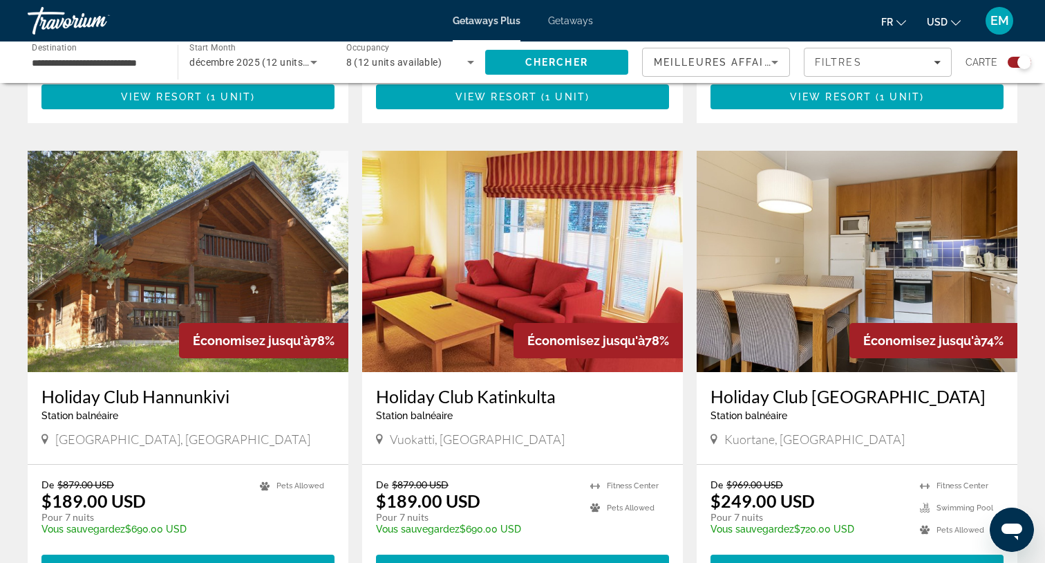
click at [243, 232] on img "Main content" at bounding box center [188, 261] width 321 height 221
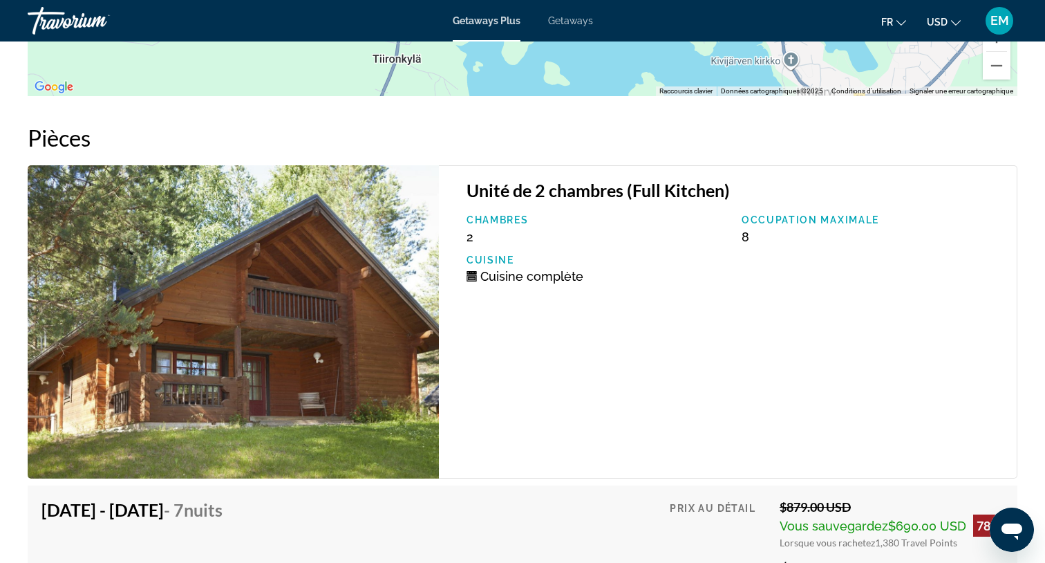
scroll to position [2092, 0]
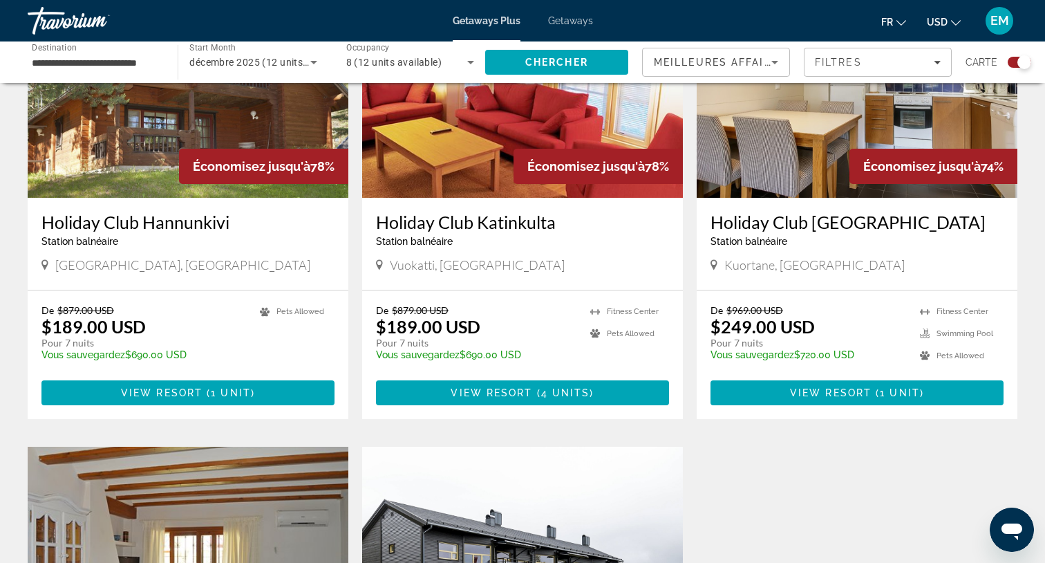
scroll to position [1041, 0]
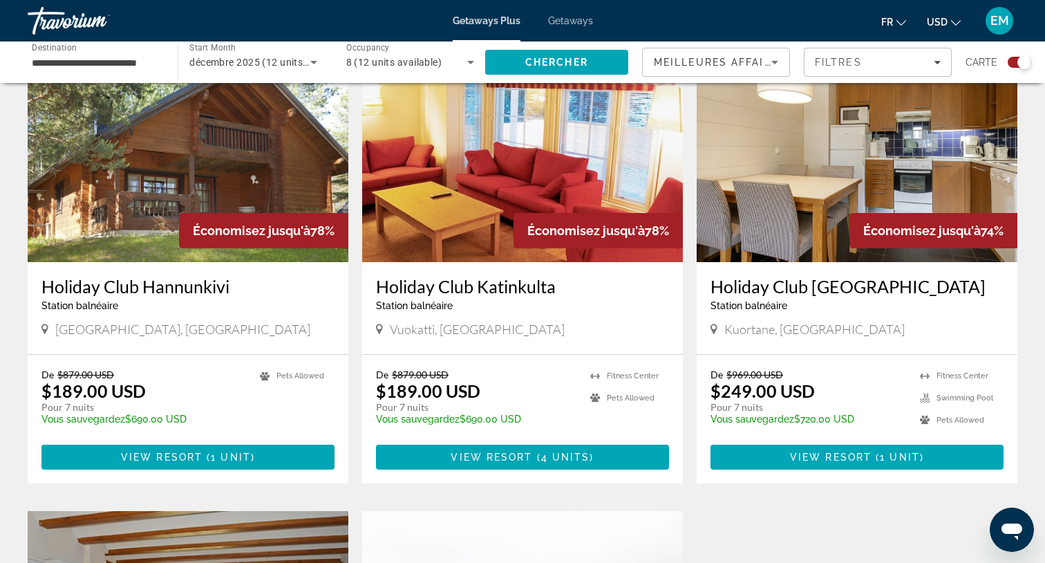
click at [810, 157] on img "Main content" at bounding box center [857, 151] width 321 height 221
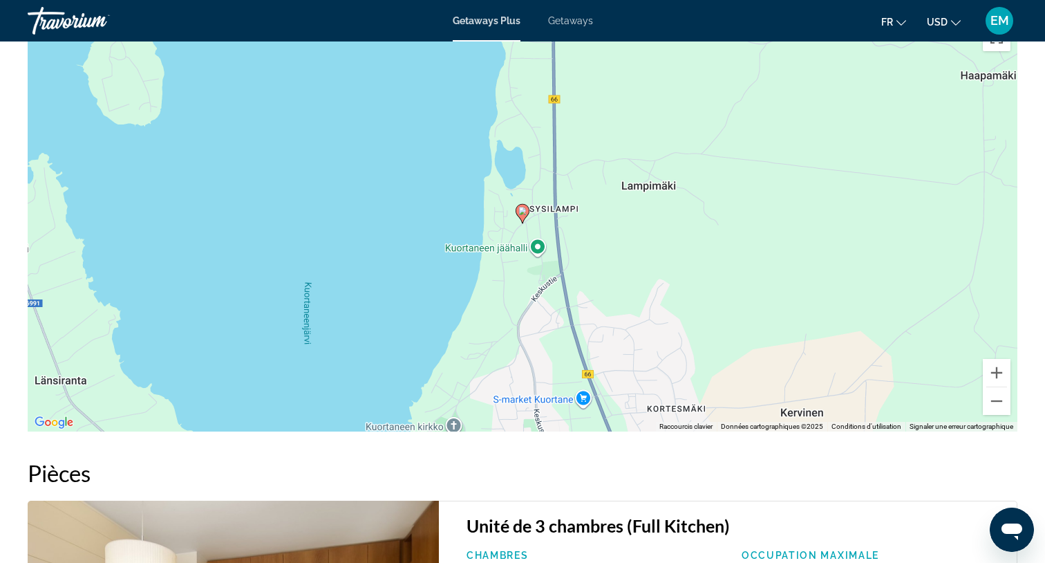
scroll to position [1599, 0]
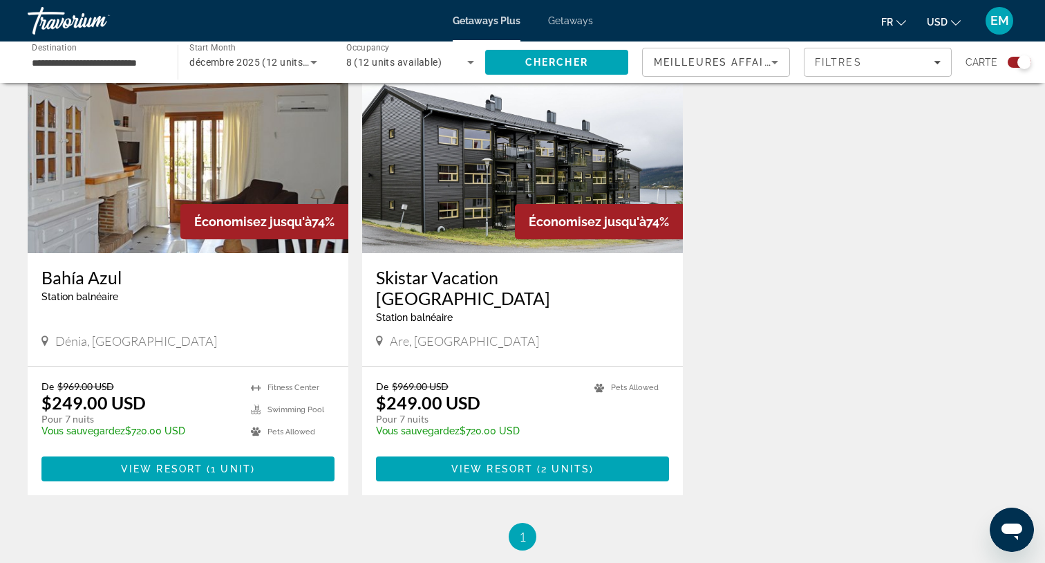
scroll to position [1481, 0]
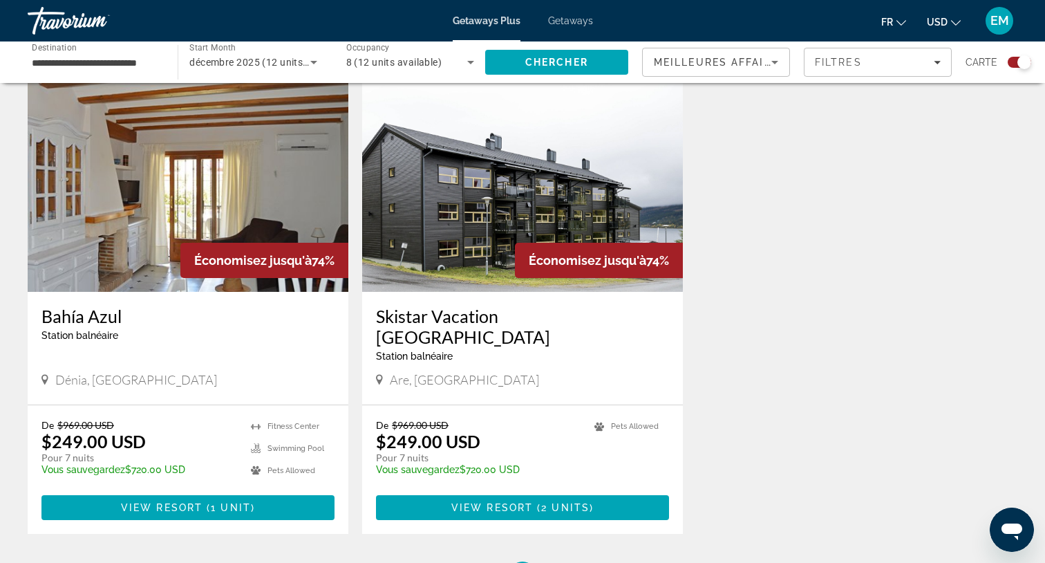
click at [215, 149] on img "Main content" at bounding box center [188, 181] width 321 height 221
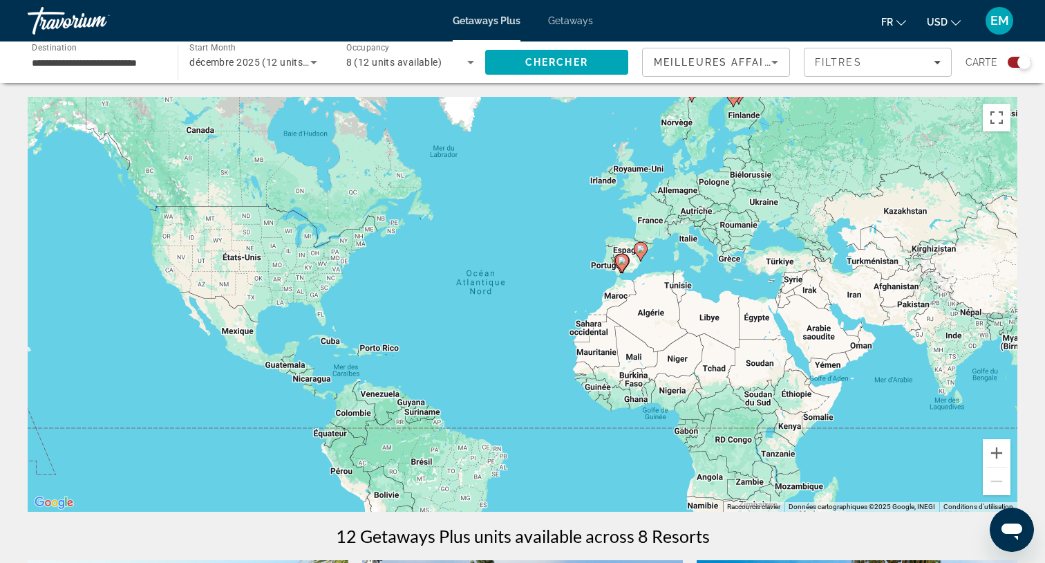
click at [111, 59] on input "**********" at bounding box center [96, 63] width 128 height 17
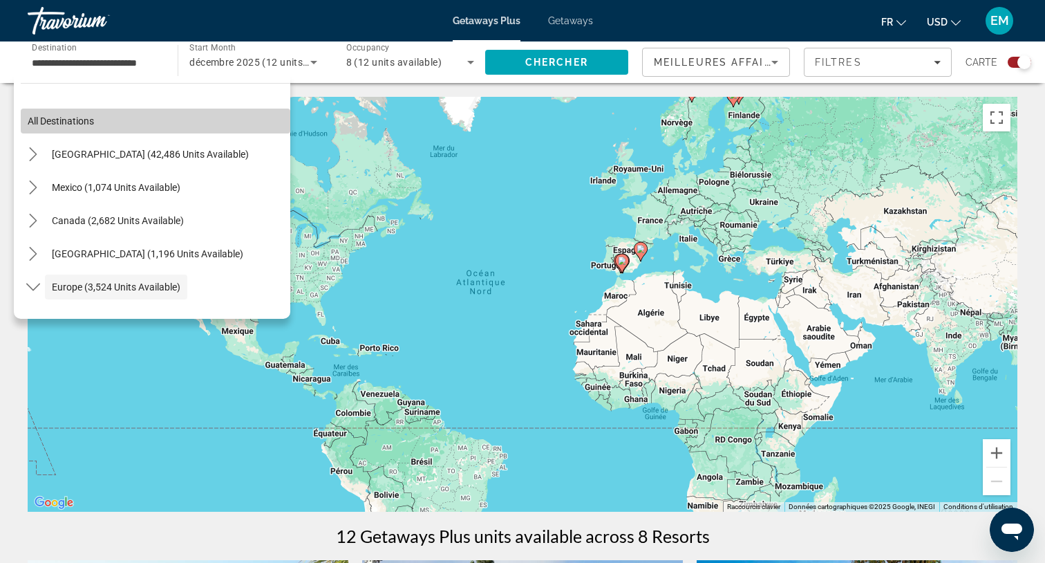
click at [91, 118] on span "All destinations" at bounding box center [61, 120] width 66 height 11
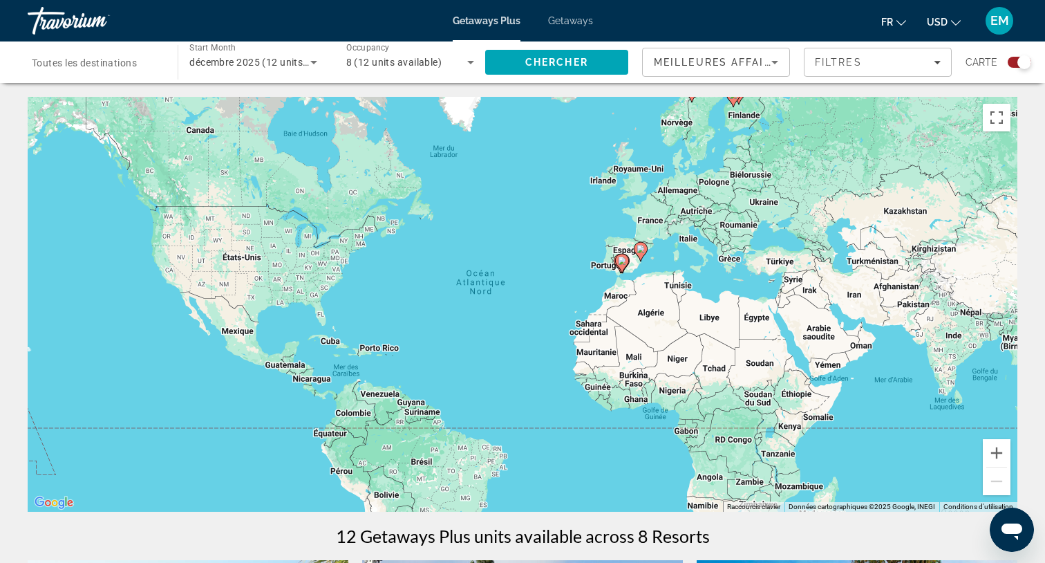
click at [115, 71] on div "Search widget" at bounding box center [96, 62] width 128 height 39
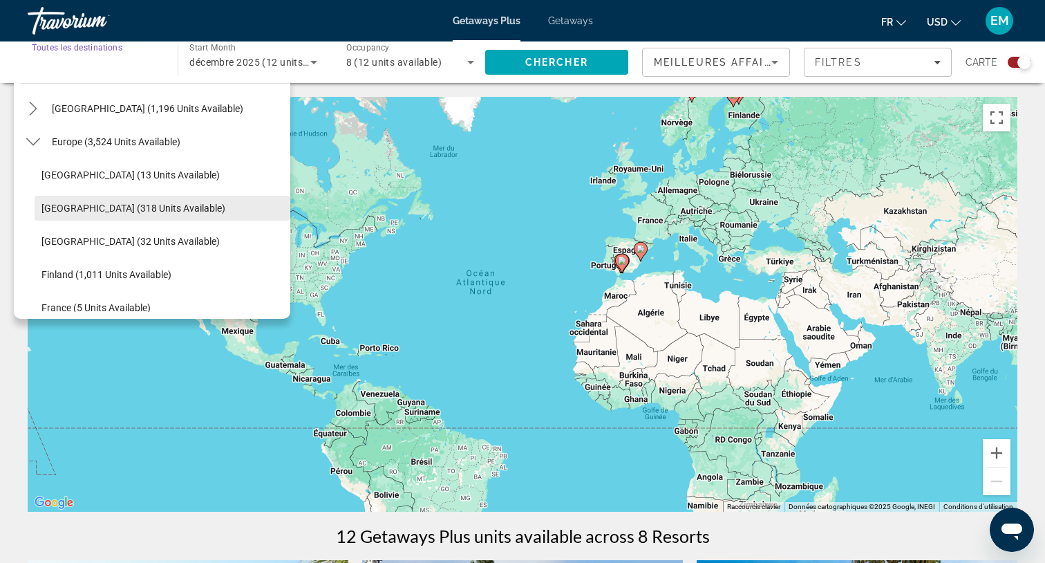
scroll to position [149, 0]
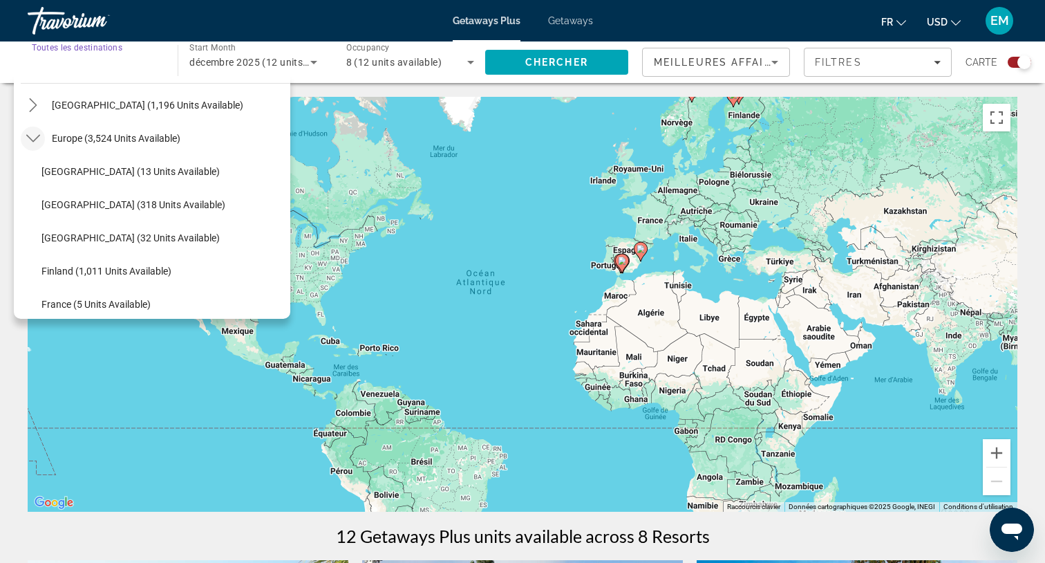
click at [33, 132] on icon "Toggle Europe (3,524 units available) submenu" at bounding box center [33, 138] width 14 height 14
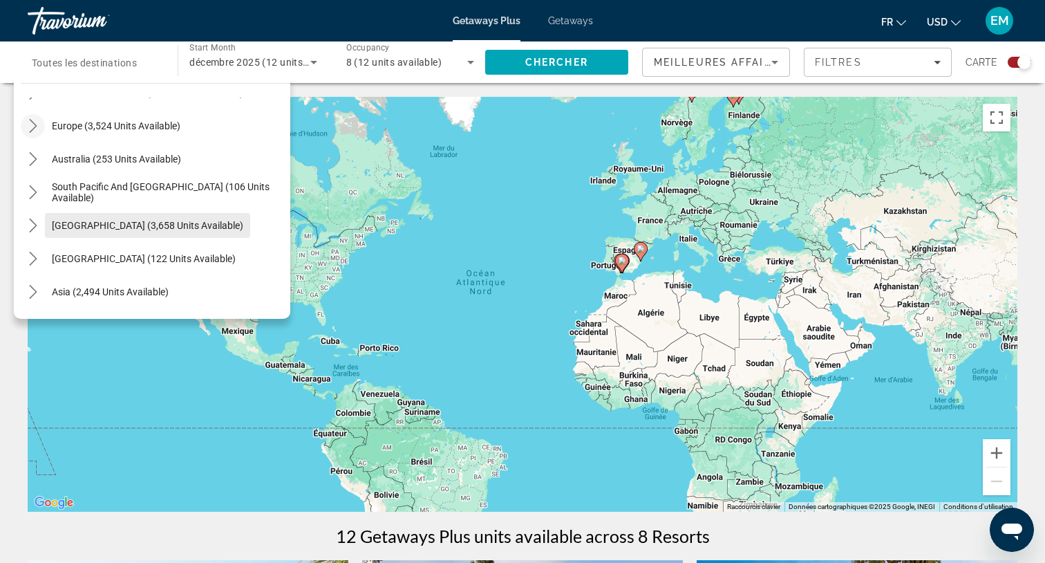
scroll to position [95, 0]
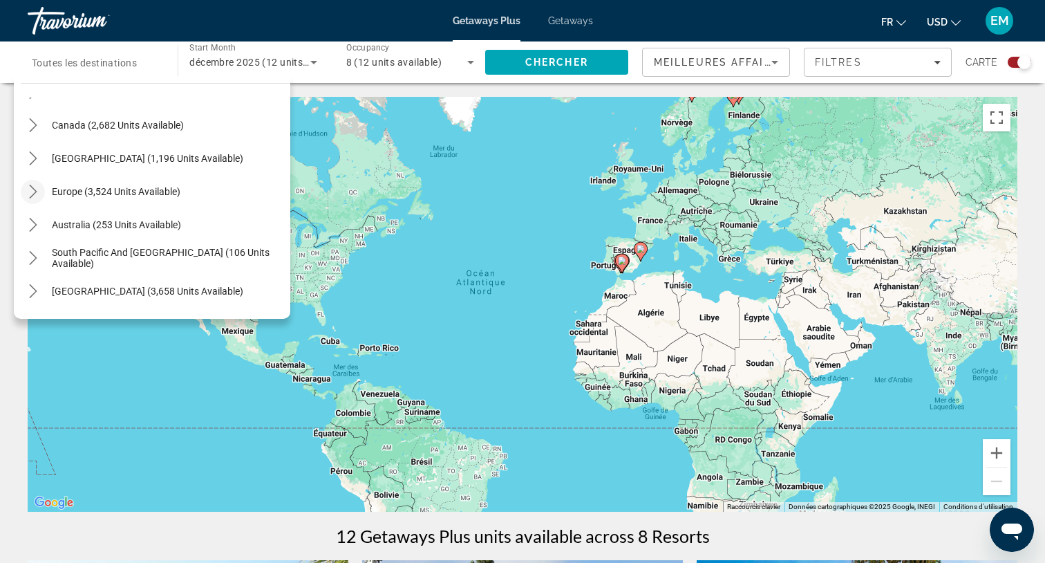
click at [34, 194] on icon "Toggle Europe (3,524 units available) submenu" at bounding box center [33, 192] width 8 height 14
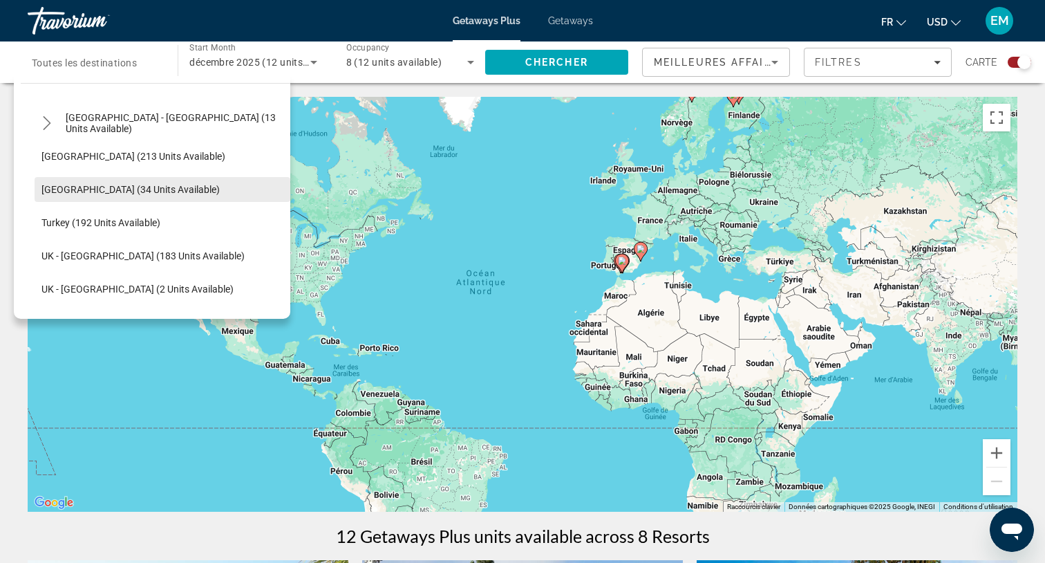
scroll to position [757, 0]
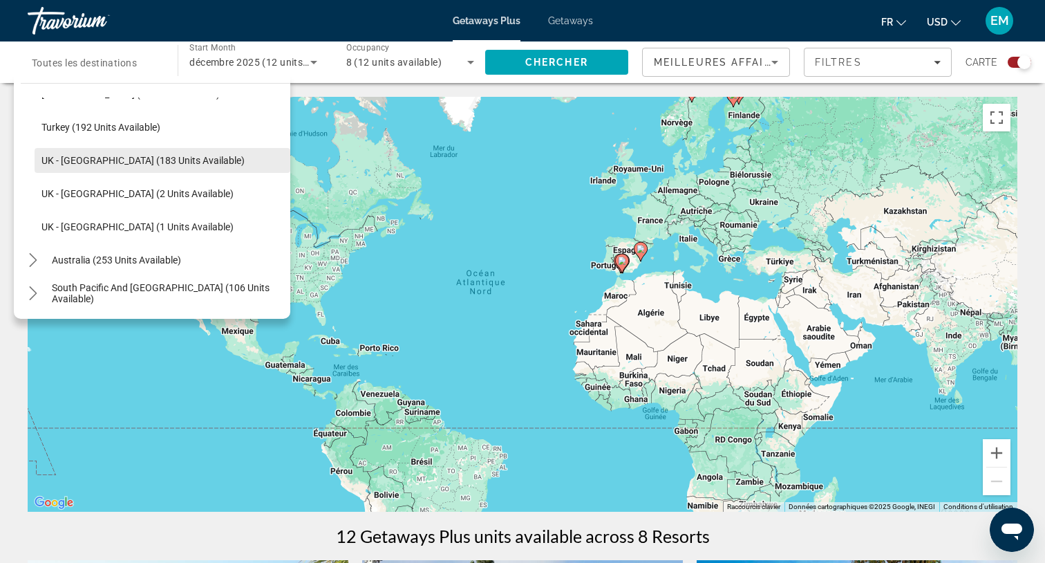
click at [88, 162] on span "UK - England (183 units available)" at bounding box center [142, 160] width 203 height 11
type input "**********"
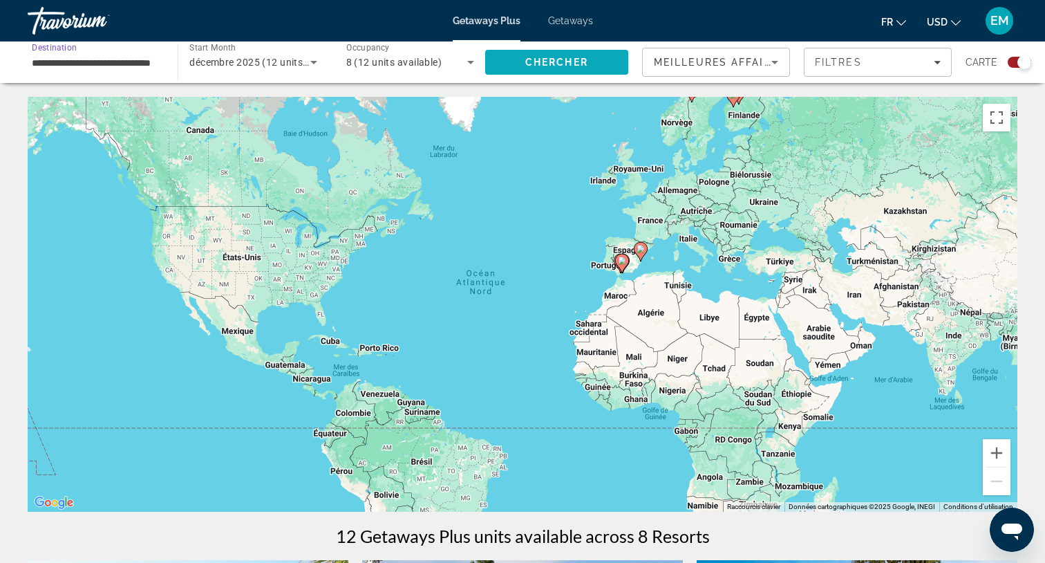
click at [542, 59] on span "Chercher" at bounding box center [556, 62] width 63 height 11
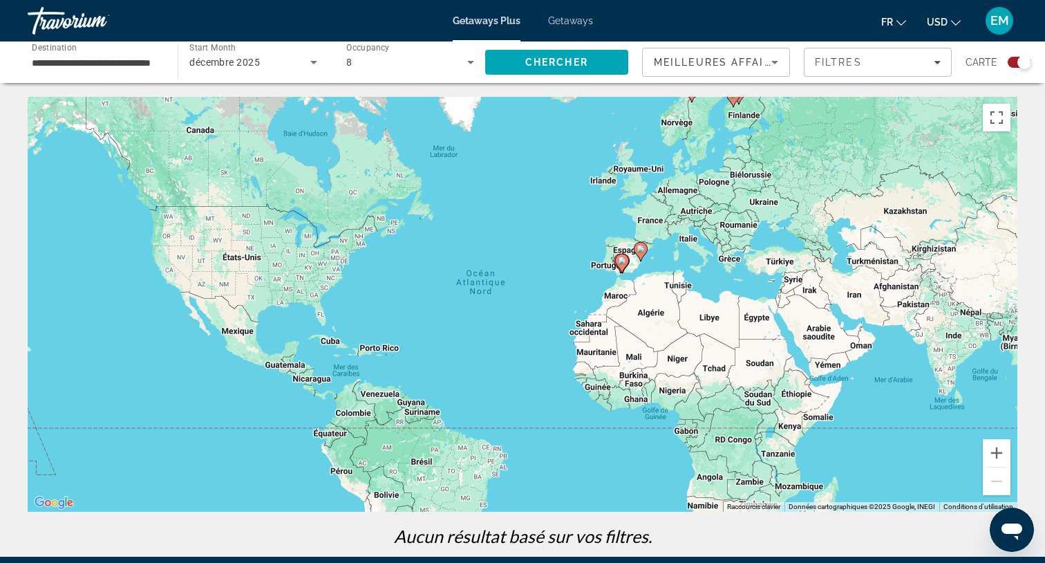
click at [142, 56] on input "**********" at bounding box center [96, 63] width 128 height 17
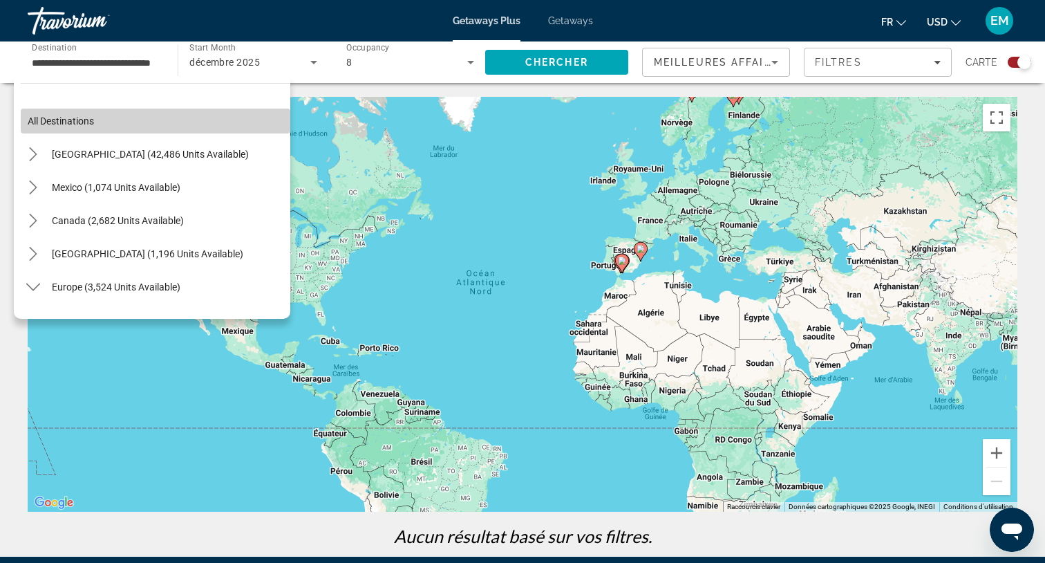
click at [77, 120] on span "All destinations" at bounding box center [61, 120] width 66 height 11
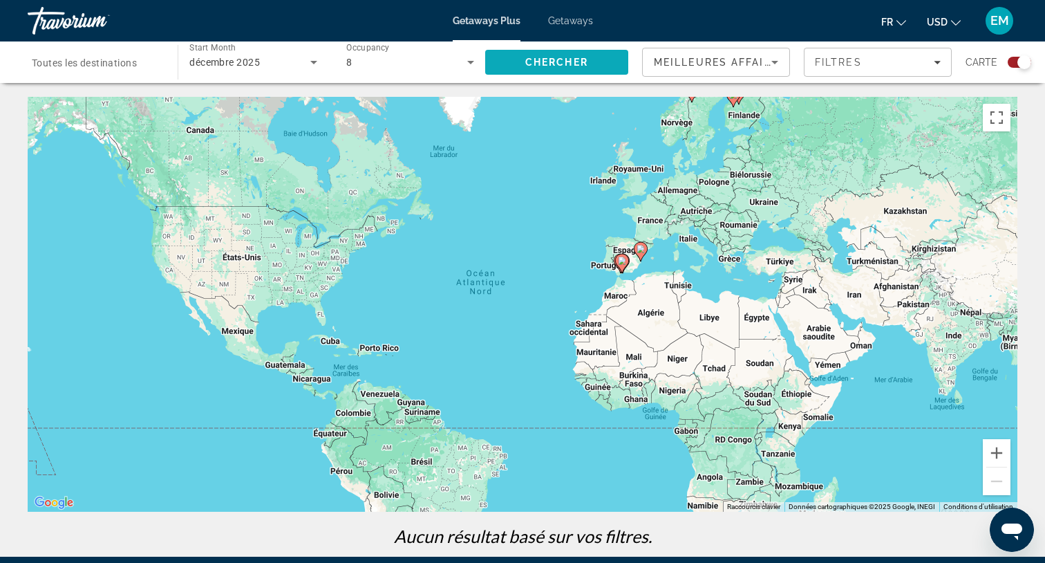
click at [572, 64] on span "Chercher" at bounding box center [556, 62] width 63 height 11
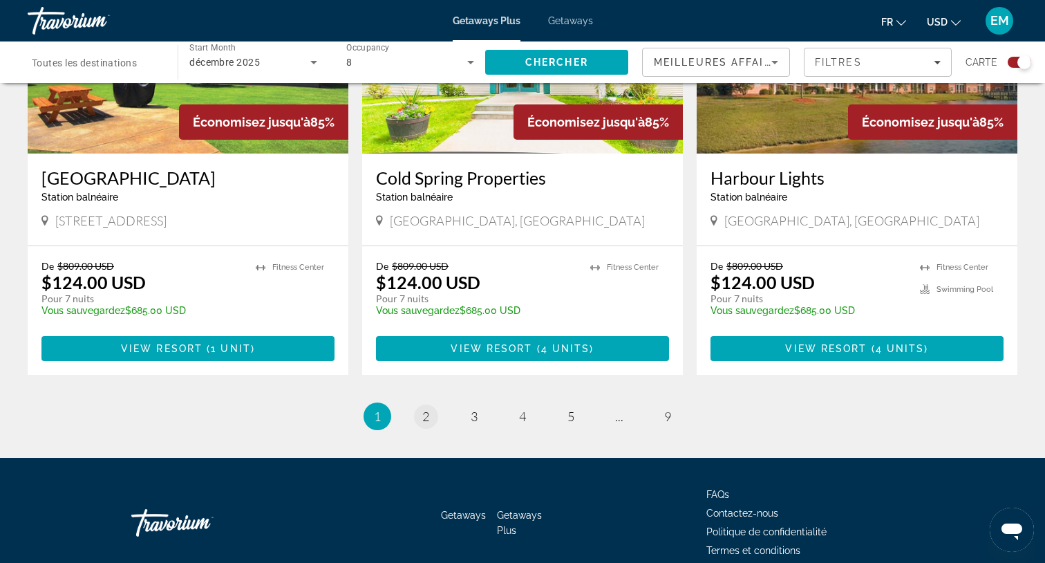
scroll to position [2145, 0]
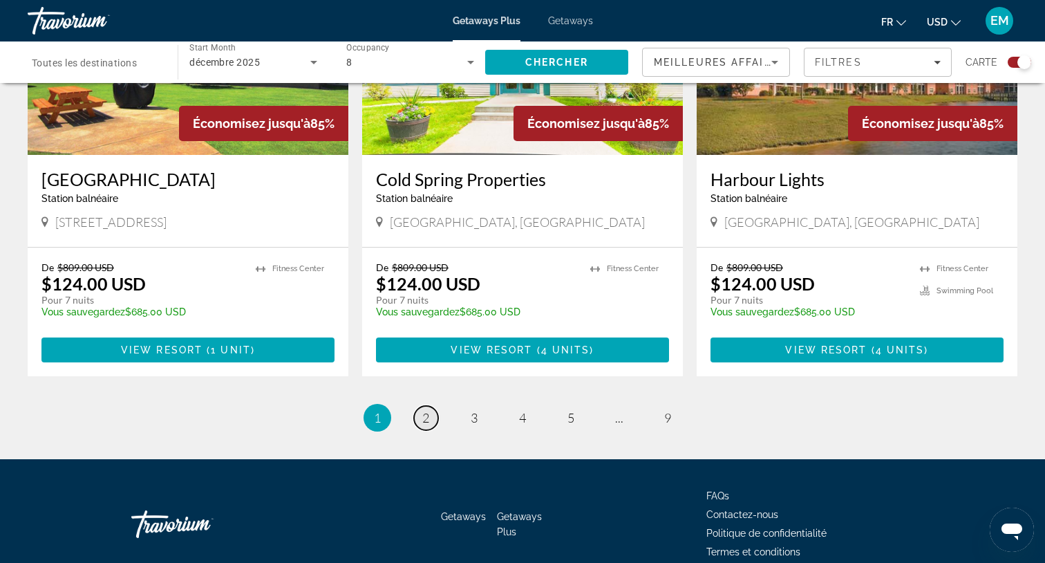
click at [432, 406] on link "page 2" at bounding box center [426, 418] width 24 height 24
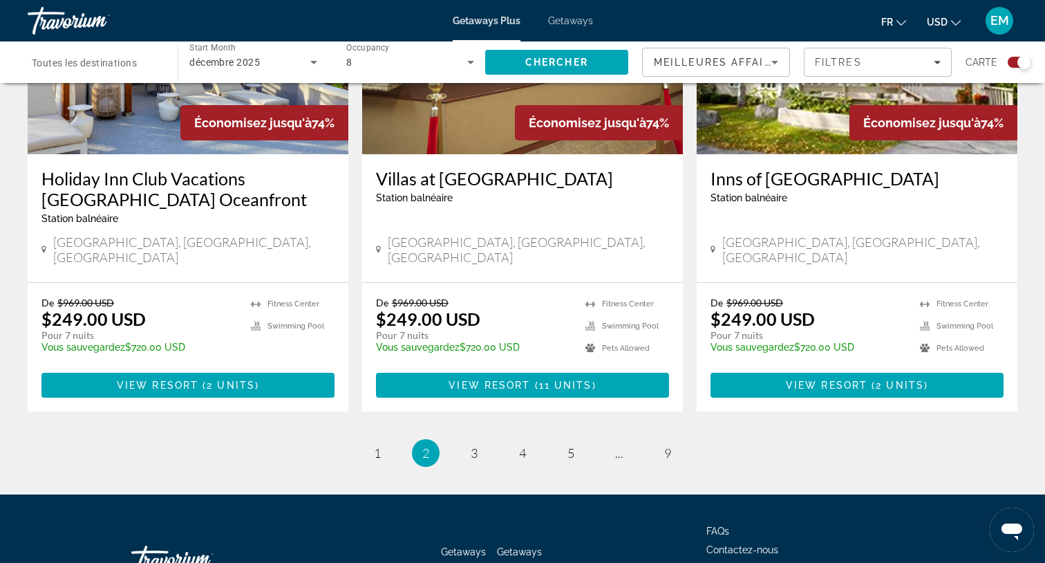
scroll to position [2166, 0]
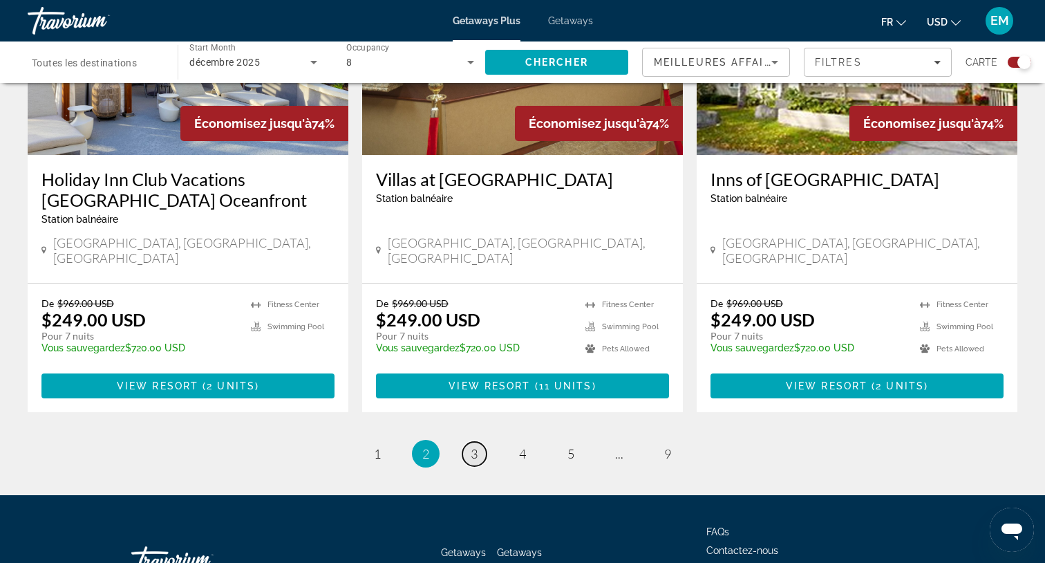
click at [476, 446] on span "3" at bounding box center [474, 453] width 7 height 15
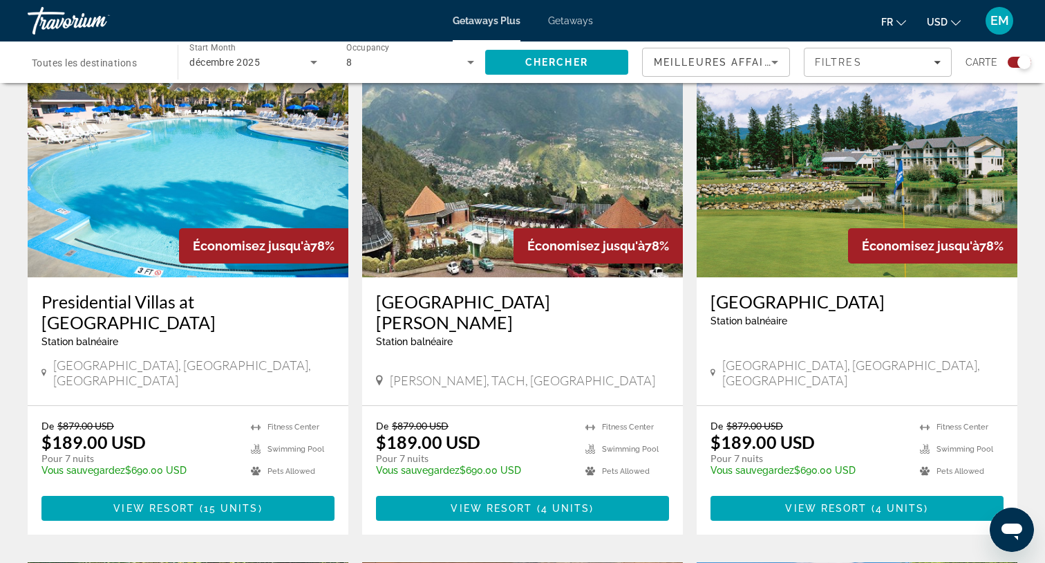
scroll to position [502, 0]
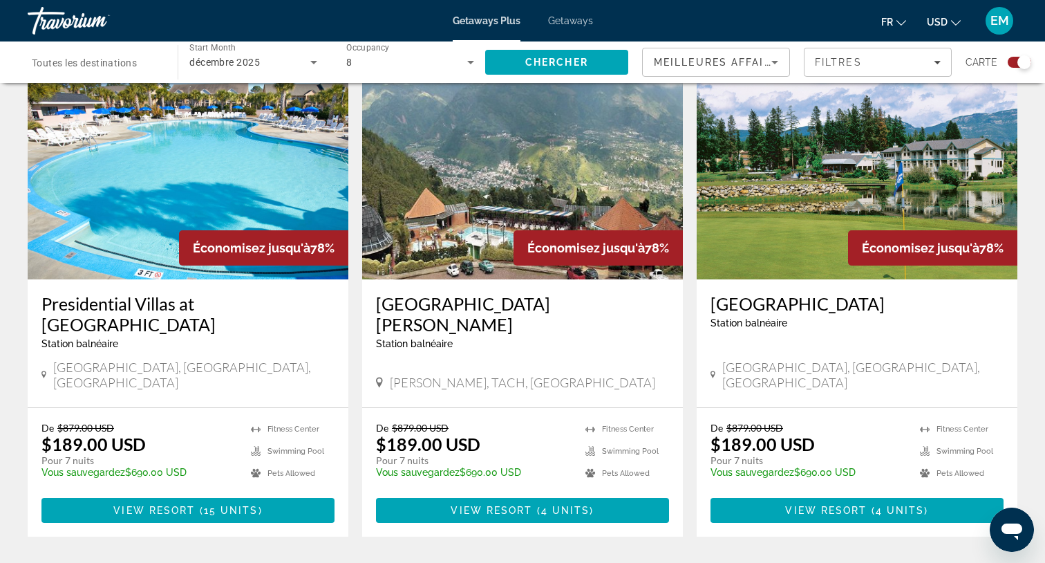
click at [458, 228] on img "Main content" at bounding box center [522, 168] width 321 height 221
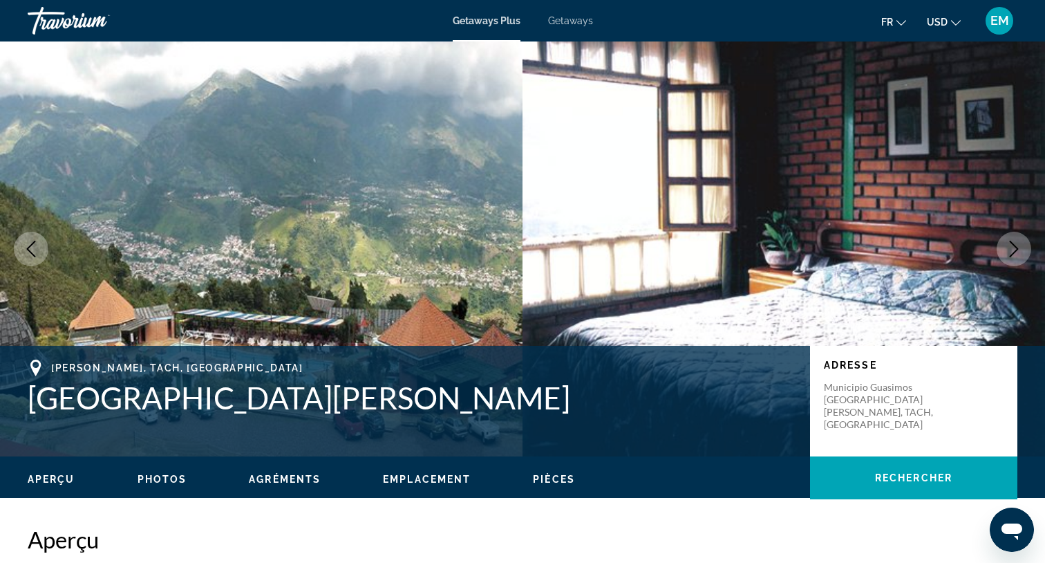
click at [1018, 252] on icon "Next image" at bounding box center [1014, 249] width 17 height 17
click at [1020, 247] on icon "Next image" at bounding box center [1014, 249] width 17 height 17
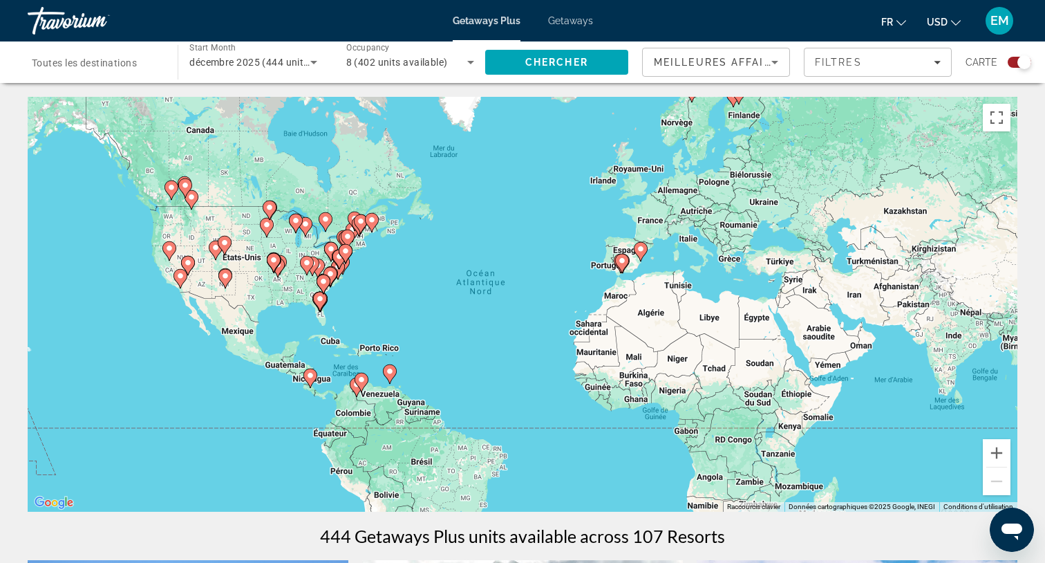
click at [111, 62] on span "Toutes les destinations" at bounding box center [84, 62] width 105 height 11
click at [111, 62] on input "Destination Toutes les destinations" at bounding box center [96, 63] width 128 height 17
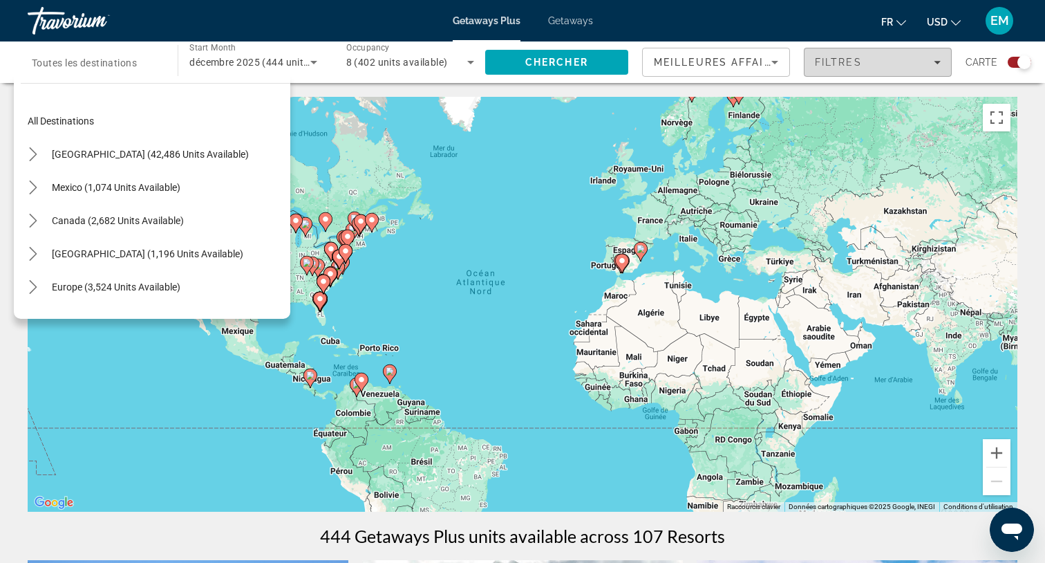
click at [866, 66] on div "Filtres" at bounding box center [878, 62] width 126 height 11
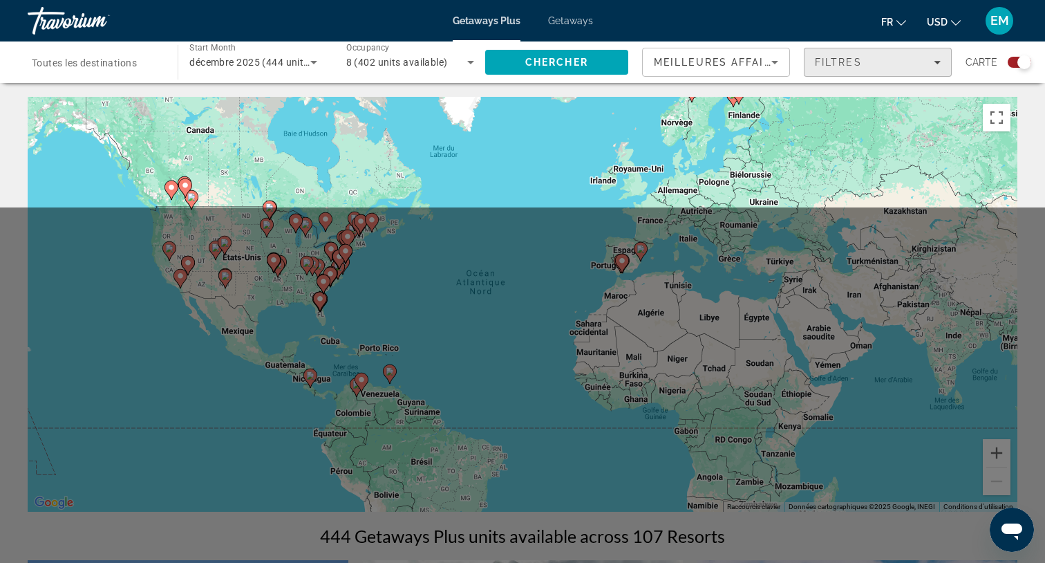
click at [866, 66] on div "Filtres" at bounding box center [878, 62] width 126 height 11
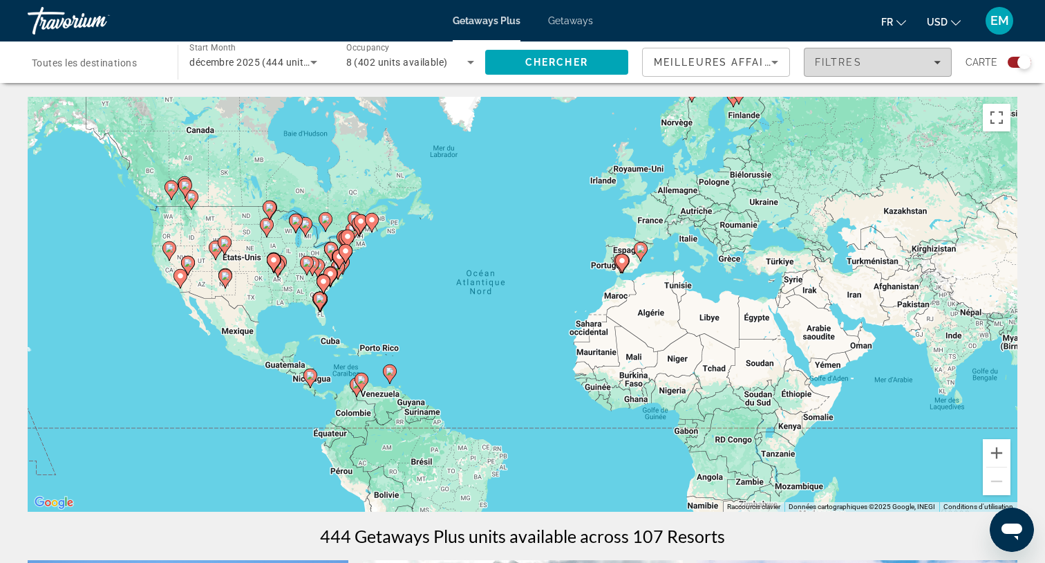
click at [879, 64] on div "Filtres" at bounding box center [878, 62] width 126 height 11
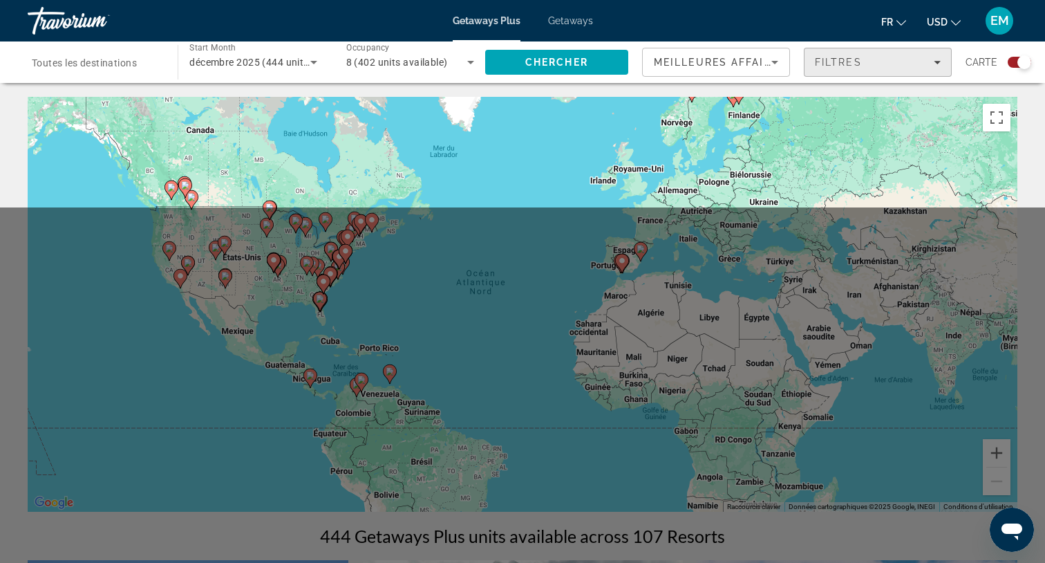
click at [879, 64] on div "Filtres" at bounding box center [878, 62] width 126 height 11
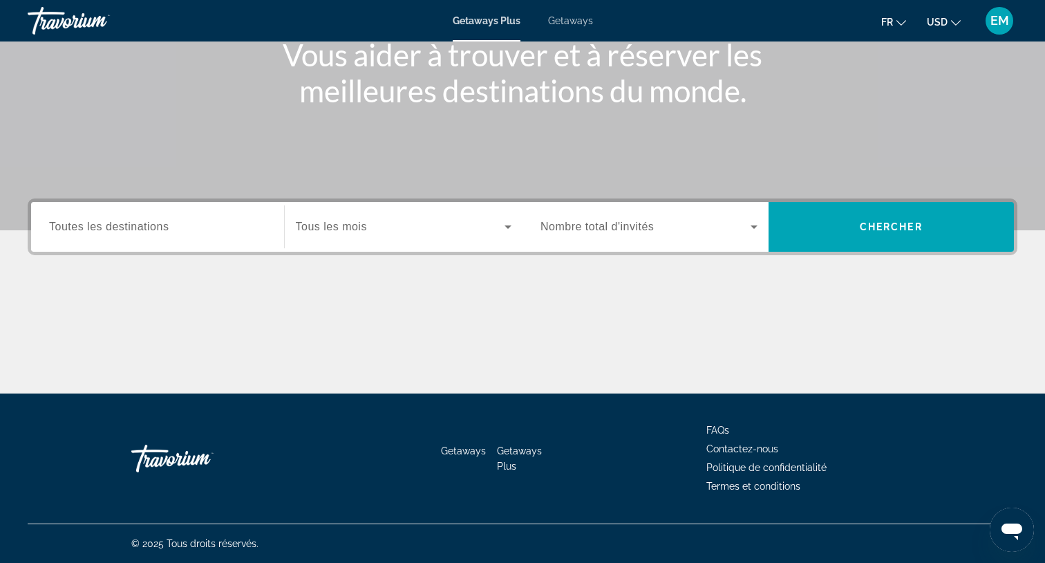
scroll to position [185, 0]
